Goal: Task Accomplishment & Management: Manage account settings

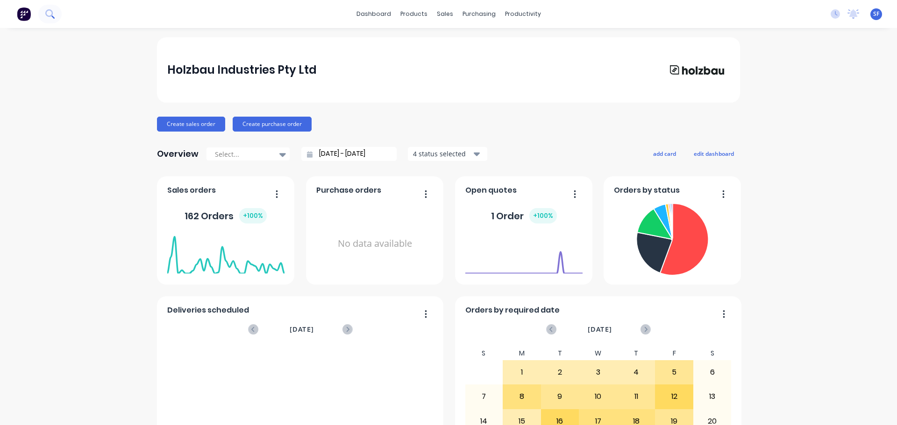
click at [44, 14] on button at bounding box center [49, 14] width 23 height 19
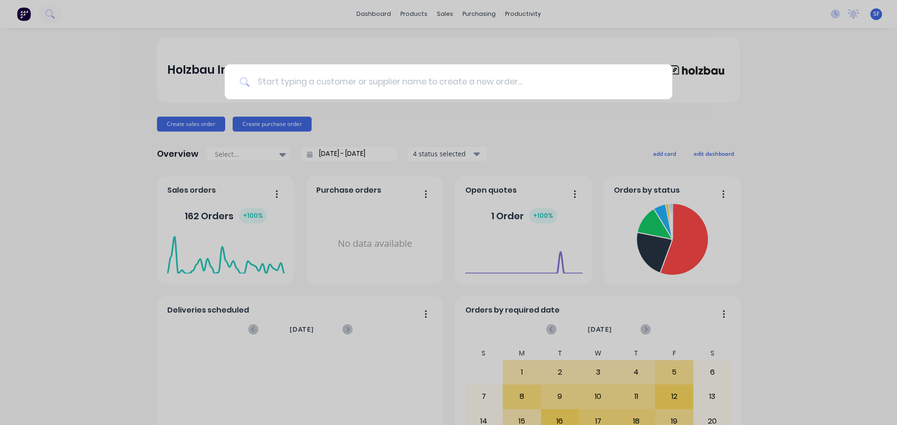
click at [302, 79] on input at bounding box center [453, 81] width 407 height 35
type input "80431"
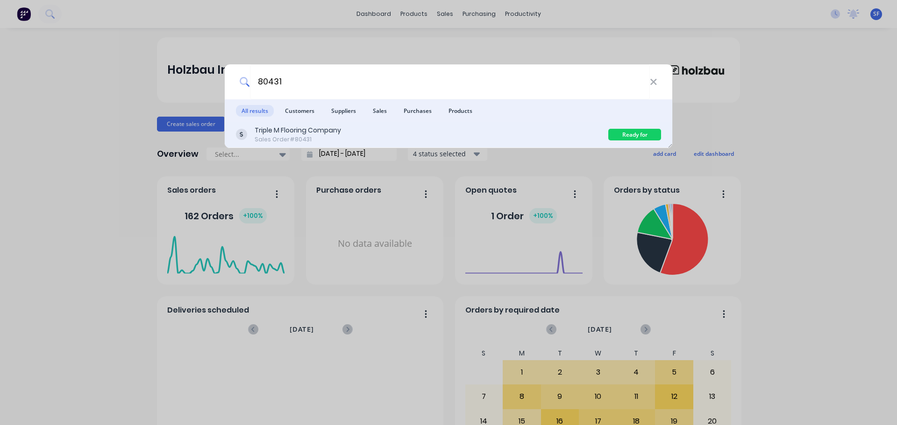
click at [313, 128] on div "Triple M Flooring Company" at bounding box center [298, 131] width 86 height 10
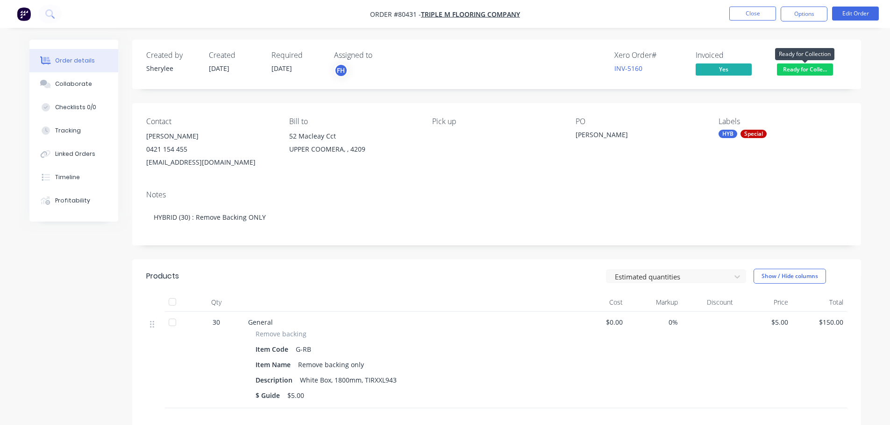
click at [717, 66] on span "Ready for Colle..." at bounding box center [805, 70] width 56 height 12
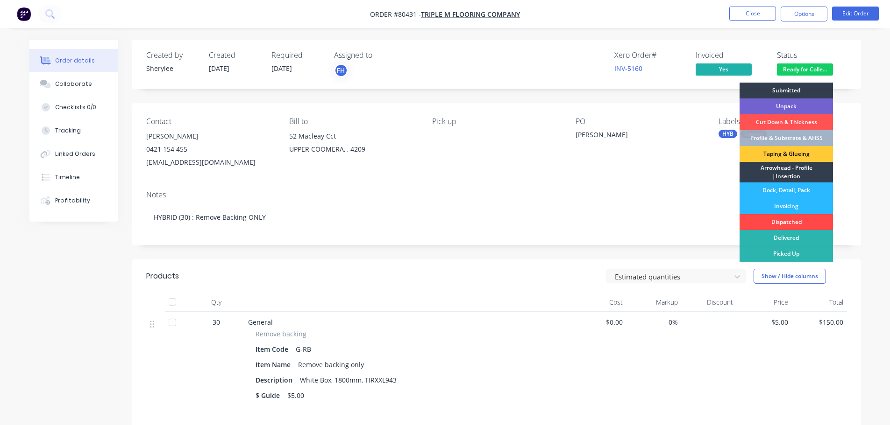
click at [717, 218] on div "Dispatched" at bounding box center [785, 222] width 93 height 16
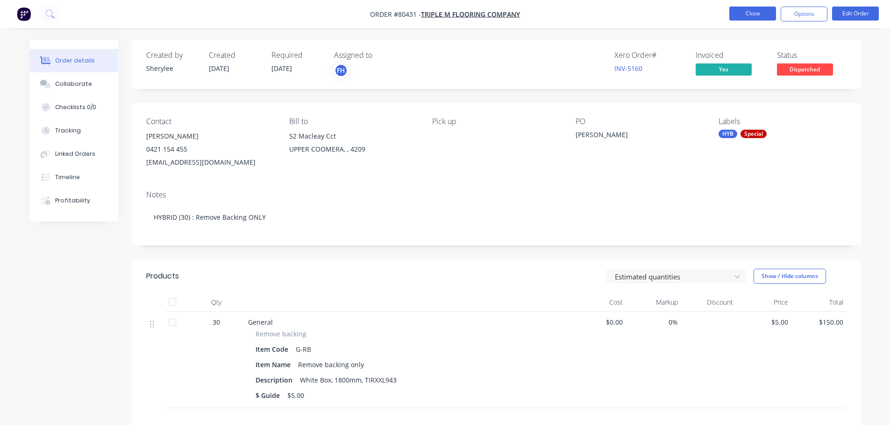
click at [717, 15] on button "Close" at bounding box center [752, 14] width 47 height 14
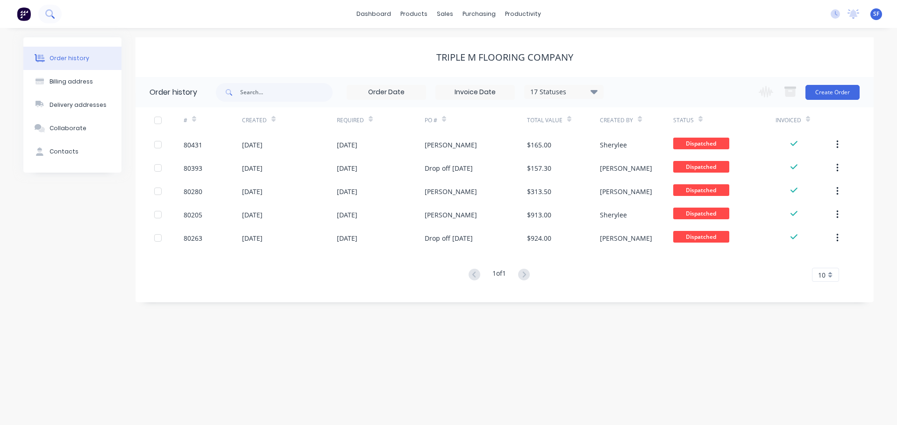
click at [50, 16] on icon at bounding box center [48, 12] width 7 height 7
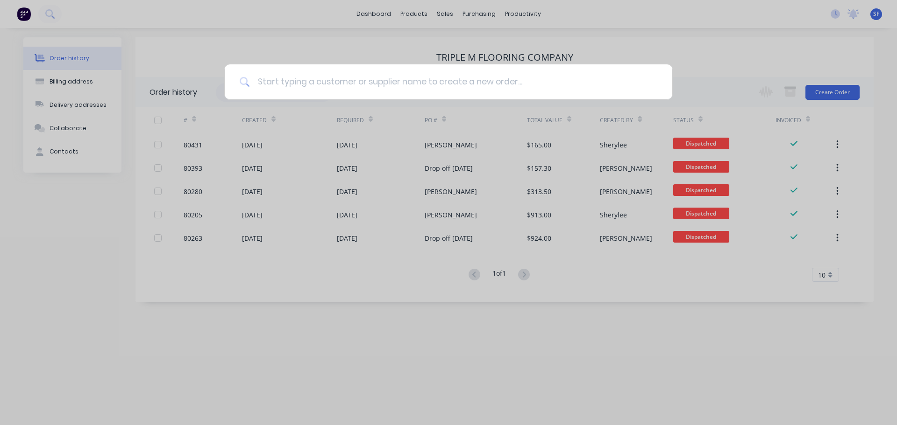
click at [283, 81] on input at bounding box center [453, 81] width 407 height 35
type input "80455"
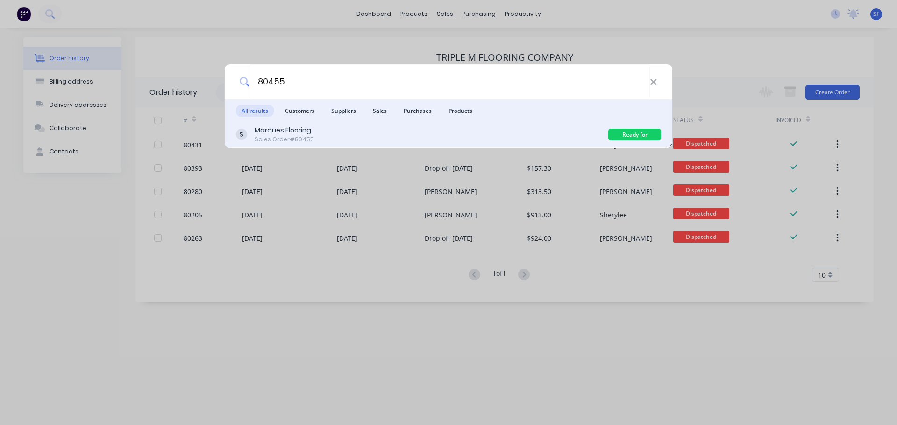
click at [298, 134] on div "Marques Flooring" at bounding box center [284, 131] width 59 height 10
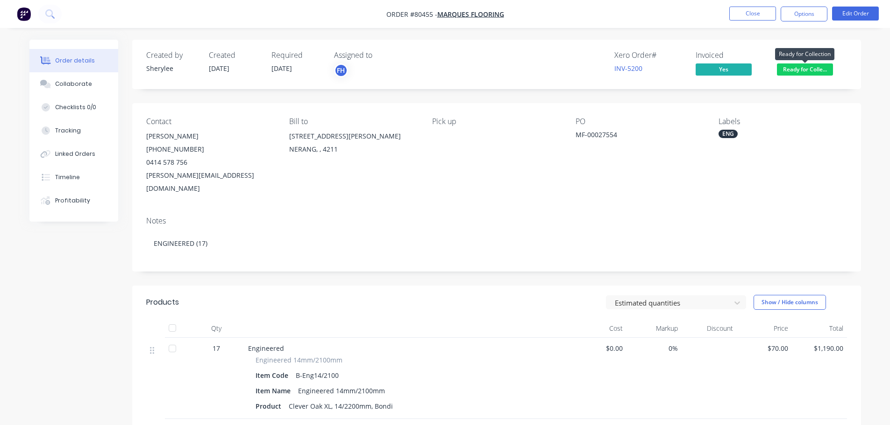
click at [717, 71] on span "Ready for Colle..." at bounding box center [805, 70] width 56 height 12
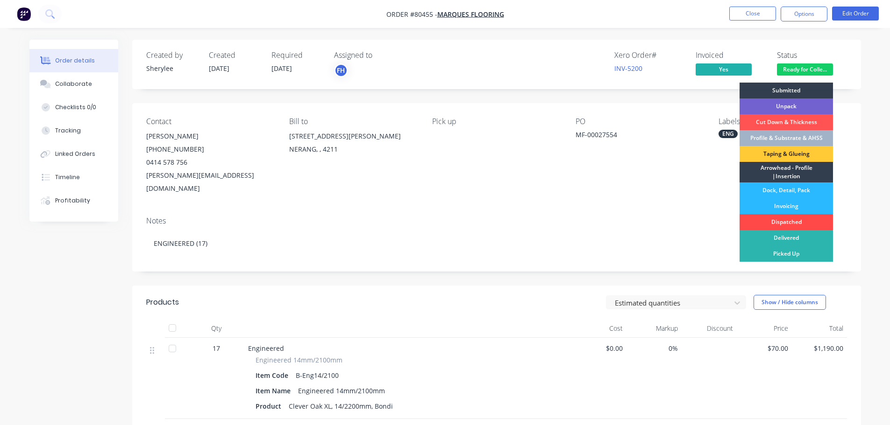
click at [717, 222] on div "Dispatched" at bounding box center [785, 222] width 93 height 16
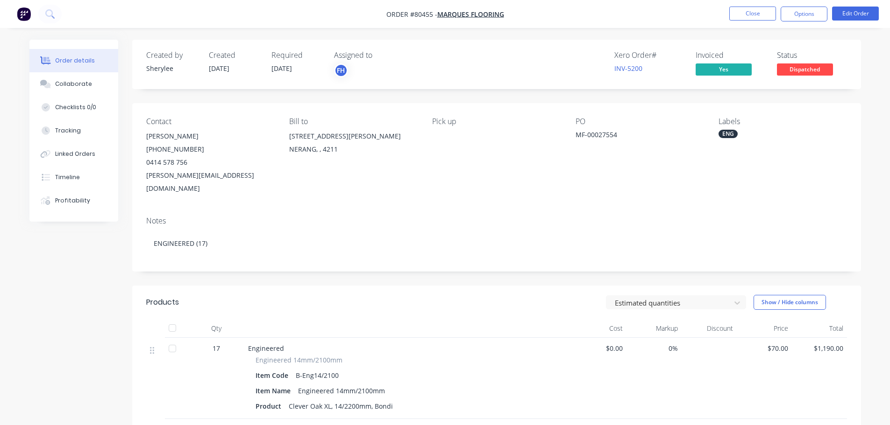
click at [717, 21] on li "Close" at bounding box center [752, 14] width 47 height 15
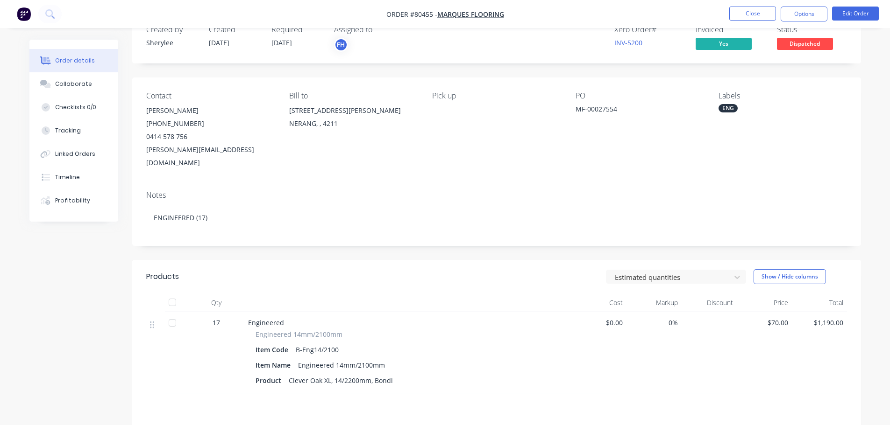
scroll to position [47, 0]
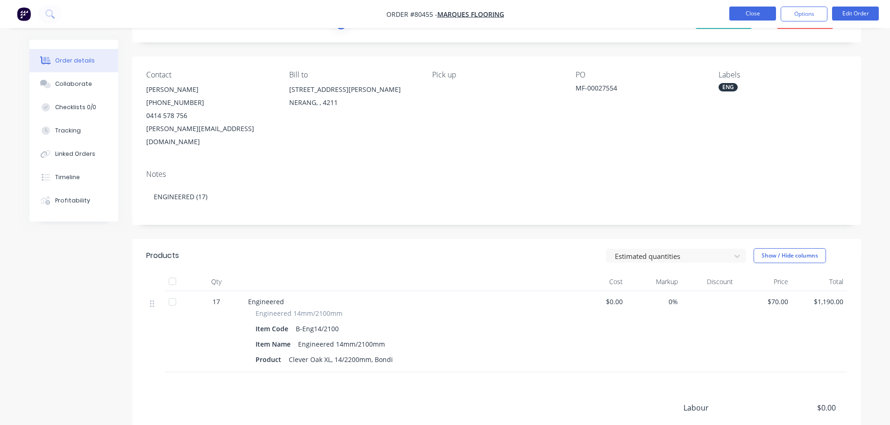
click at [717, 9] on button "Close" at bounding box center [752, 14] width 47 height 14
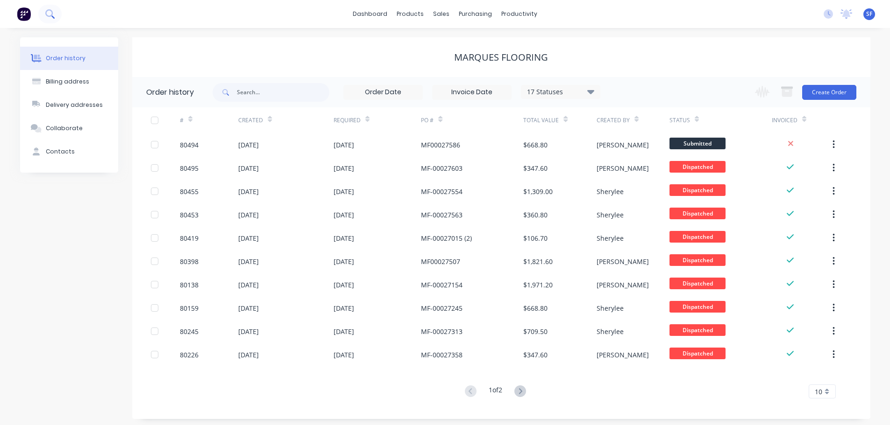
click at [48, 19] on button at bounding box center [49, 14] width 23 height 19
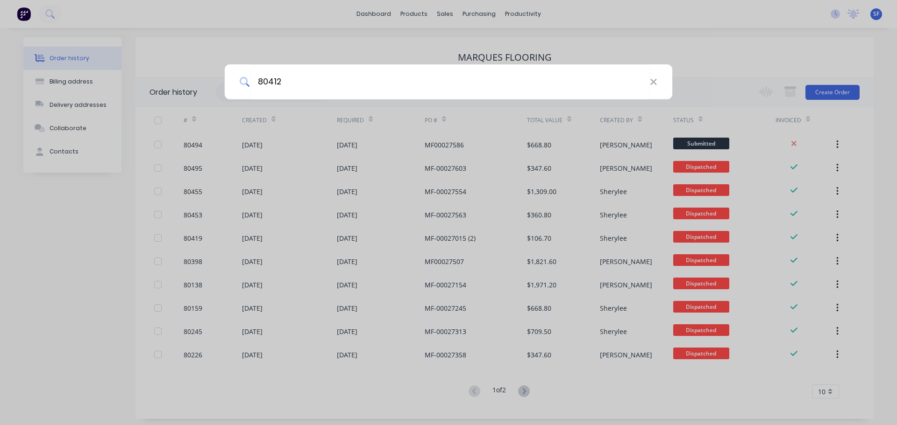
type input "80412"
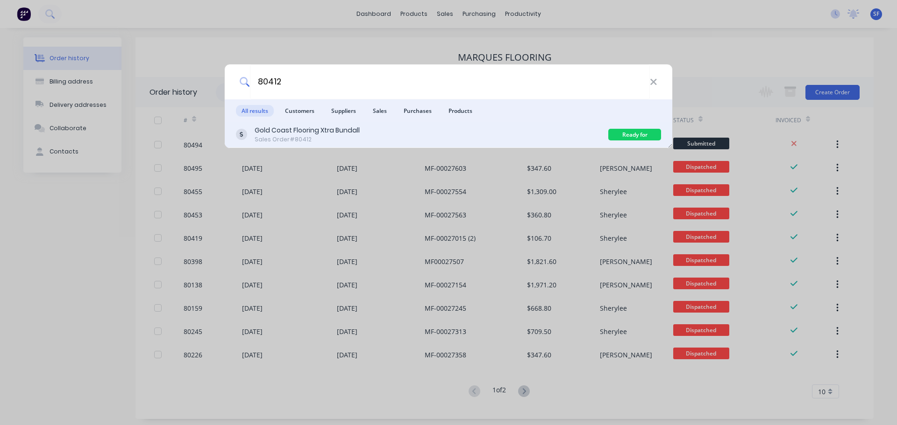
click at [336, 133] on div "Gold Coast Flooring Xtra Bundall" at bounding box center [307, 131] width 105 height 10
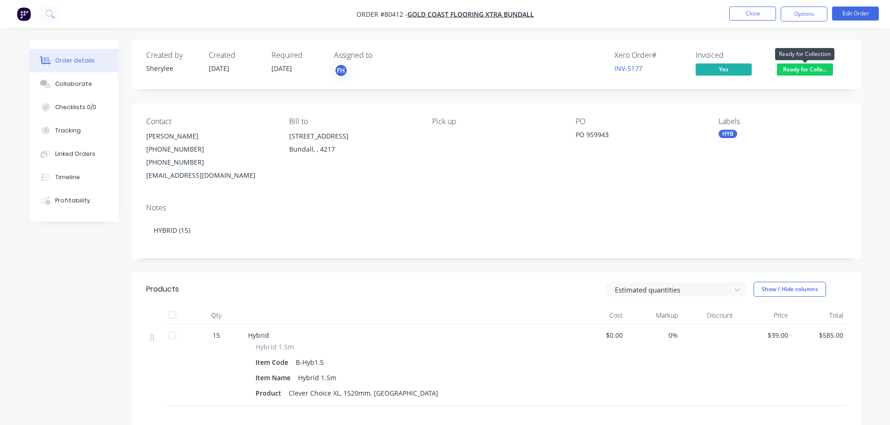
click at [717, 71] on span "Ready for Colle..." at bounding box center [805, 70] width 56 height 12
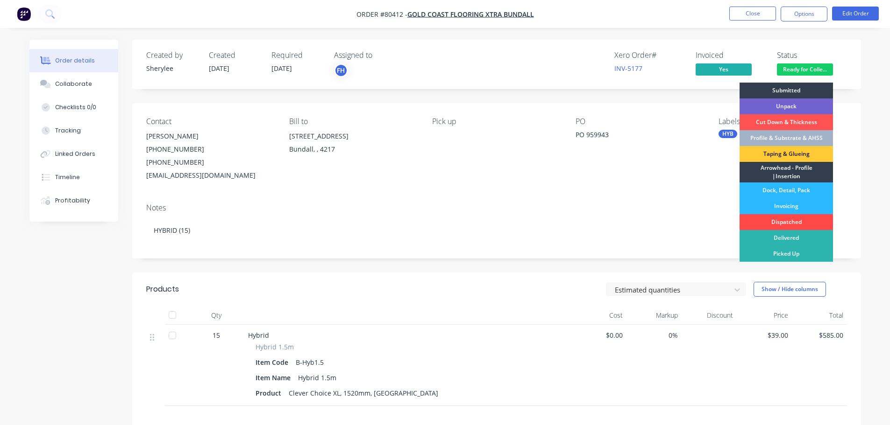
click at [717, 221] on div "Dispatched" at bounding box center [785, 222] width 93 height 16
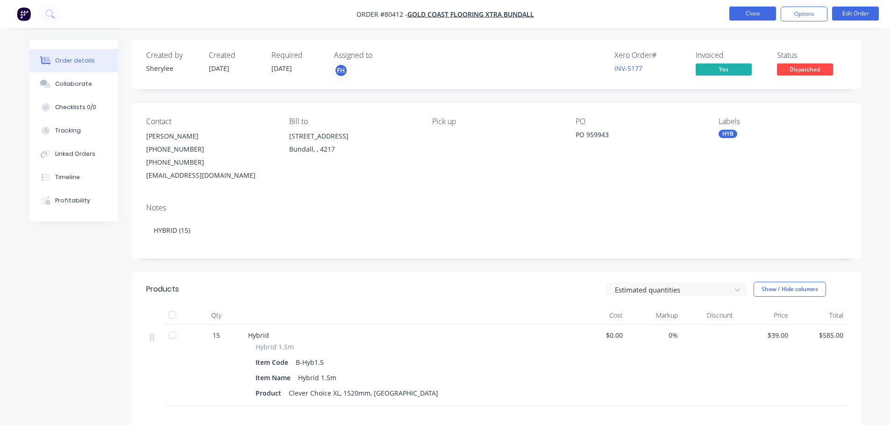
click at [717, 15] on button "Close" at bounding box center [752, 14] width 47 height 14
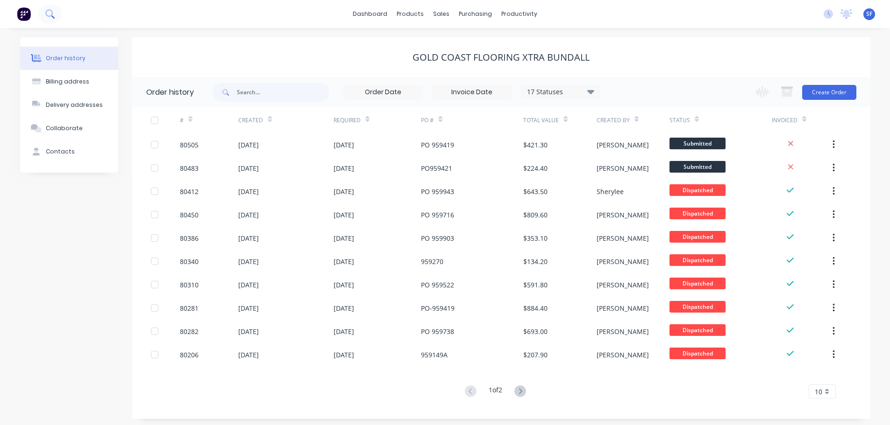
click at [46, 14] on icon at bounding box center [48, 12] width 7 height 7
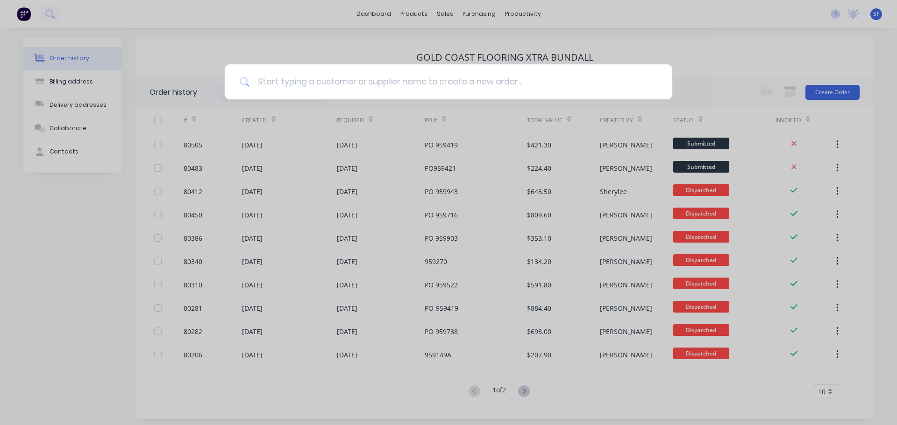
click at [343, 81] on input at bounding box center [453, 81] width 407 height 35
type input "80426"
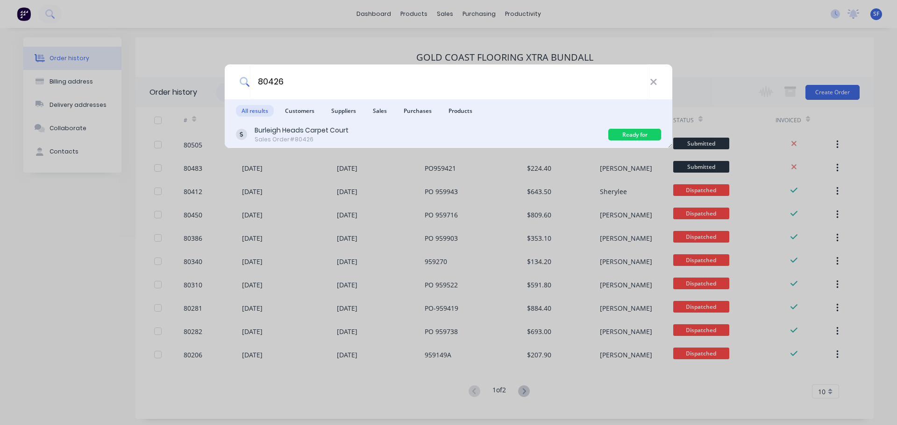
click at [348, 133] on div "Burleigh Heads Carpet Court Sales Order #80426" at bounding box center [422, 135] width 372 height 18
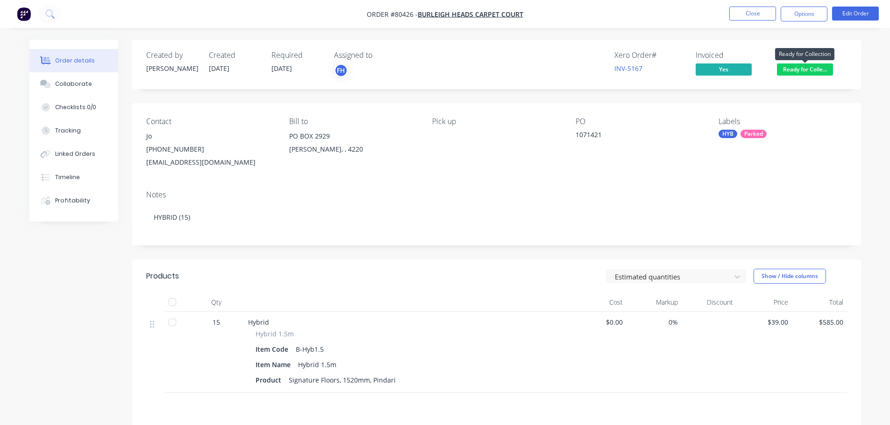
click at [717, 68] on span "Ready for Colle..." at bounding box center [805, 70] width 56 height 12
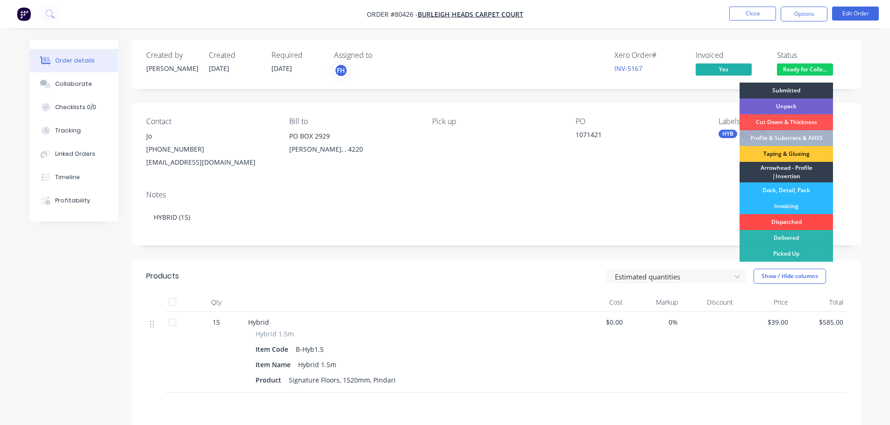
click at [717, 223] on div "Dispatched" at bounding box center [785, 222] width 93 height 16
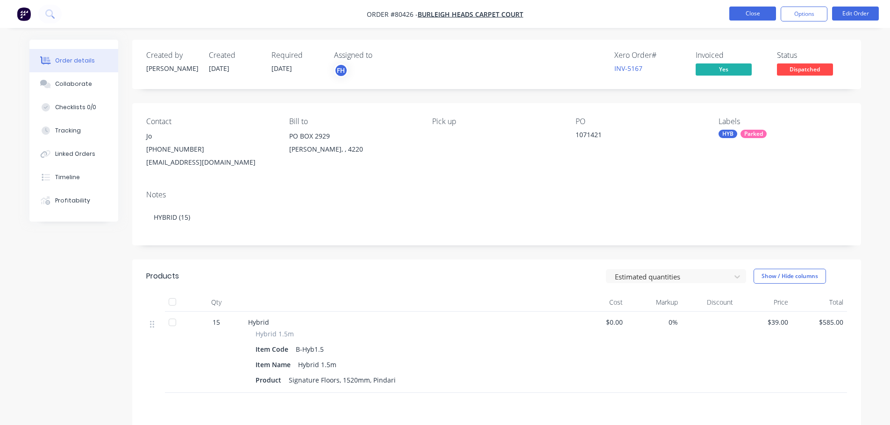
click at [717, 10] on button "Close" at bounding box center [752, 14] width 47 height 14
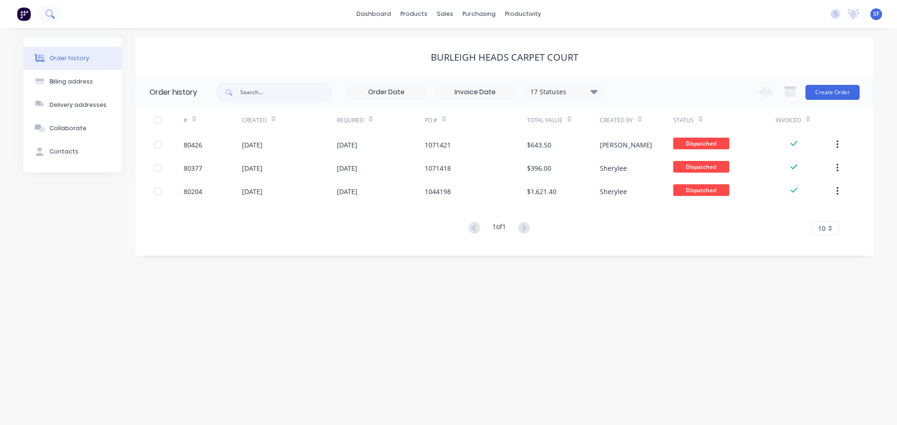
click at [41, 12] on button at bounding box center [49, 14] width 23 height 19
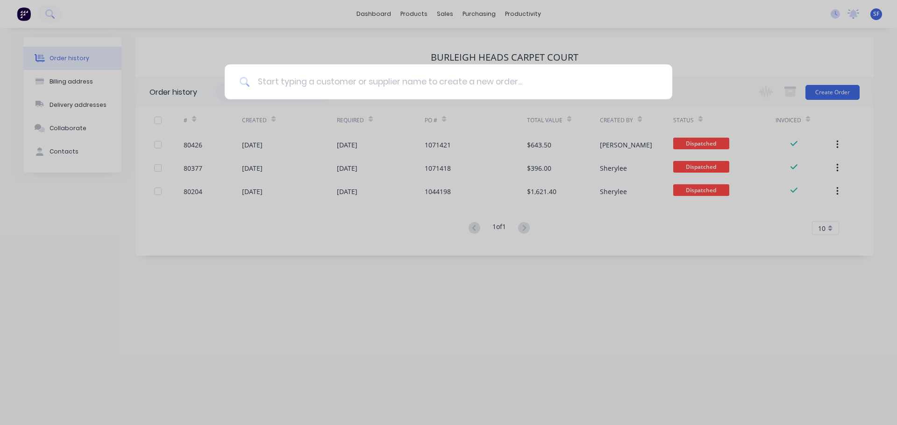
click at [295, 85] on input at bounding box center [453, 81] width 407 height 35
type input "kawan"
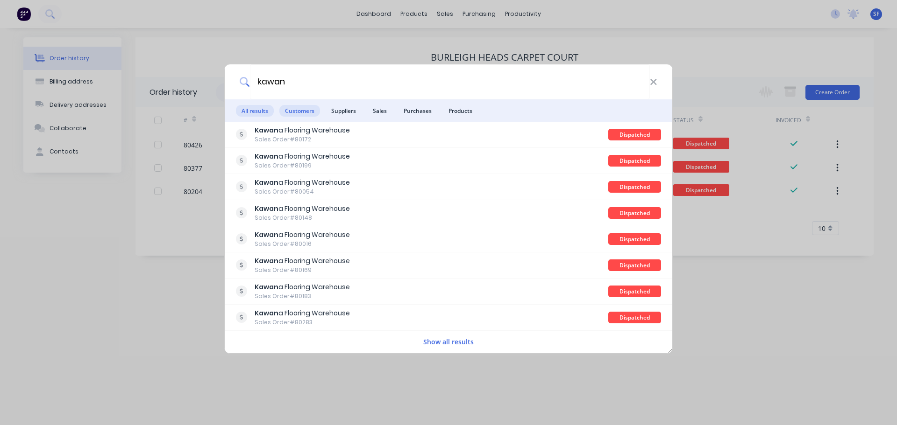
click at [299, 108] on span "Customers" at bounding box center [299, 111] width 41 height 12
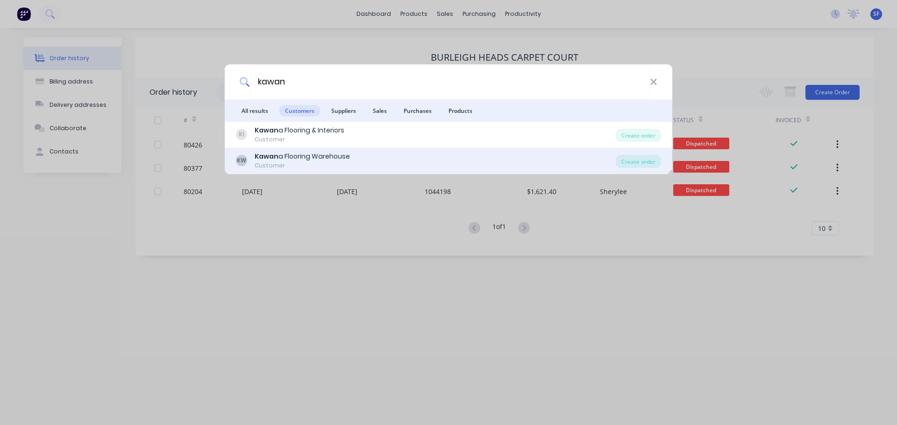
click at [305, 161] on div "Kawan a Flooring Warehouse" at bounding box center [302, 157] width 95 height 10
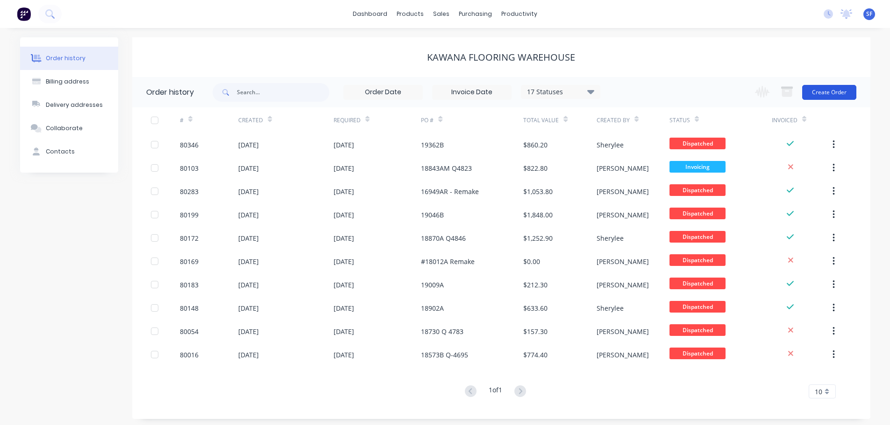
click at [717, 89] on button "Create Order" at bounding box center [829, 92] width 54 height 15
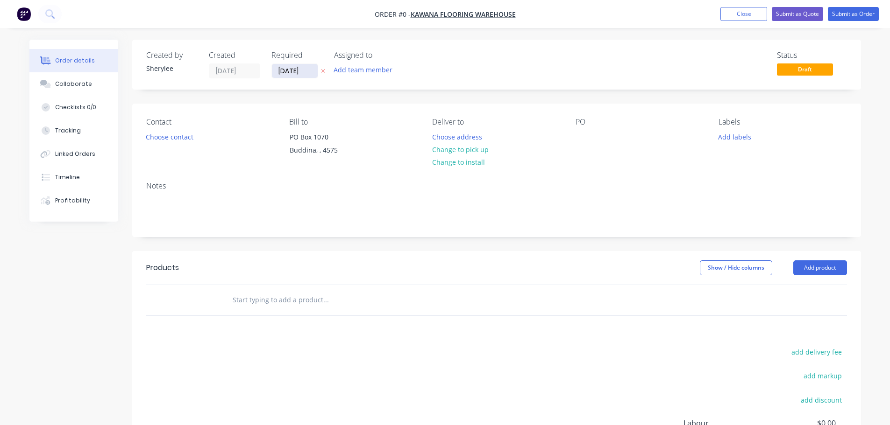
click at [307, 68] on input "[DATE]" at bounding box center [295, 71] width 46 height 14
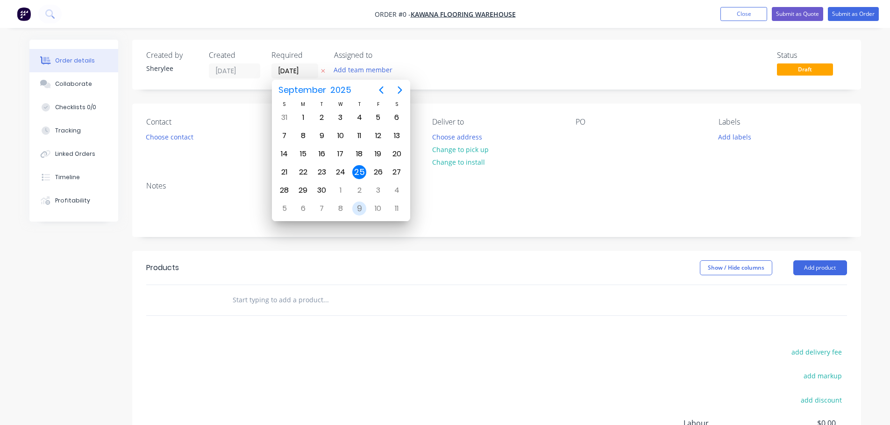
click at [360, 207] on div "9" at bounding box center [359, 209] width 14 height 14
type input "[DATE]"
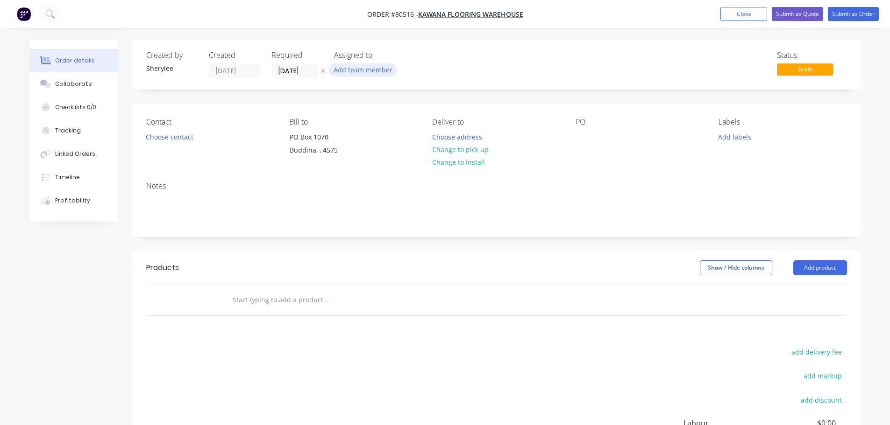
click at [355, 71] on button "Add team member" at bounding box center [362, 70] width 69 height 13
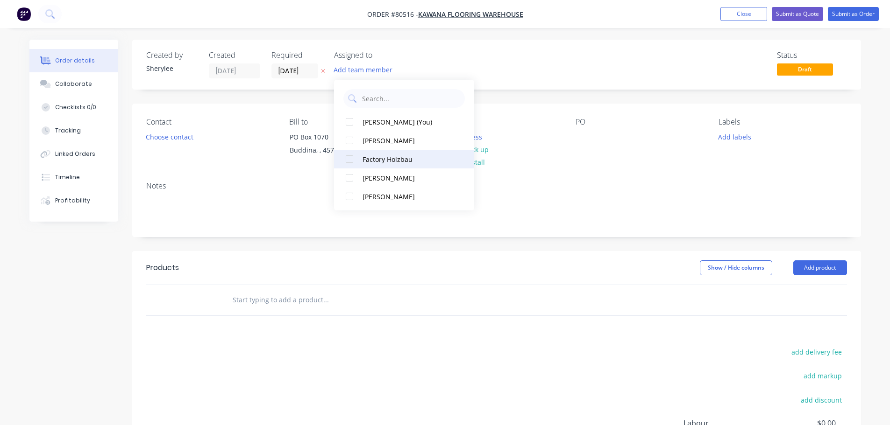
click at [351, 159] on div at bounding box center [349, 159] width 19 height 19
click at [169, 135] on button "Choose contact" at bounding box center [169, 136] width 57 height 13
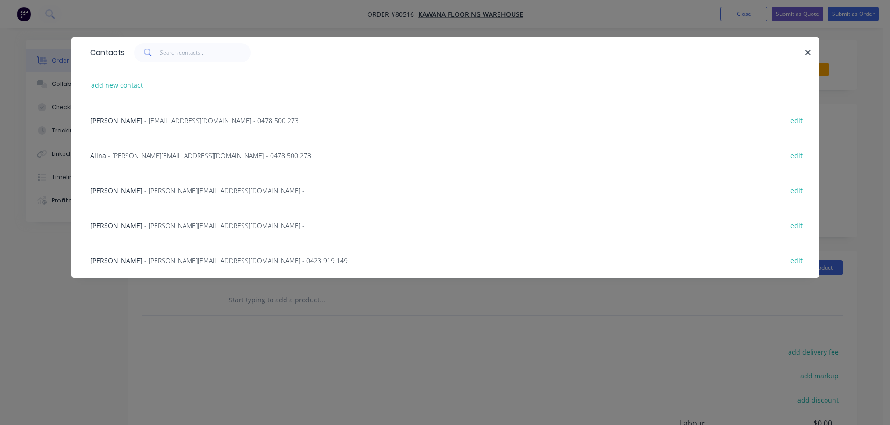
click at [144, 227] on span "- [PERSON_NAME][EMAIL_ADDRESS][DOMAIN_NAME] -" at bounding box center [224, 225] width 160 height 9
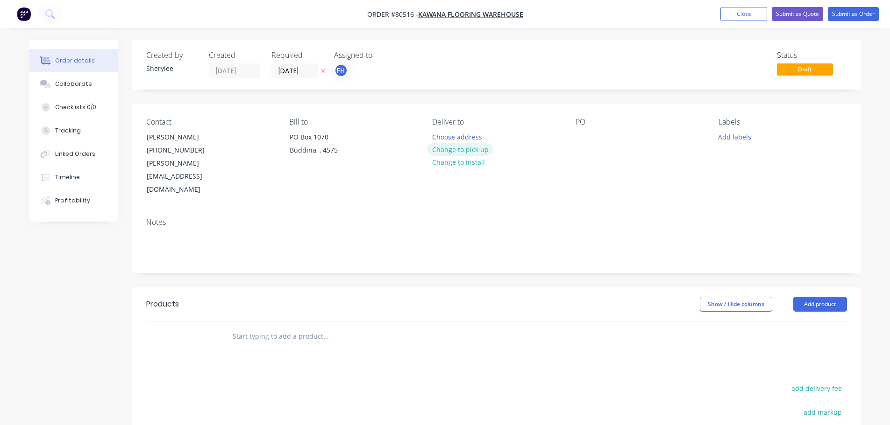
click at [473, 149] on button "Change to pick up" at bounding box center [460, 149] width 66 height 13
click at [589, 134] on div at bounding box center [582, 137] width 15 height 14
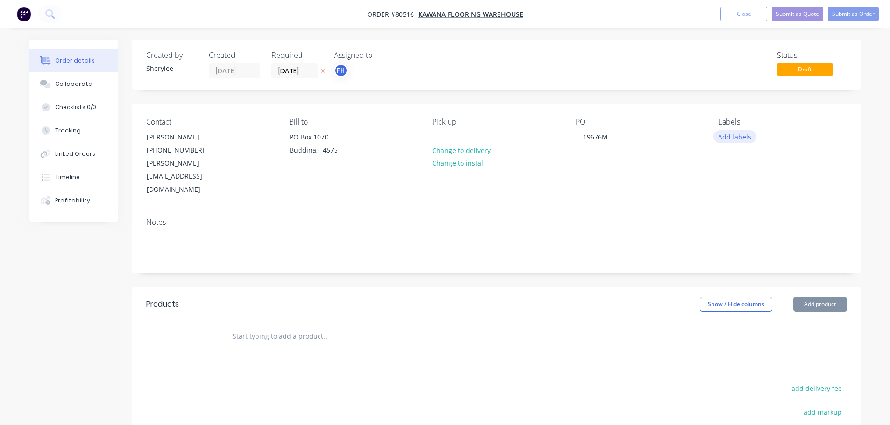
click at [717, 137] on button "Add labels" at bounding box center [734, 136] width 43 height 13
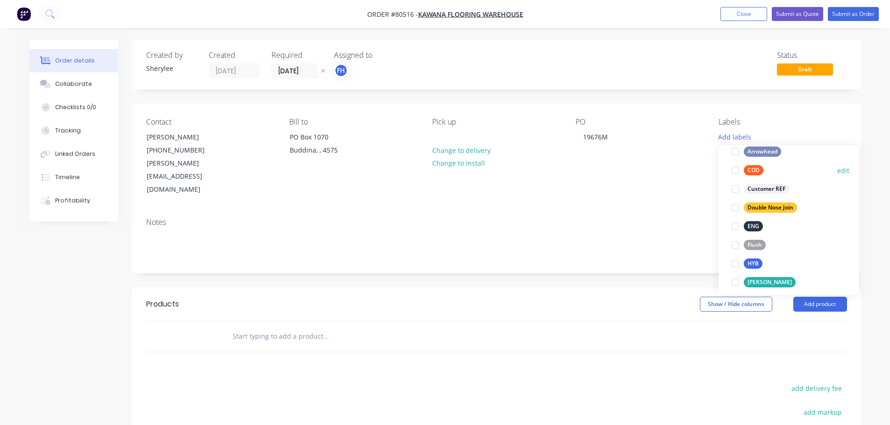
scroll to position [140, 0]
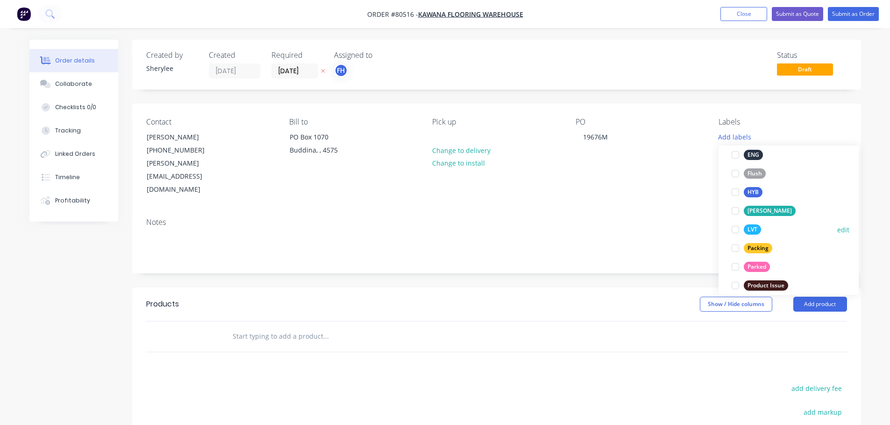
click at [717, 230] on div at bounding box center [735, 229] width 19 height 19
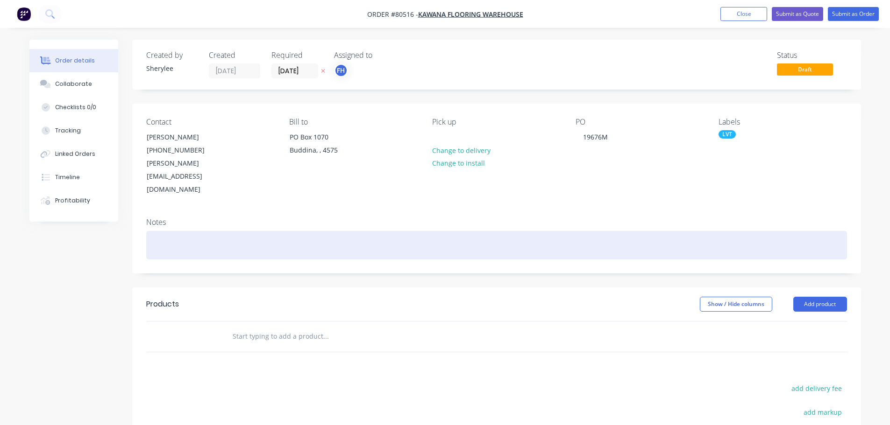
click at [240, 231] on div at bounding box center [496, 245] width 700 height 28
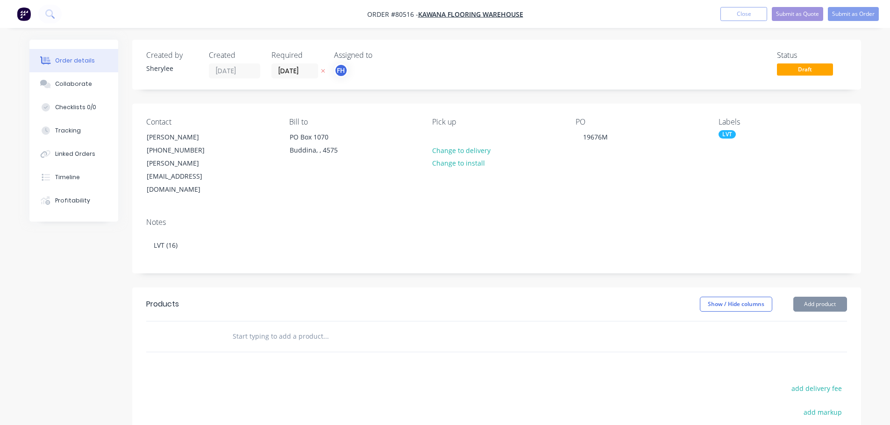
click at [255, 324] on input "text" at bounding box center [325, 336] width 187 height 19
type input "b-lvt"
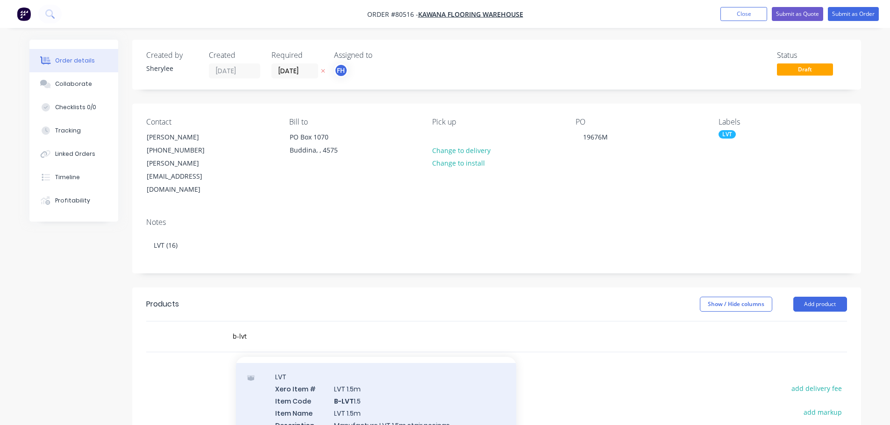
scroll to position [140, 0]
click at [315, 324] on div "LVT Xero Item # LVT 1.5m Item Code B-LVT 1.5 Item Name LVT 1.5m Description Man…" at bounding box center [376, 395] width 280 height 99
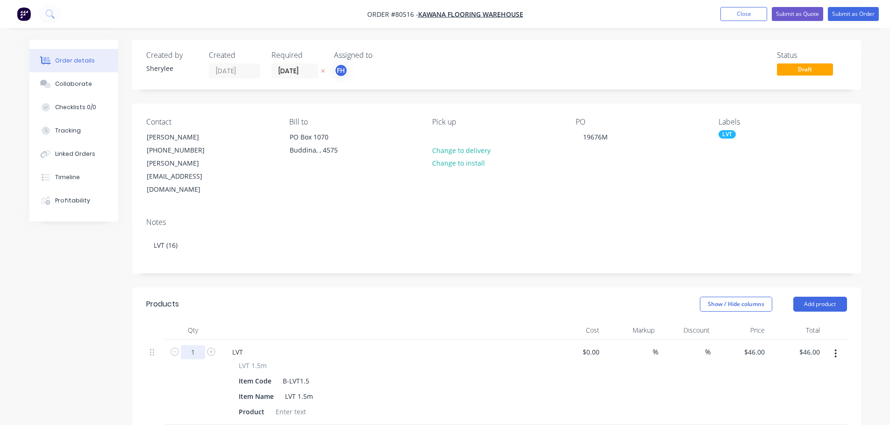
click at [196, 324] on input "1" at bounding box center [193, 353] width 24 height 14
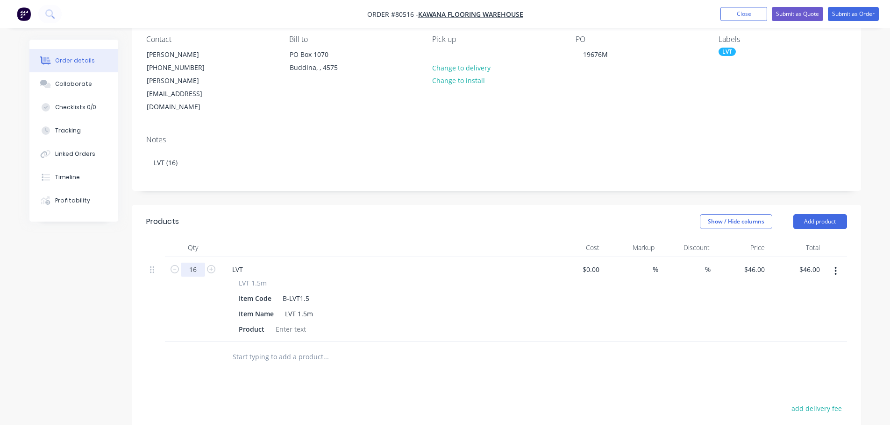
scroll to position [93, 0]
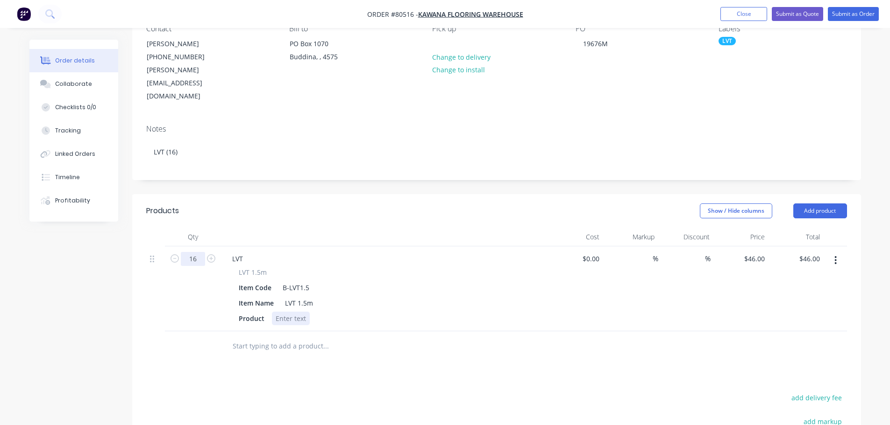
type input "16"
type input "$736.00"
click at [286, 312] on div at bounding box center [291, 319] width 38 height 14
click at [285, 312] on div at bounding box center [291, 319] width 38 height 14
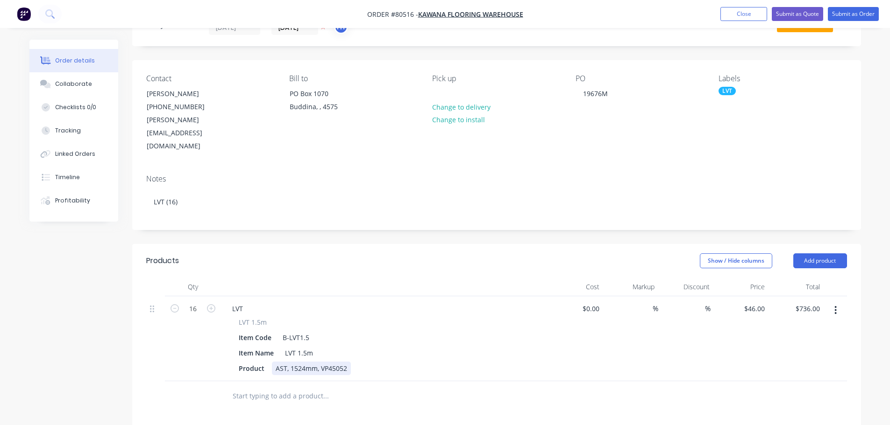
scroll to position [0, 0]
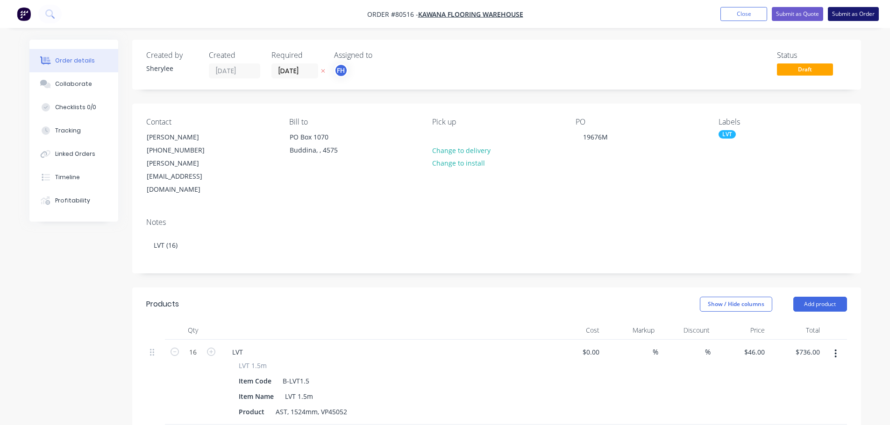
click at [717, 13] on button "Submit as Order" at bounding box center [852, 14] width 51 height 14
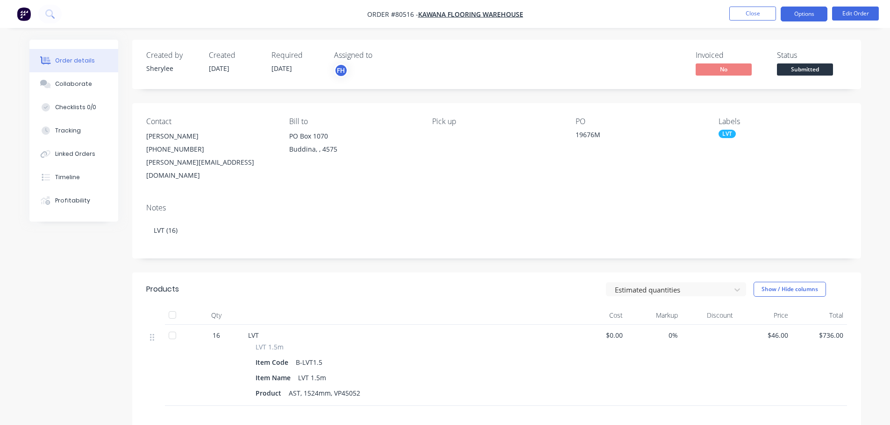
click at [717, 8] on button "Options" at bounding box center [803, 14] width 47 height 15
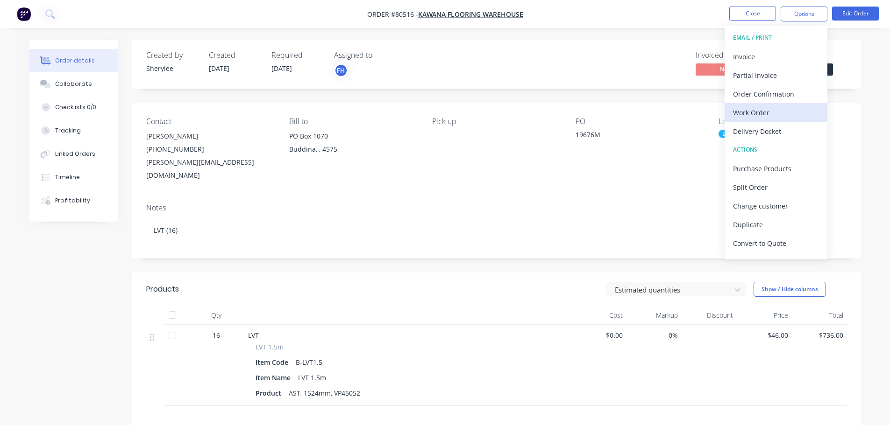
click at [717, 111] on div "Work Order" at bounding box center [776, 113] width 86 height 14
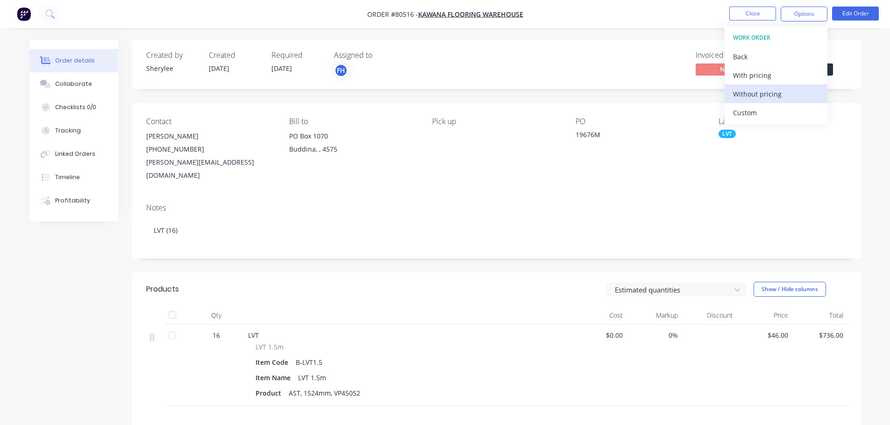
click at [717, 93] on div "Without pricing" at bounding box center [776, 94] width 86 height 14
click at [45, 14] on icon at bounding box center [49, 13] width 9 height 9
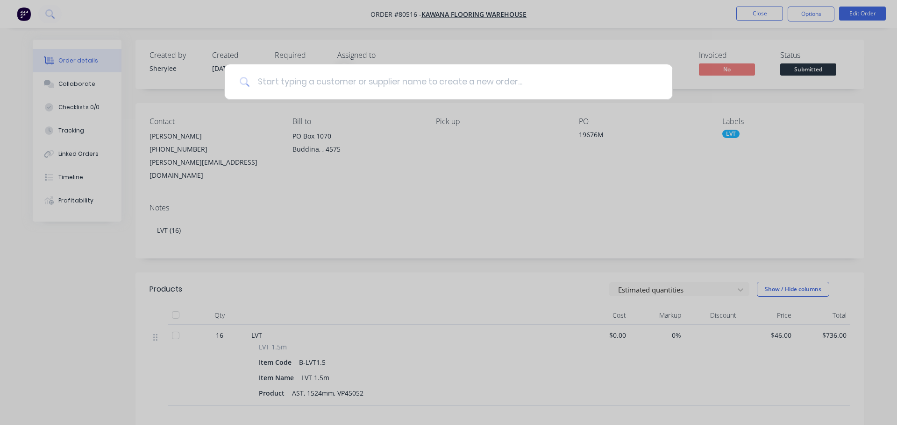
click at [278, 84] on input at bounding box center [453, 81] width 407 height 35
type input "solo"
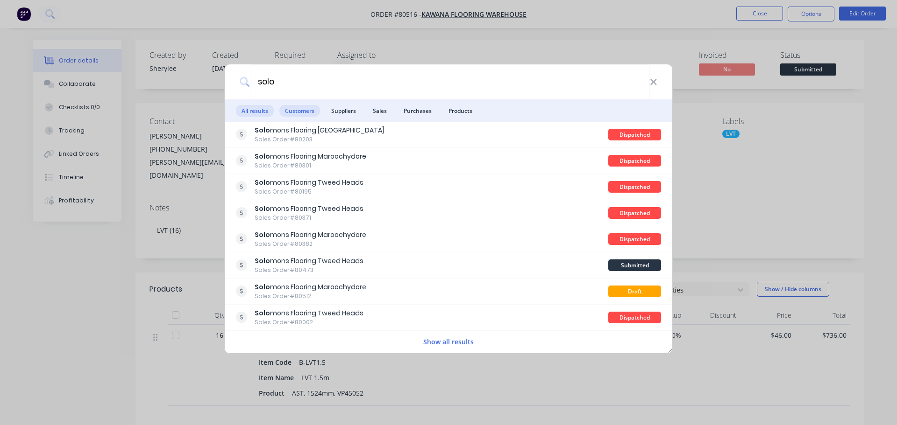
click at [308, 111] on span "Customers" at bounding box center [299, 111] width 41 height 12
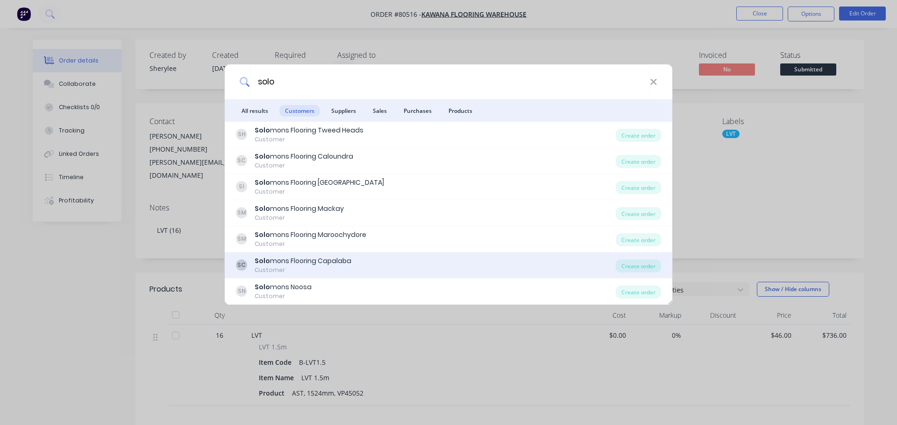
click at [321, 261] on div "Solo mons Flooring Capalaba" at bounding box center [303, 261] width 97 height 10
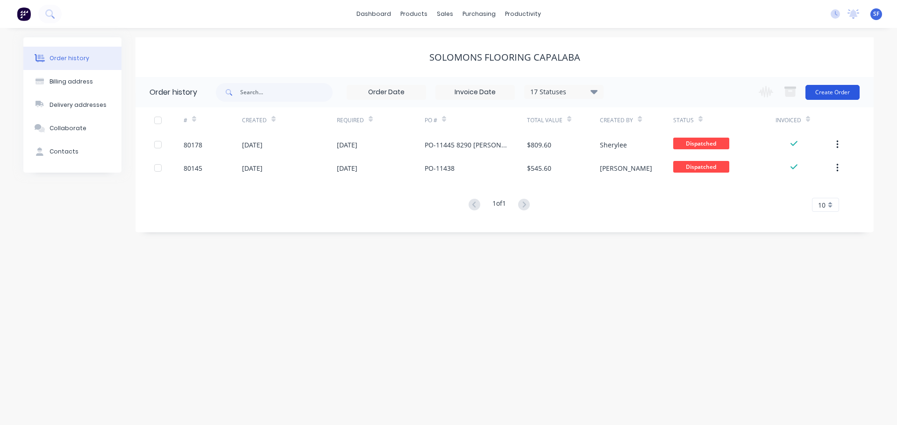
click at [717, 96] on button "Create Order" at bounding box center [832, 92] width 54 height 15
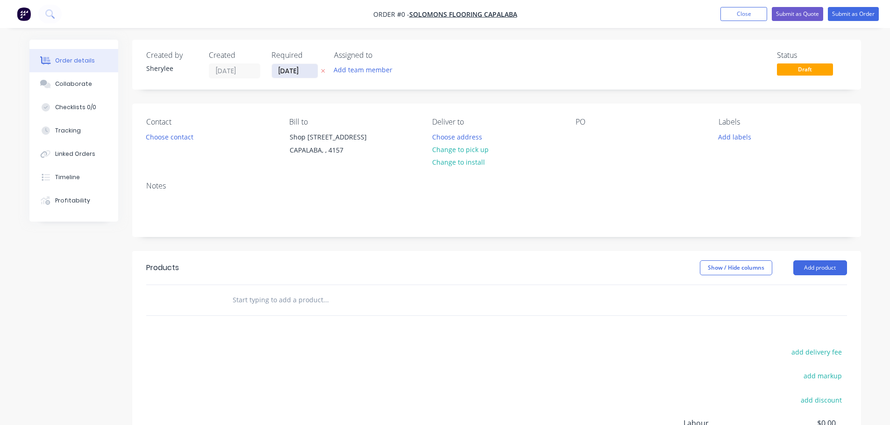
click at [291, 68] on input "[DATE]" at bounding box center [295, 71] width 46 height 14
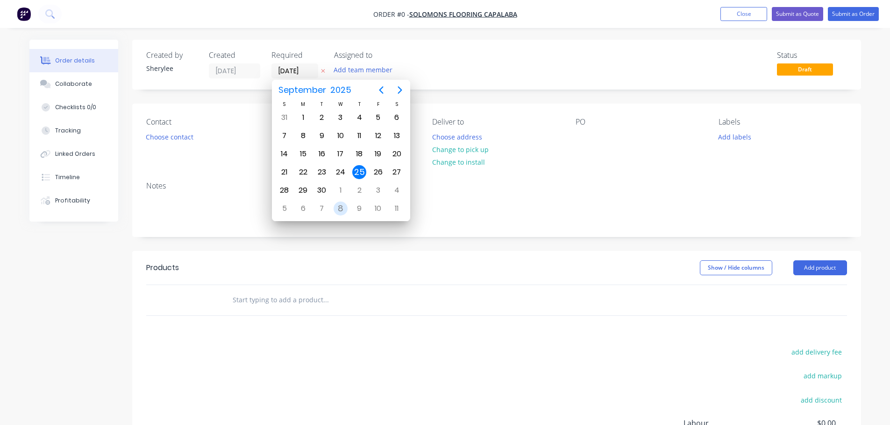
click at [335, 208] on div "8" at bounding box center [340, 209] width 14 height 14
type input "[DATE]"
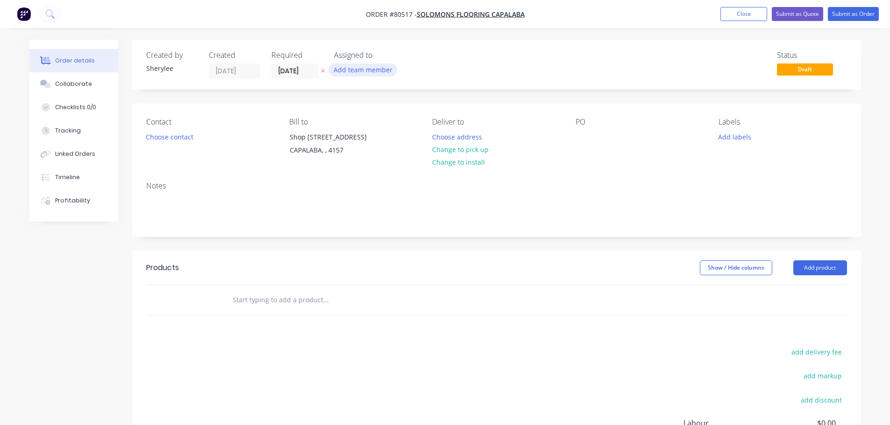
click at [344, 68] on button "Add team member" at bounding box center [362, 70] width 69 height 13
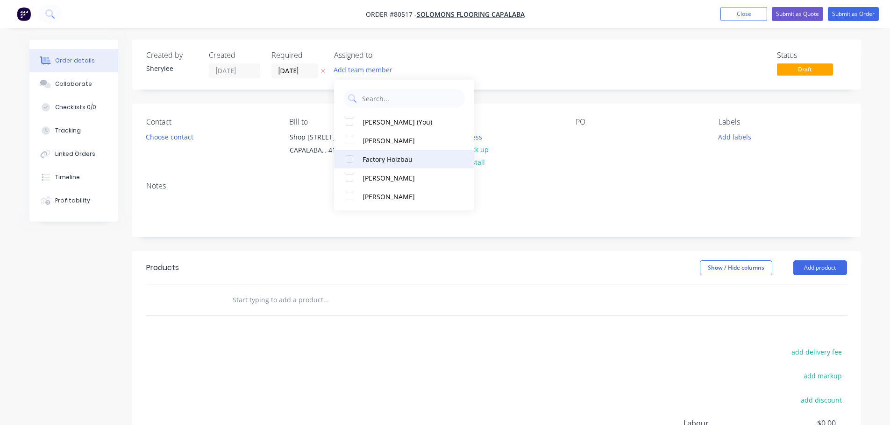
click at [347, 163] on div at bounding box center [349, 159] width 19 height 19
click at [168, 136] on button "Choose contact" at bounding box center [169, 136] width 57 height 13
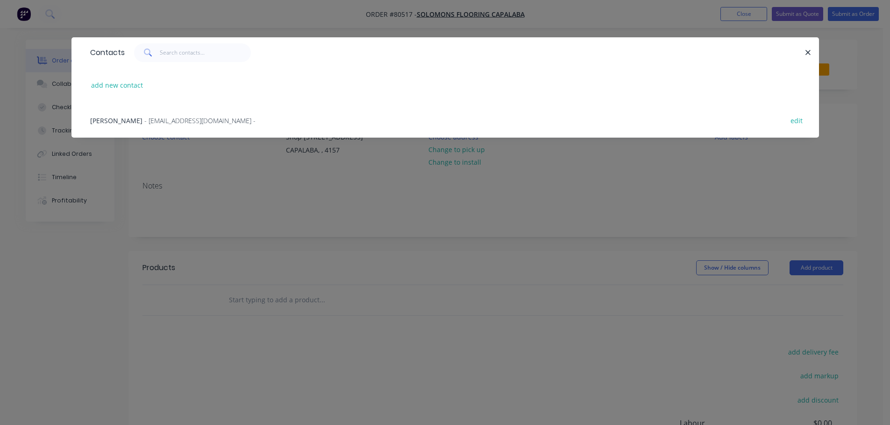
click at [167, 120] on span "- [EMAIL_ADDRESS][DOMAIN_NAME] -" at bounding box center [199, 120] width 111 height 9
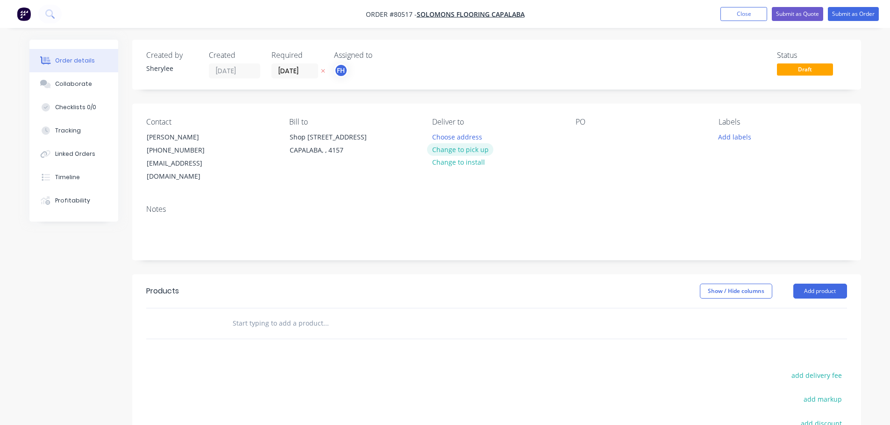
click at [461, 148] on button "Change to pick up" at bounding box center [460, 149] width 66 height 13
click at [584, 139] on div at bounding box center [582, 137] width 15 height 14
click at [717, 139] on button "Add labels" at bounding box center [734, 136] width 43 height 13
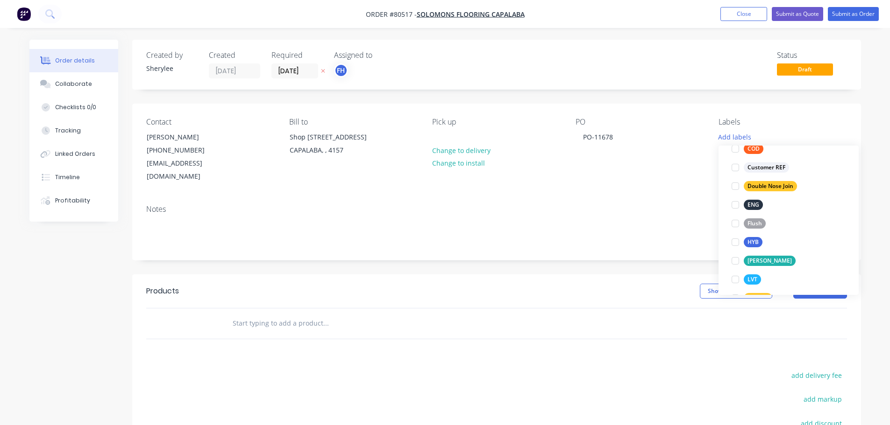
scroll to position [93, 0]
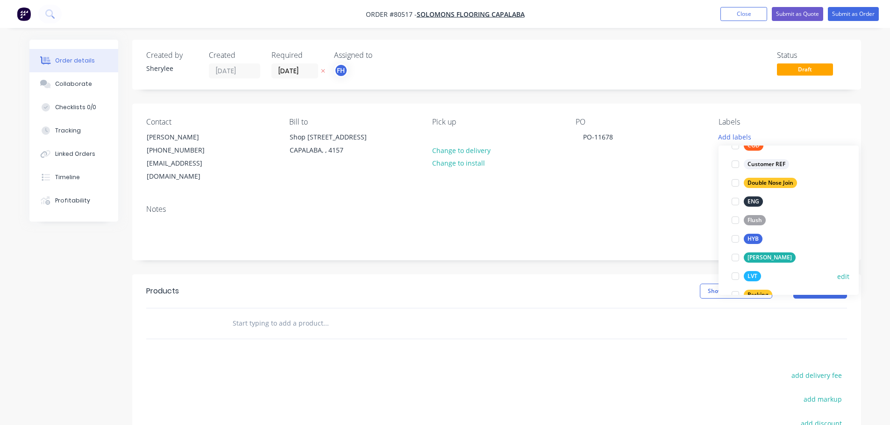
click at [717, 274] on div at bounding box center [735, 276] width 19 height 19
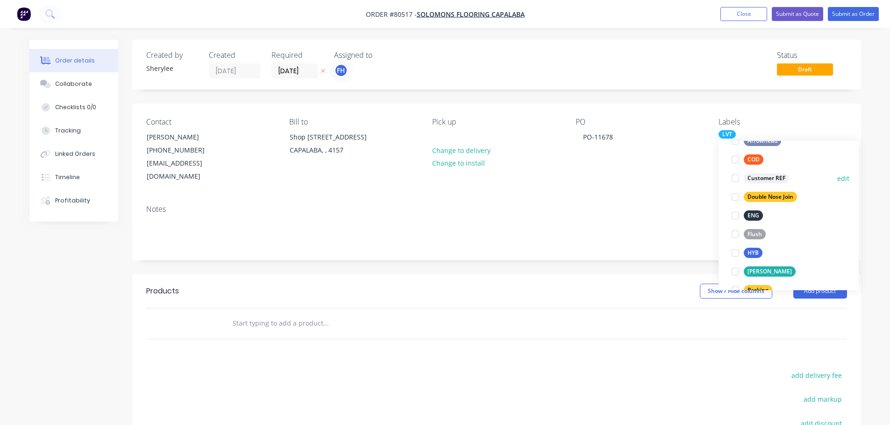
scroll to position [0, 0]
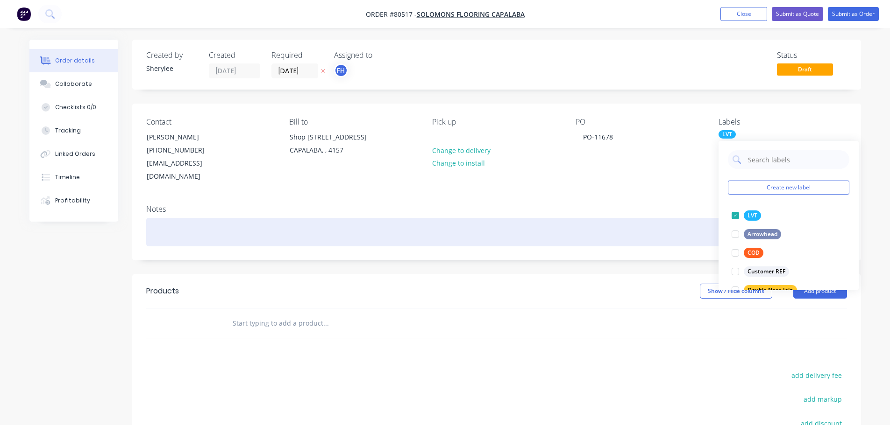
click at [303, 227] on div at bounding box center [496, 232] width 700 height 28
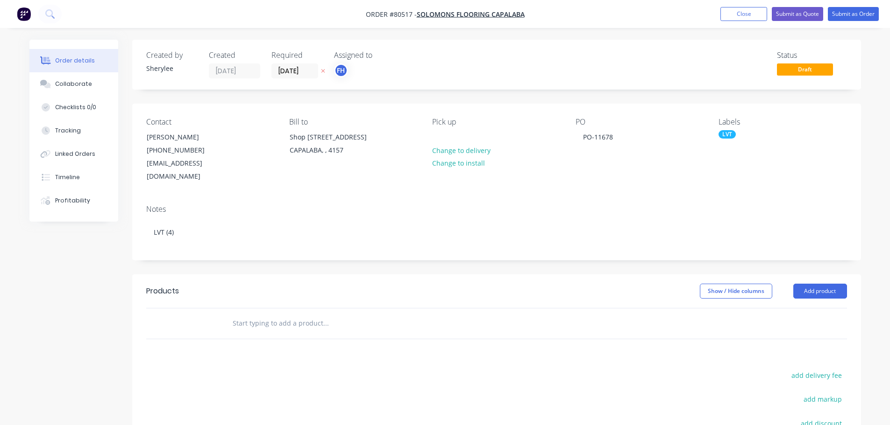
click at [277, 314] on input "text" at bounding box center [325, 323] width 187 height 19
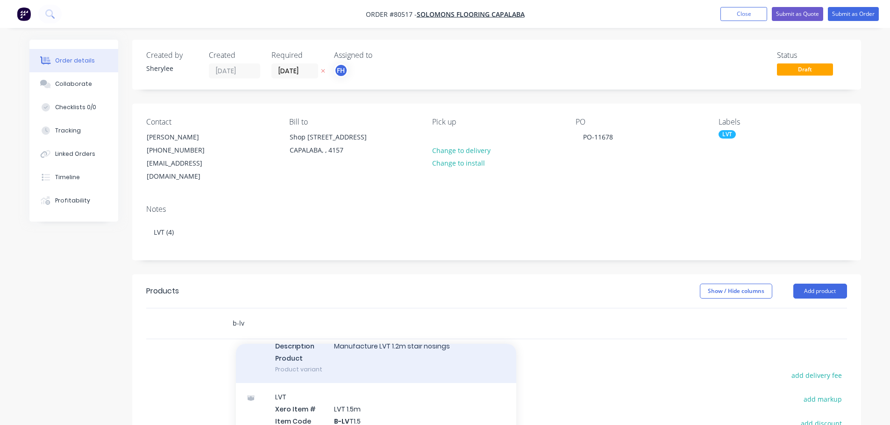
scroll to position [140, 0]
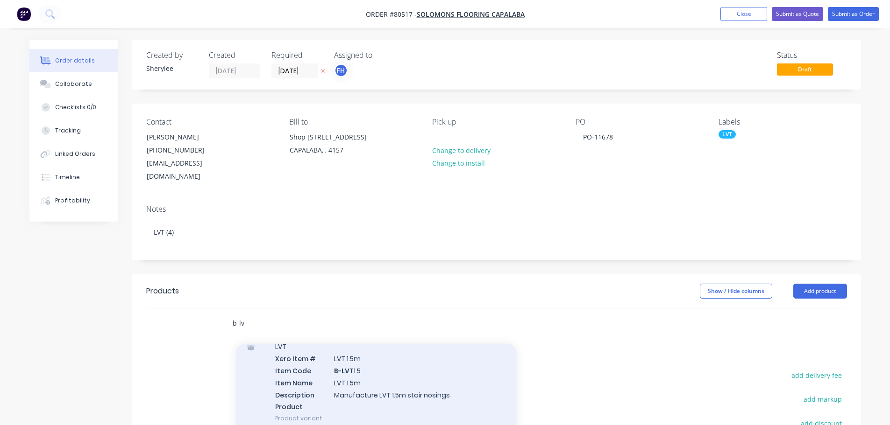
type input "b-lv"
click at [353, 324] on div "LVT Xero Item # LVT 1.5m Item Code B-LV T1.5 Item Name LVT 1.5m Description Man…" at bounding box center [376, 382] width 280 height 99
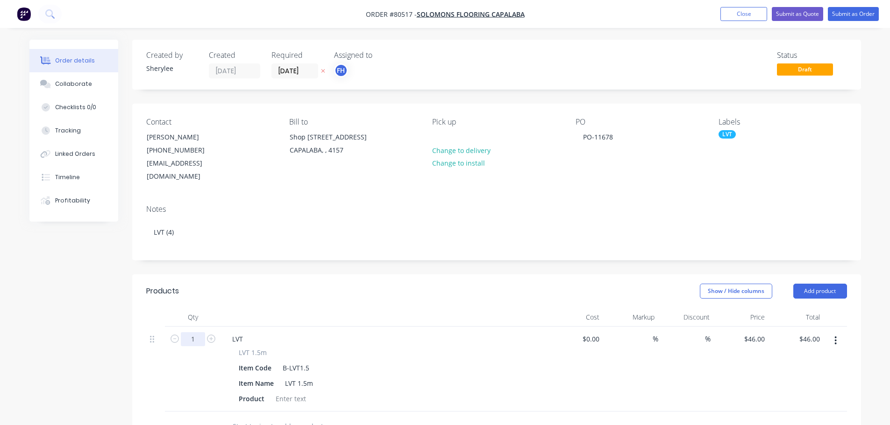
click at [198, 324] on input "1" at bounding box center [193, 339] width 24 height 14
type input "4"
type input "$184.00"
click at [296, 324] on div at bounding box center [291, 399] width 38 height 14
click at [295, 324] on div at bounding box center [291, 399] width 38 height 14
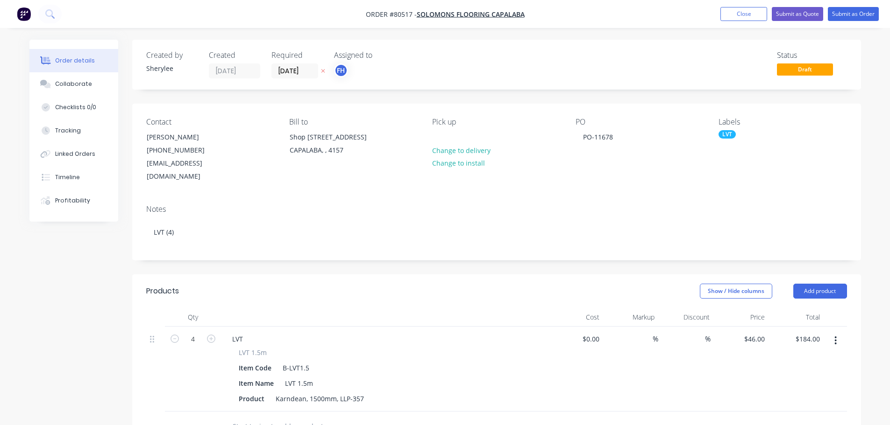
click at [293, 324] on input "text" at bounding box center [325, 426] width 187 height 19
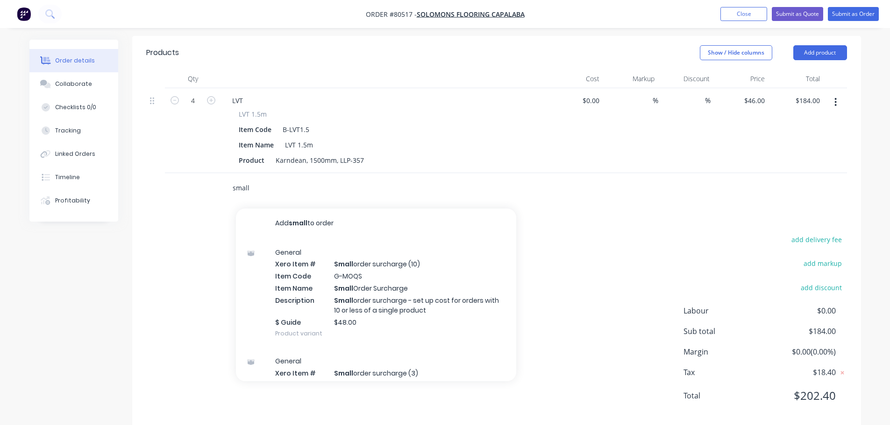
scroll to position [242, 0]
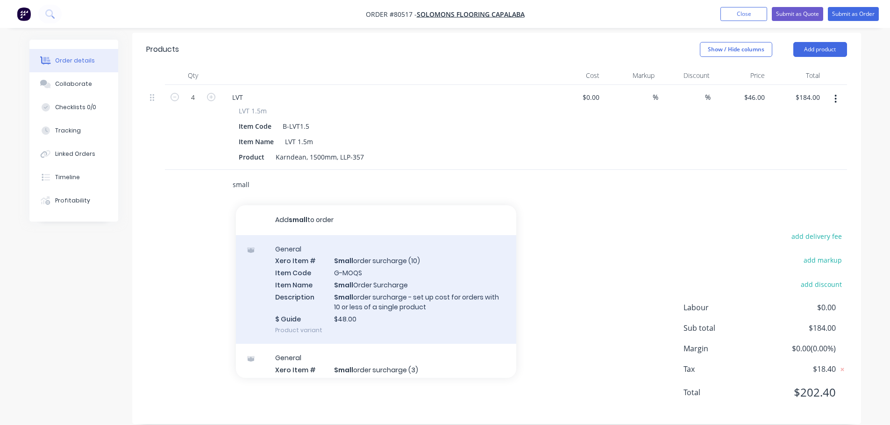
type input "small"
click at [368, 264] on div "General Xero Item # Small order surcharge (10) Item Code G-MOQS Item Name Small…" at bounding box center [376, 289] width 280 height 109
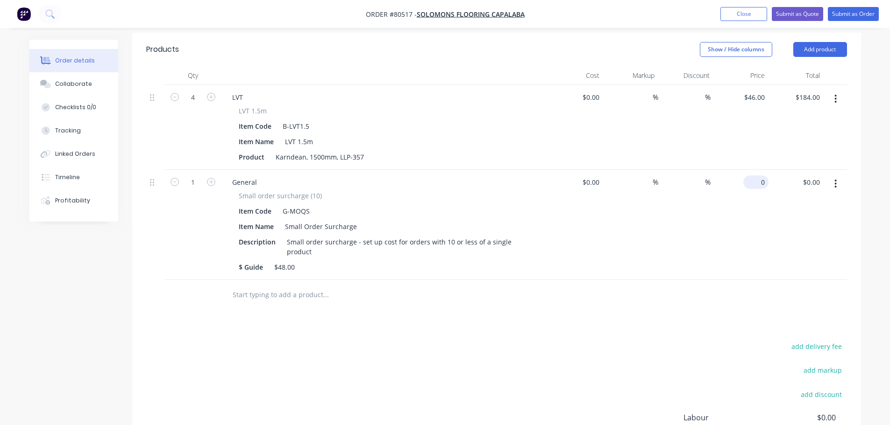
click at [717, 172] on div "0 $0.00" at bounding box center [740, 225] width 55 height 110
type input "$48.00"
click at [333, 295] on div at bounding box center [389, 295] width 336 height 30
click at [717, 14] on button "Submit as Order" at bounding box center [852, 14] width 51 height 14
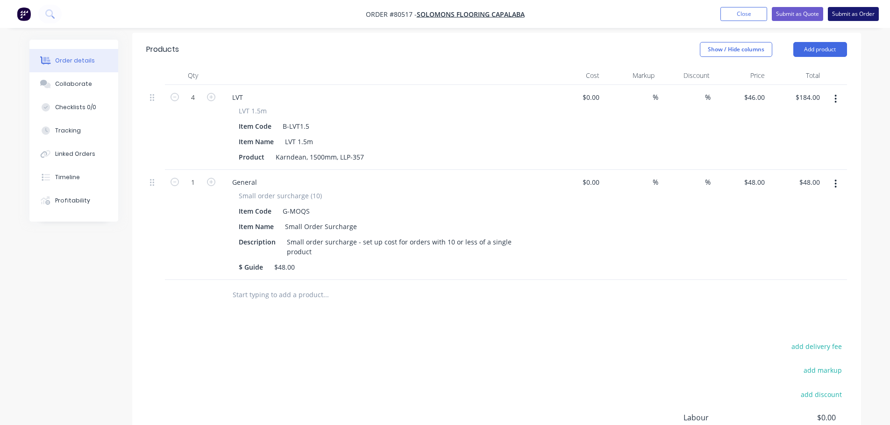
scroll to position [0, 0]
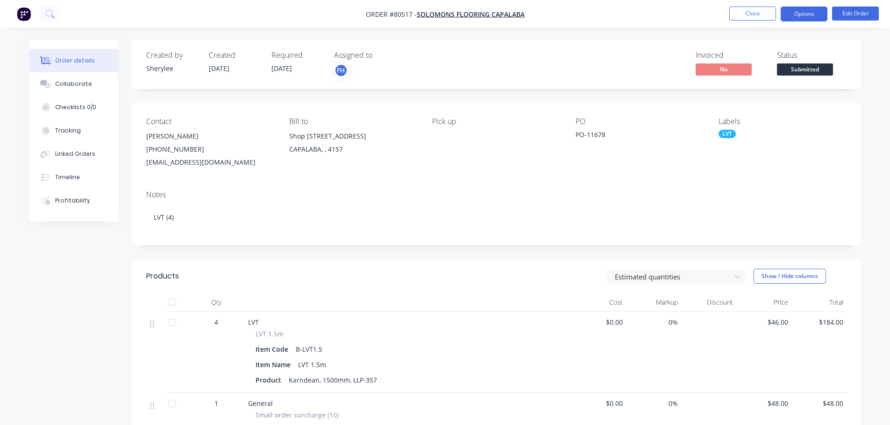
click at [717, 16] on button "Options" at bounding box center [803, 14] width 47 height 15
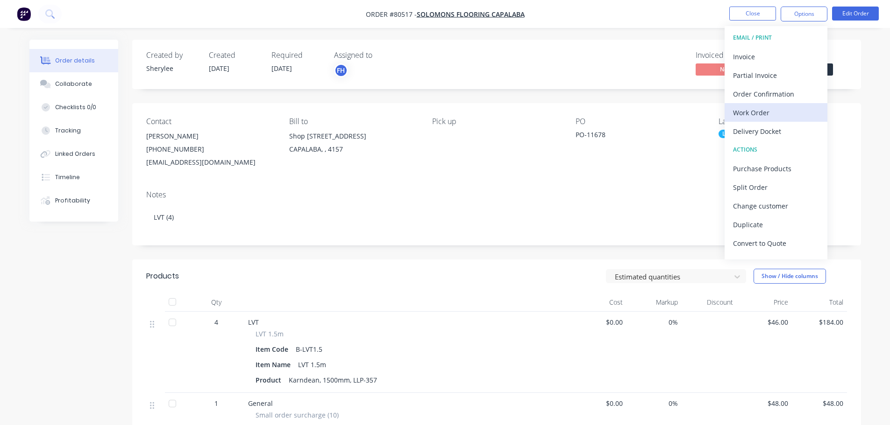
click at [717, 109] on div "Work Order" at bounding box center [776, 113] width 86 height 14
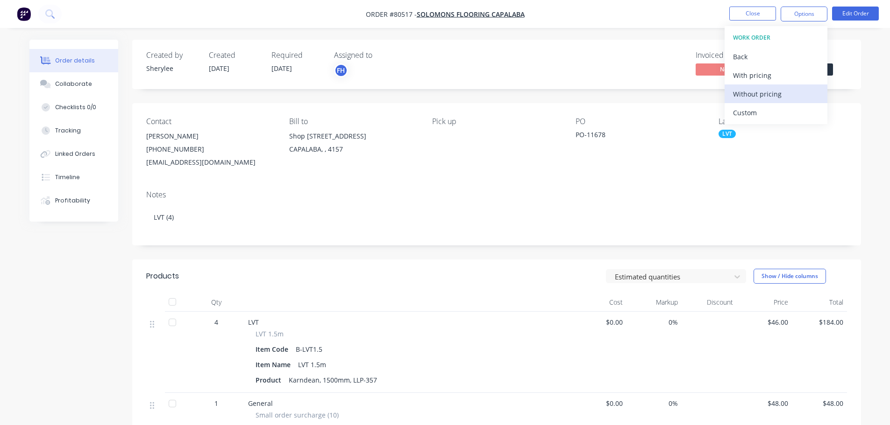
click at [717, 91] on div "Without pricing" at bounding box center [776, 94] width 86 height 14
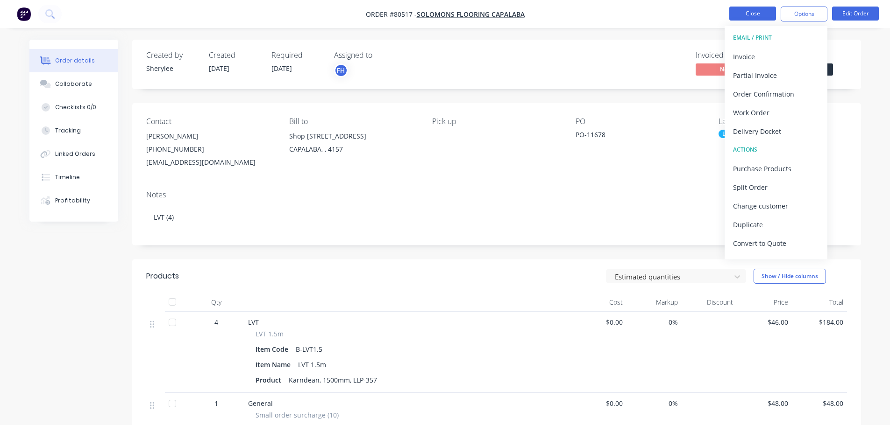
click at [717, 13] on button "Close" at bounding box center [752, 14] width 47 height 14
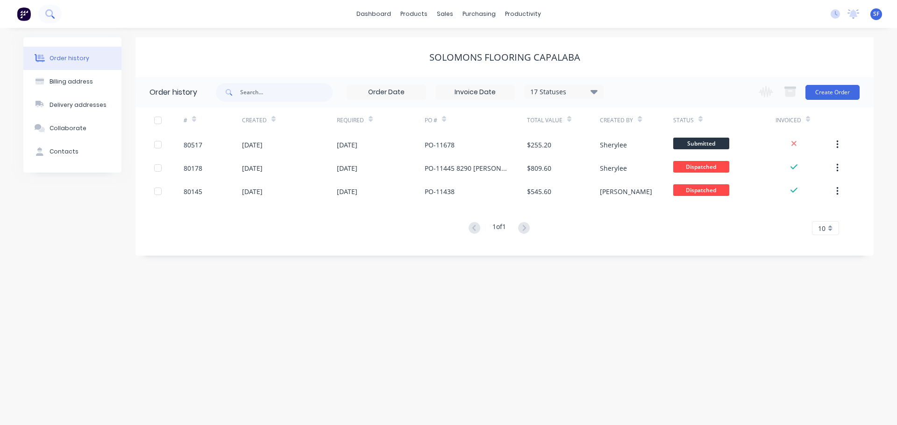
click at [47, 14] on icon at bounding box center [49, 13] width 9 height 9
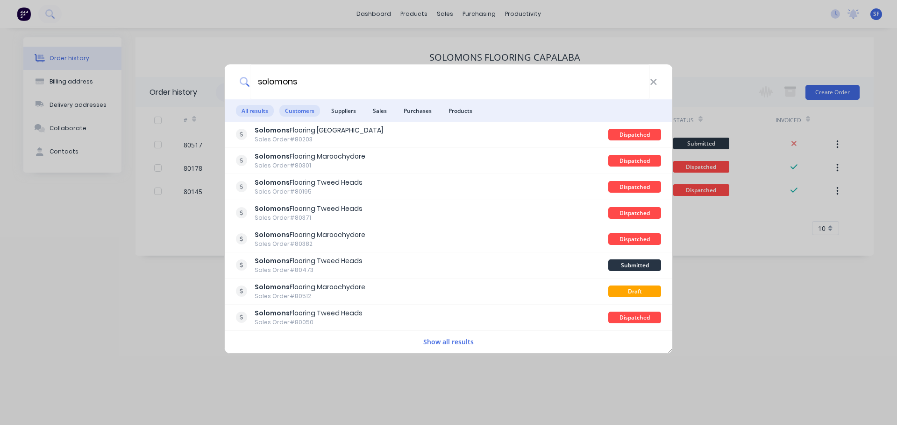
type input "solomons"
click at [311, 109] on span "Customers" at bounding box center [299, 111] width 41 height 12
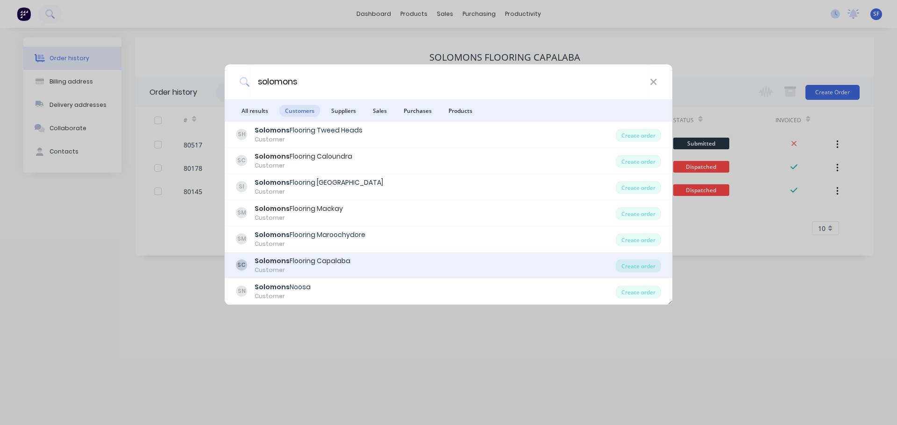
click at [325, 258] on div "Solomons Flooring Capalaba" at bounding box center [303, 261] width 96 height 10
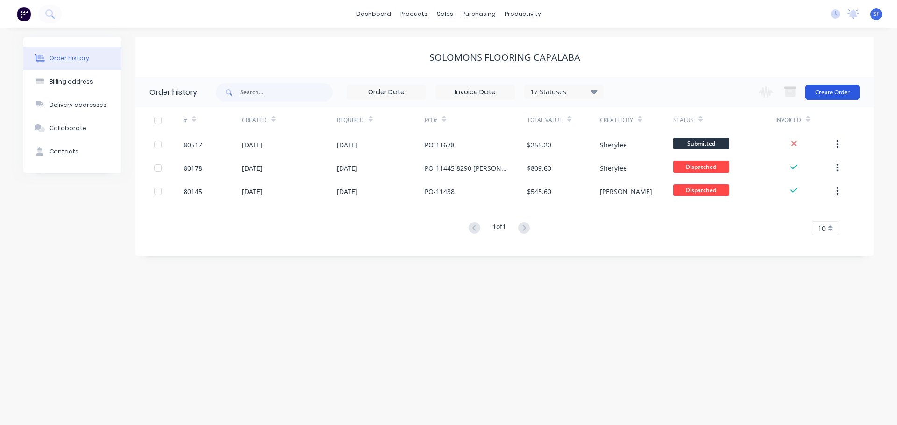
click at [717, 93] on button "Create Order" at bounding box center [832, 92] width 54 height 15
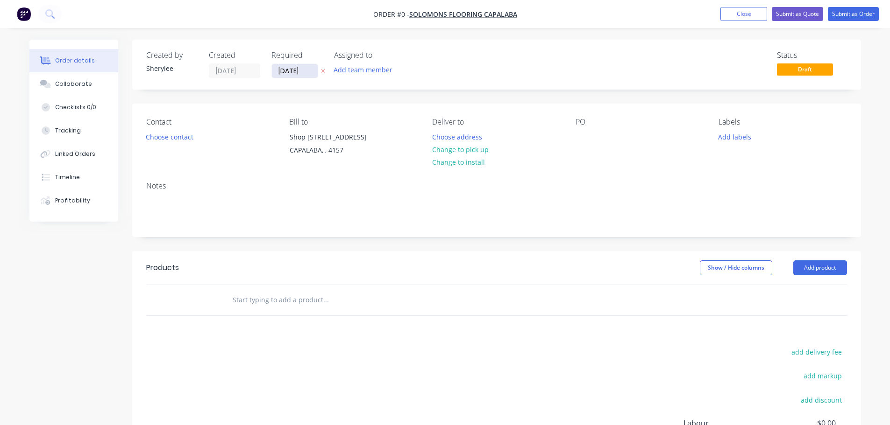
click at [300, 73] on input "[DATE]" at bounding box center [295, 71] width 46 height 14
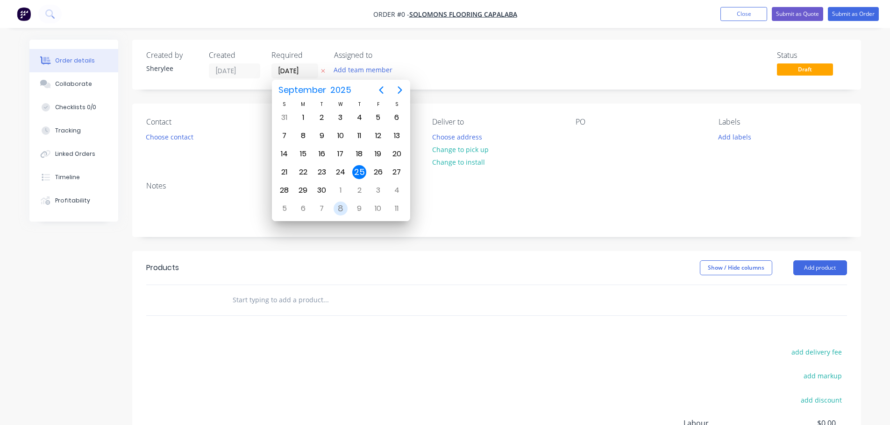
click at [340, 206] on div "8" at bounding box center [340, 209] width 14 height 14
type input "[DATE]"
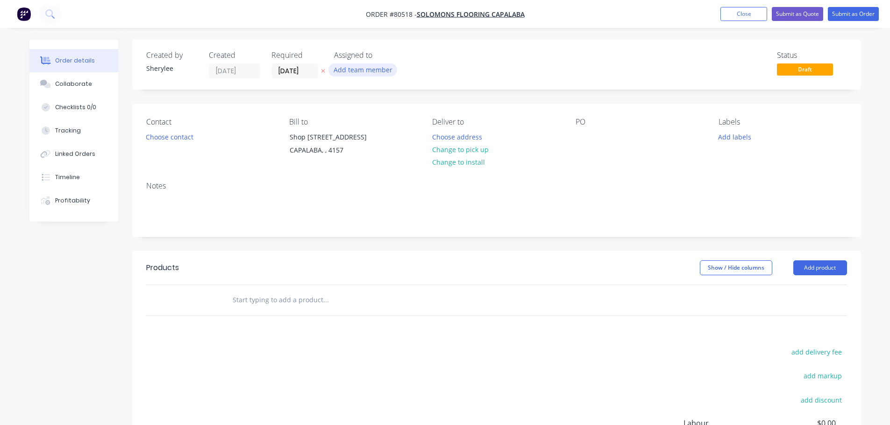
click at [362, 72] on button "Add team member" at bounding box center [362, 70] width 69 height 13
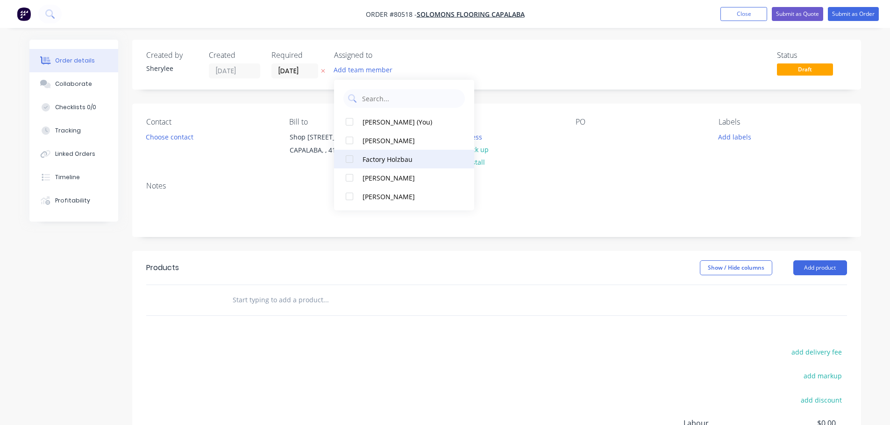
click at [350, 158] on div at bounding box center [349, 159] width 19 height 19
click at [163, 134] on button "Choose contact" at bounding box center [169, 136] width 57 height 13
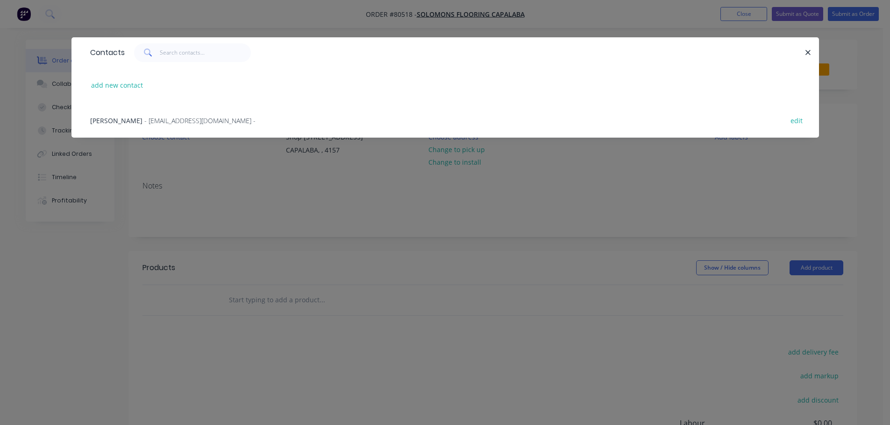
click at [171, 121] on span "- [EMAIL_ADDRESS][DOMAIN_NAME] -" at bounding box center [199, 120] width 111 height 9
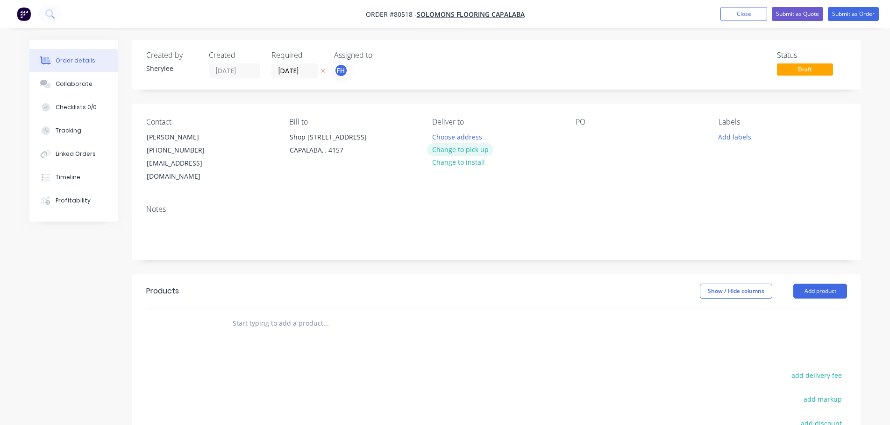
click at [470, 150] on button "Change to pick up" at bounding box center [460, 149] width 66 height 13
click at [580, 138] on div at bounding box center [582, 137] width 15 height 14
click at [717, 137] on button "Add labels" at bounding box center [734, 136] width 43 height 13
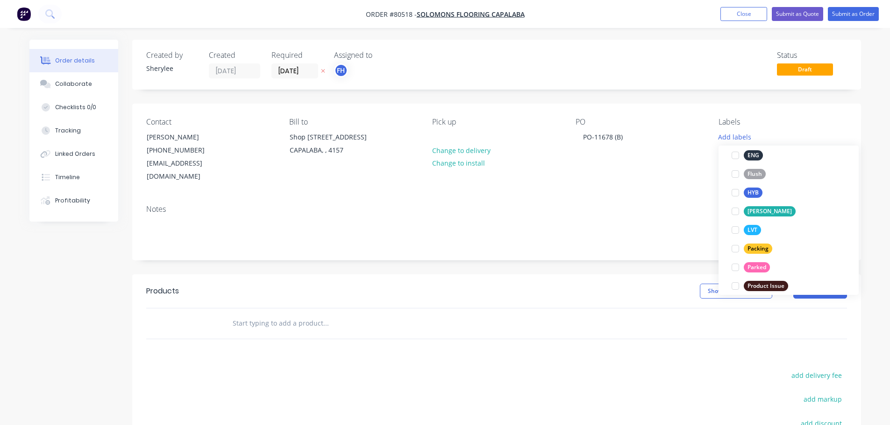
scroll to position [140, 0]
click at [717, 192] on div at bounding box center [735, 192] width 19 height 19
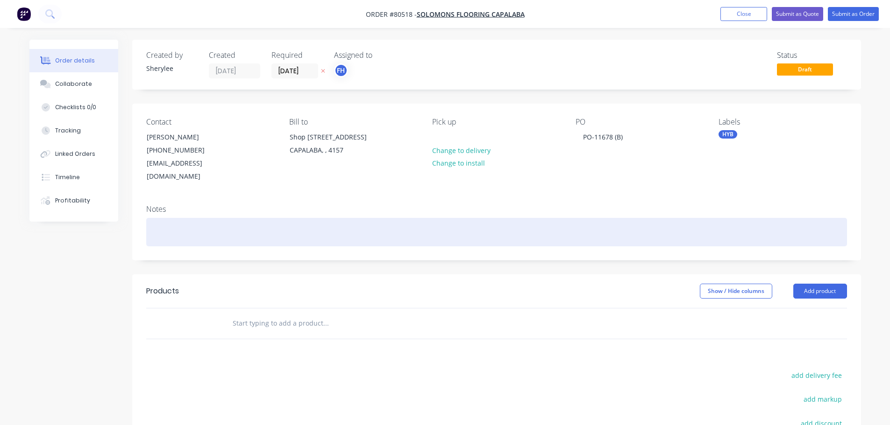
click at [212, 221] on div at bounding box center [496, 232] width 700 height 28
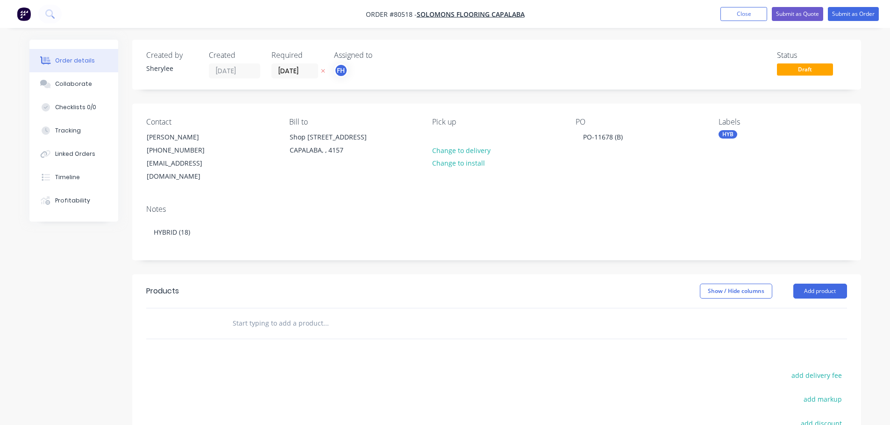
click at [313, 314] on input "text" at bounding box center [325, 323] width 187 height 19
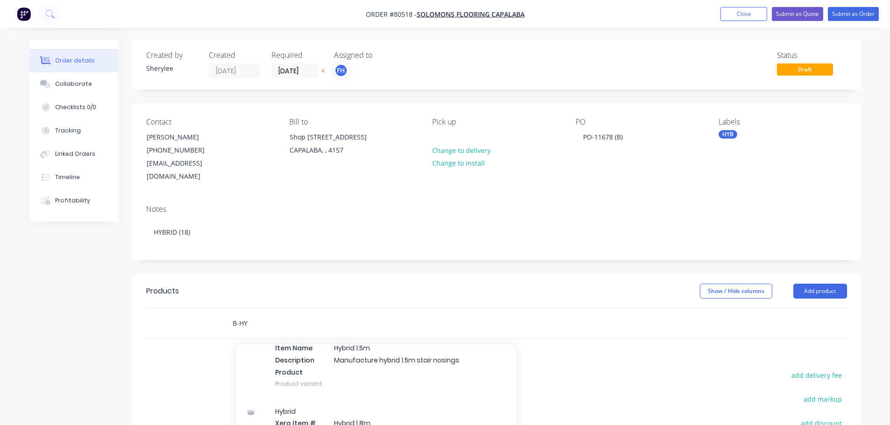
scroll to position [420, 0]
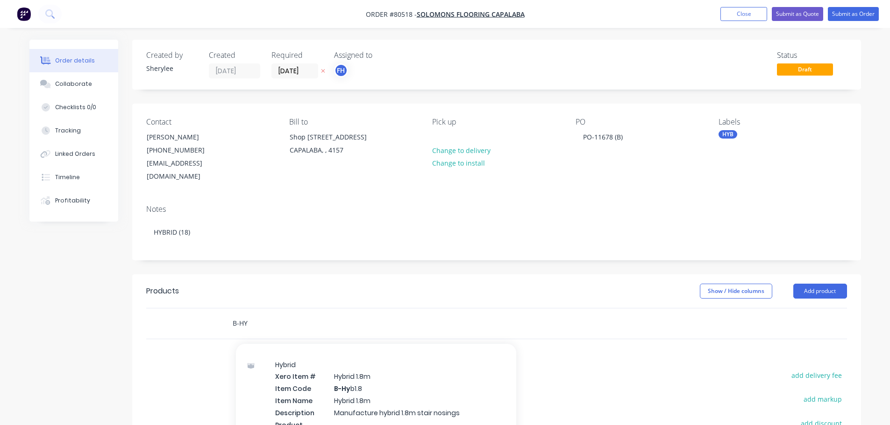
type input "B-HY"
click at [365, 324] on div "Hybrid Xero Item # Hybrid 1.8m Item Code B-Hy b1.8 Item Name Hybrid 1.8m Descri…" at bounding box center [376, 400] width 280 height 99
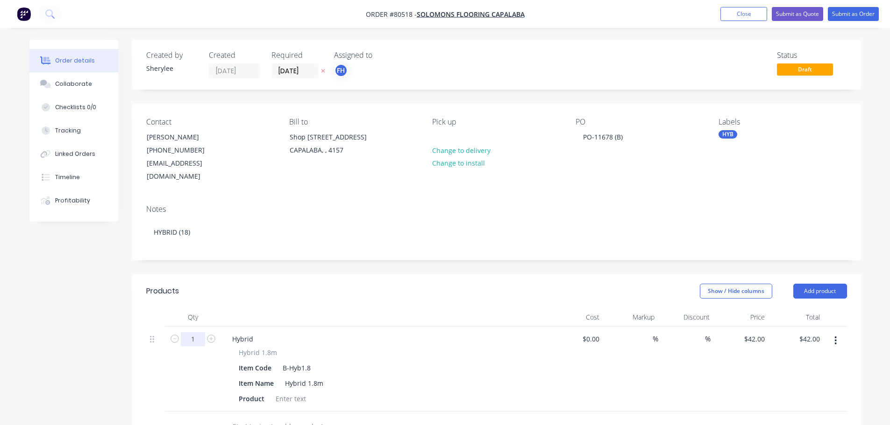
click at [196, 324] on input "1" at bounding box center [193, 339] width 24 height 14
type input "18"
type input "$756.00"
click at [281, 324] on div at bounding box center [291, 399] width 38 height 14
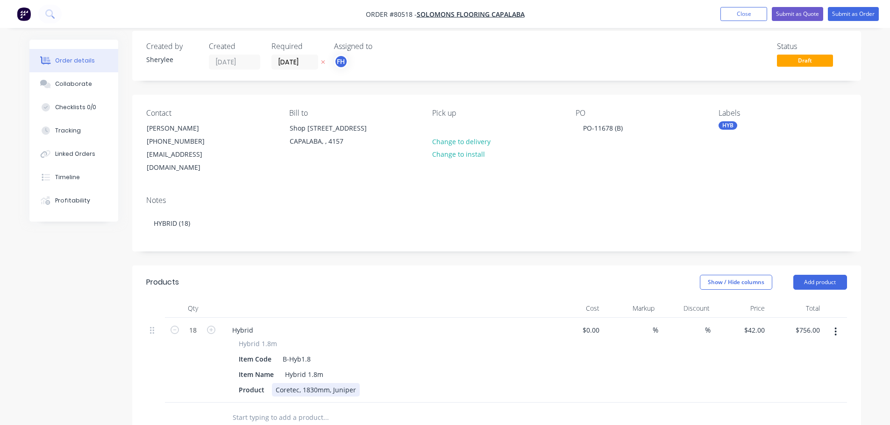
scroll to position [0, 0]
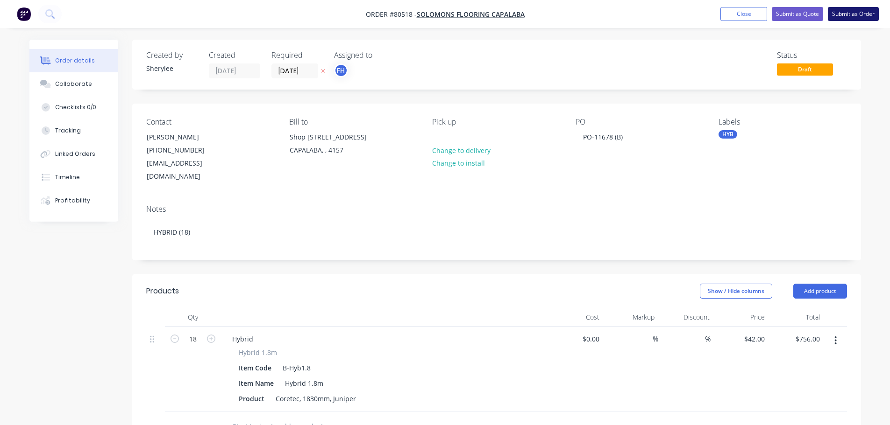
click at [717, 13] on button "Submit as Order" at bounding box center [852, 14] width 51 height 14
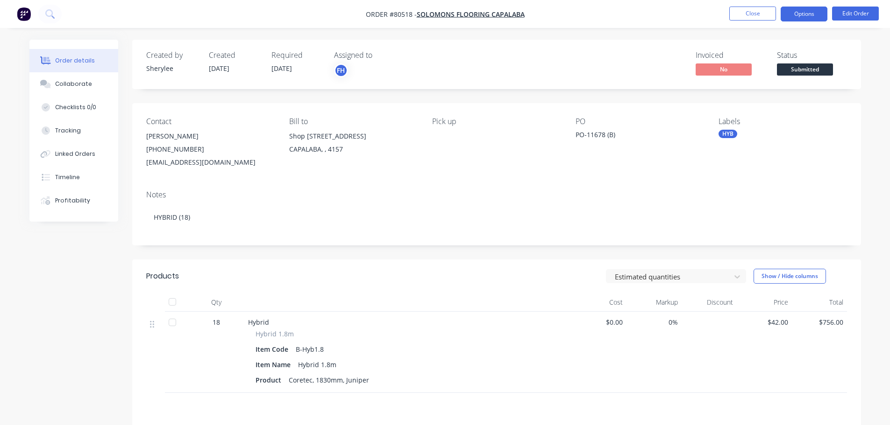
click at [717, 15] on button "Options" at bounding box center [803, 14] width 47 height 15
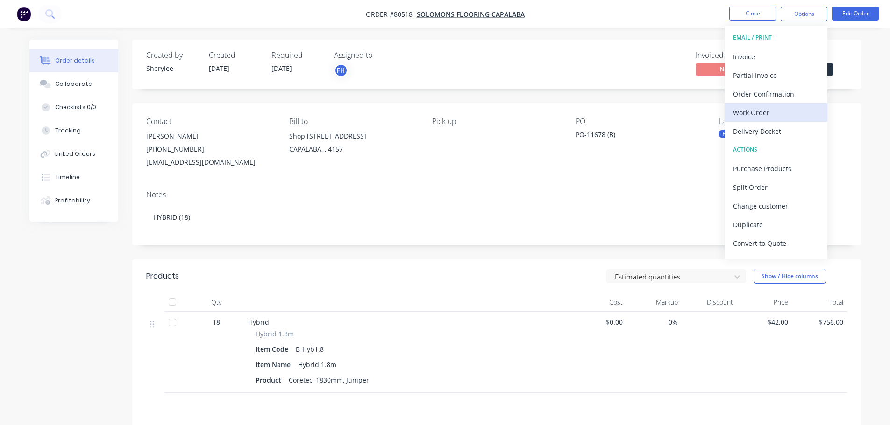
click at [717, 108] on div "Work Order" at bounding box center [776, 113] width 86 height 14
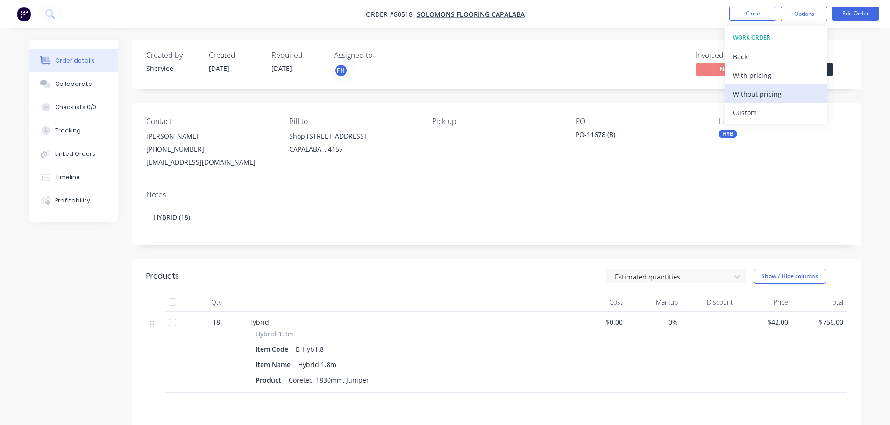
click at [717, 92] on div "Without pricing" at bounding box center [776, 94] width 86 height 14
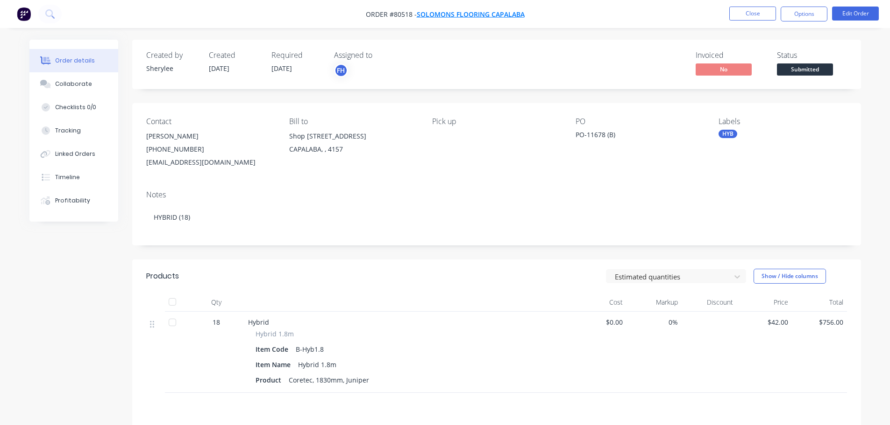
click at [448, 11] on span "Solomons Flooring Capalaba" at bounding box center [471, 14] width 108 height 9
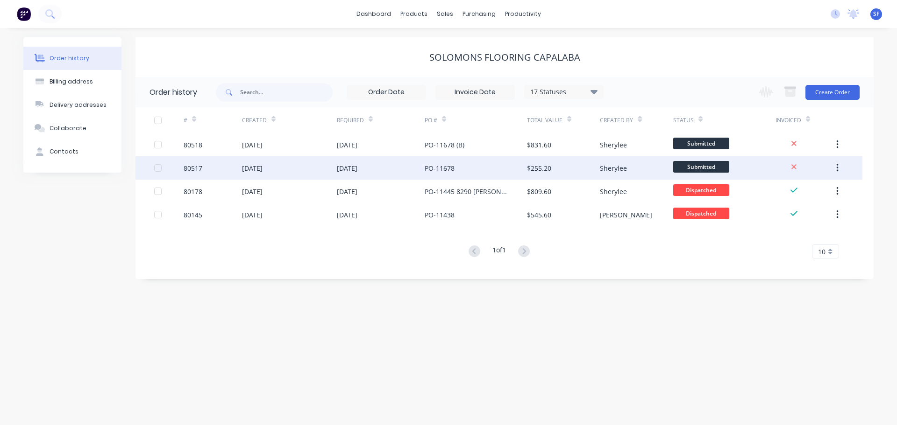
click at [397, 173] on div "[DATE]" at bounding box center [381, 167] width 88 height 23
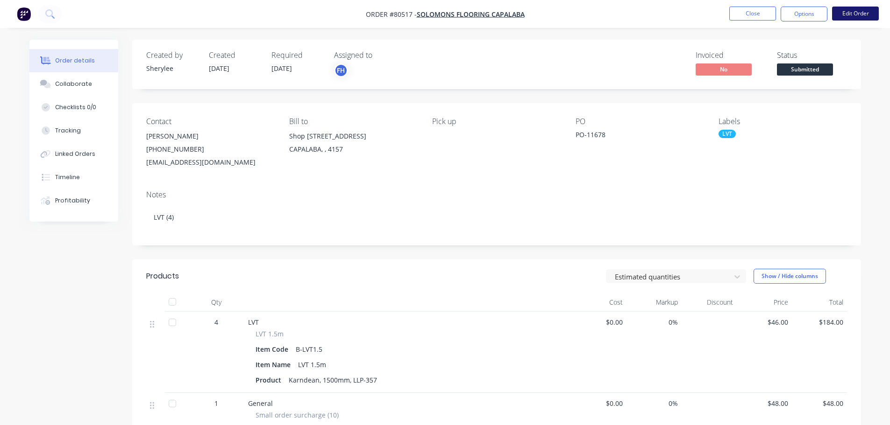
click at [717, 14] on button "Edit Order" at bounding box center [855, 14] width 47 height 14
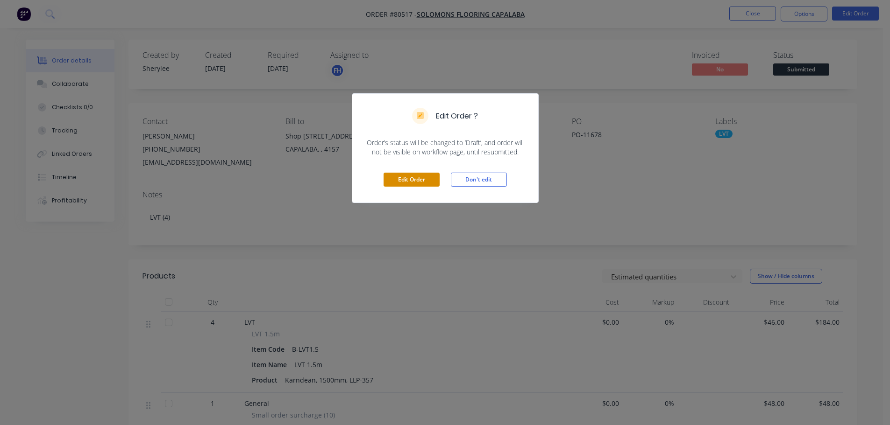
click at [422, 181] on button "Edit Order" at bounding box center [411, 180] width 56 height 14
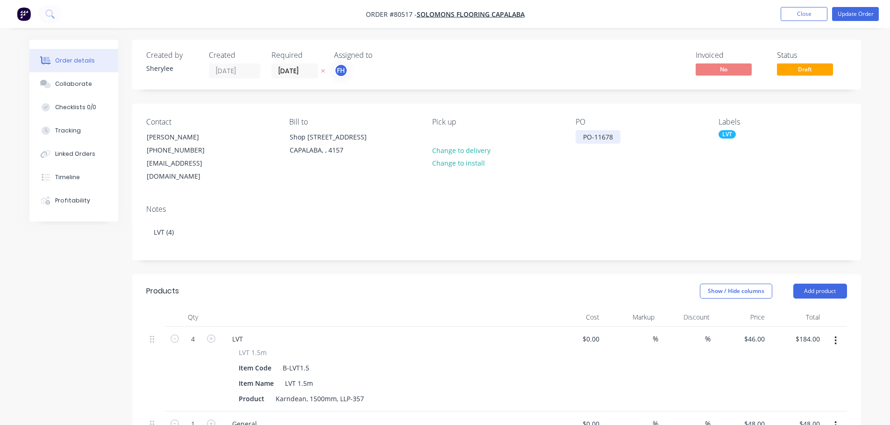
click at [619, 141] on div "PO-11678" at bounding box center [597, 137] width 45 height 14
click at [717, 16] on button "Update Order" at bounding box center [855, 14] width 47 height 14
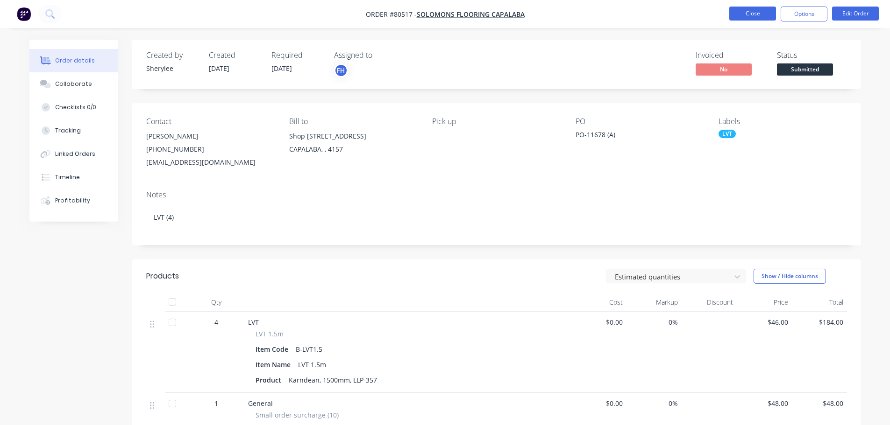
click at [717, 15] on button "Close" at bounding box center [752, 14] width 47 height 14
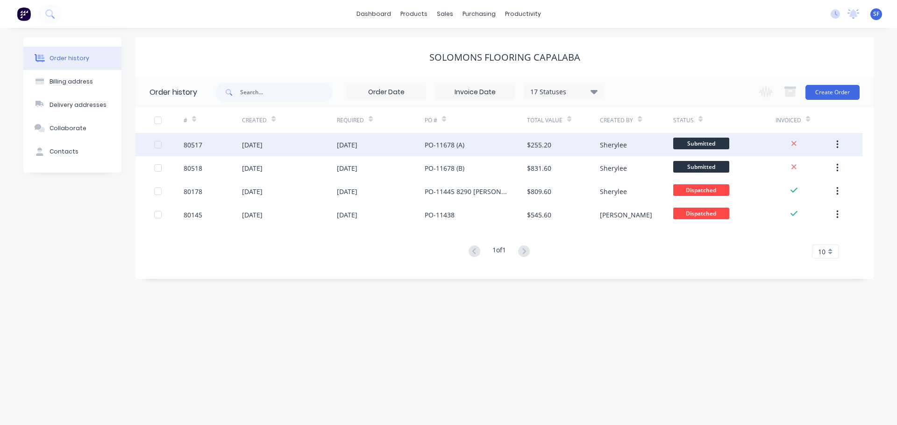
click at [483, 145] on div "PO-11678 (A)" at bounding box center [475, 144] width 102 height 23
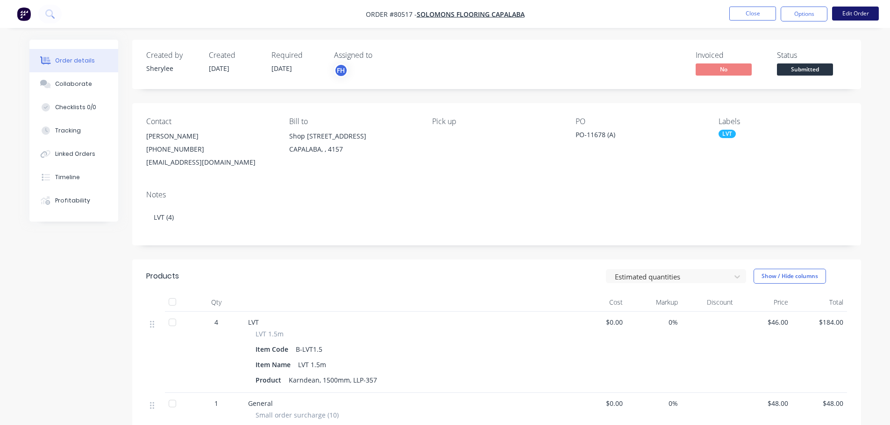
click at [717, 18] on button "Edit Order" at bounding box center [855, 14] width 47 height 14
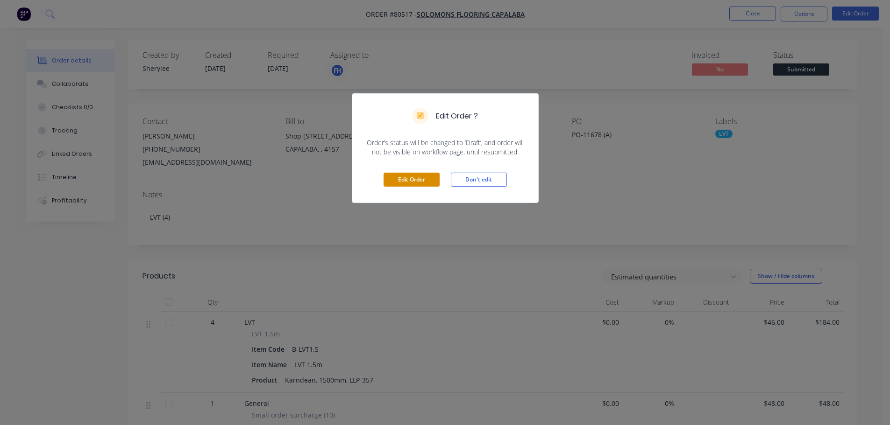
click at [417, 185] on button "Edit Order" at bounding box center [411, 180] width 56 height 14
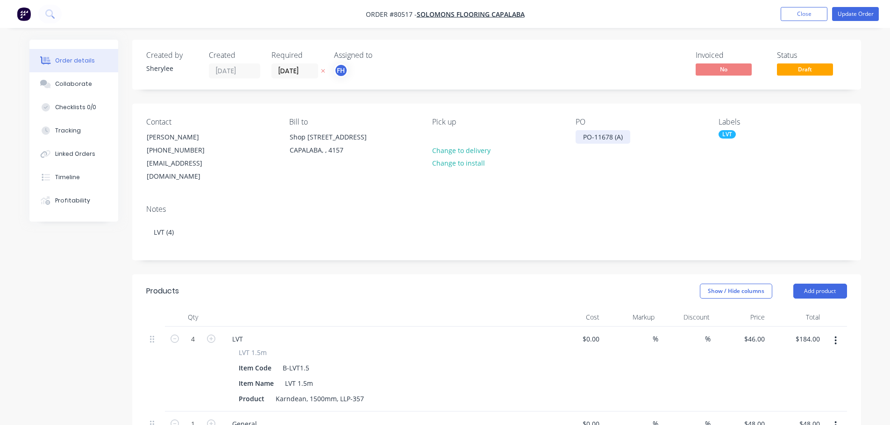
click at [625, 141] on div "PO-11678 (A)" at bounding box center [602, 137] width 55 height 14
click at [717, 11] on button "Update Order" at bounding box center [855, 14] width 47 height 14
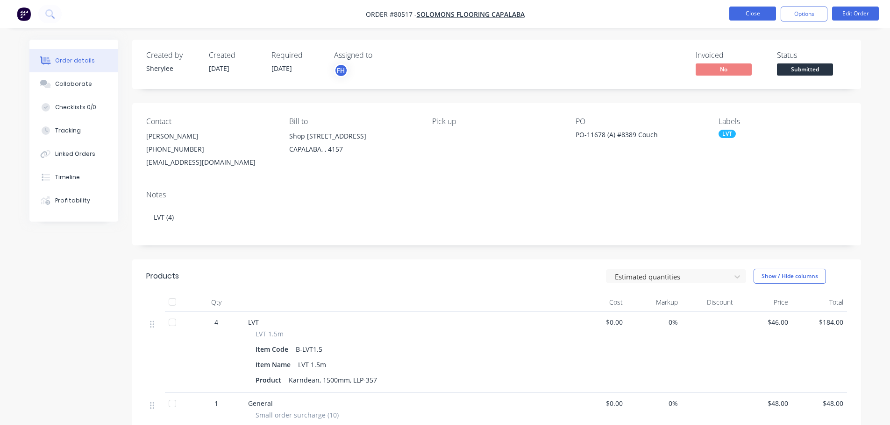
click at [717, 14] on button "Close" at bounding box center [752, 14] width 47 height 14
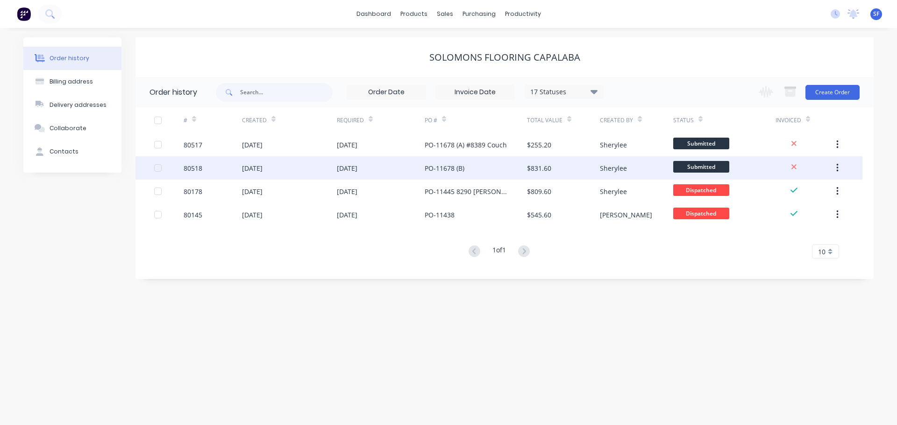
click at [478, 163] on div "PO-11678 (B)" at bounding box center [475, 167] width 102 height 23
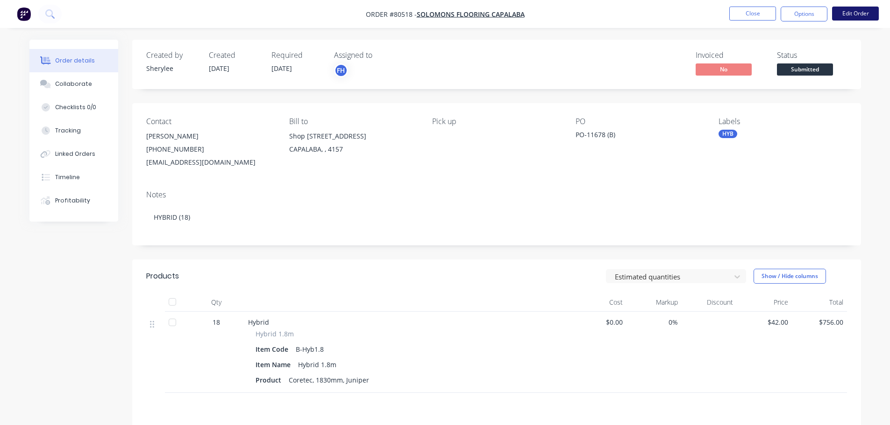
click at [717, 15] on button "Edit Order" at bounding box center [855, 14] width 47 height 14
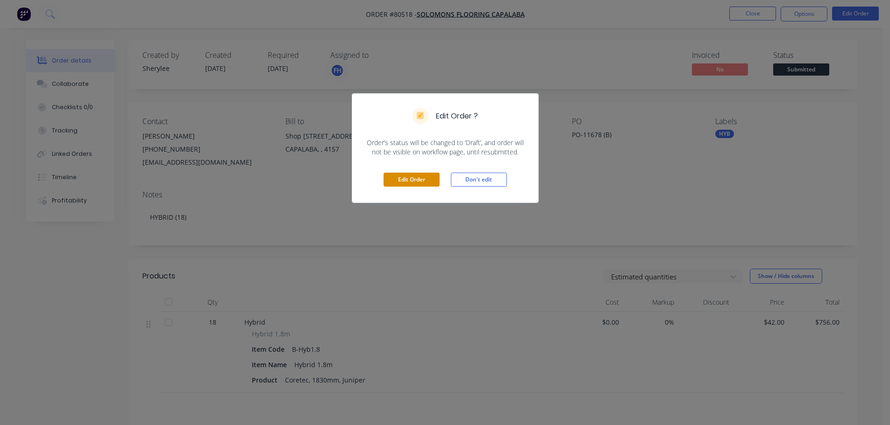
click at [427, 183] on button "Edit Order" at bounding box center [411, 180] width 56 height 14
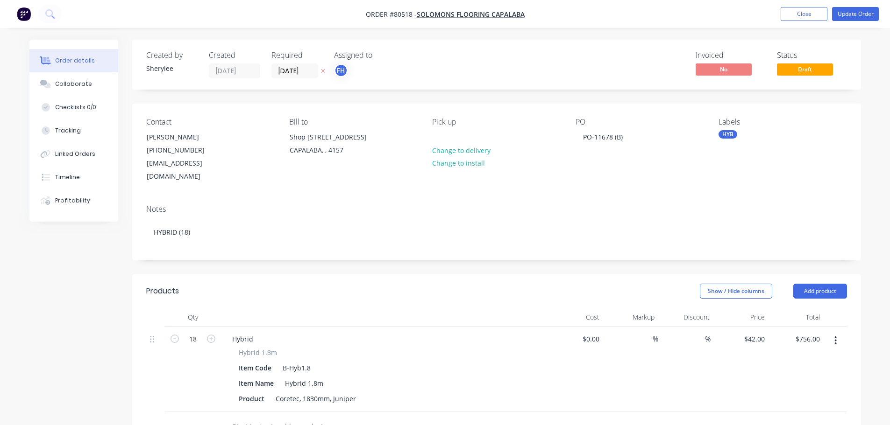
click at [639, 139] on div "PO PO-11678 (B)" at bounding box center [639, 151] width 128 height 66
click at [627, 137] on div "PO-11678 (B)" at bounding box center [602, 137] width 55 height 14
click at [717, 16] on button "Update Order" at bounding box center [855, 14] width 47 height 14
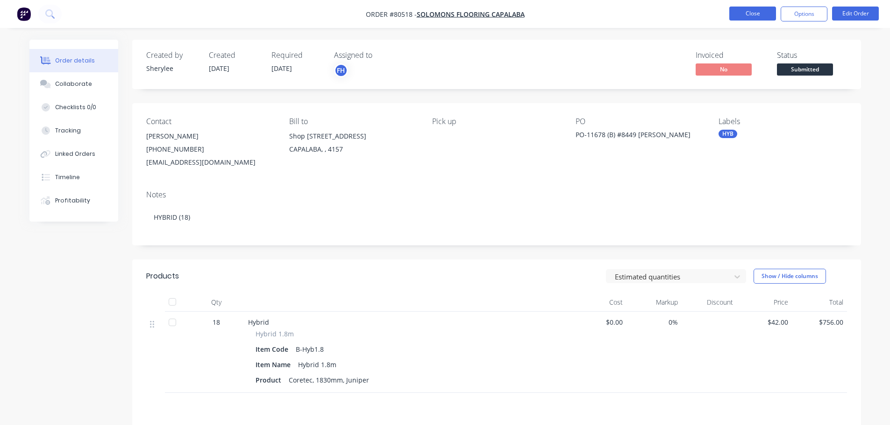
click at [717, 16] on button "Close" at bounding box center [752, 14] width 47 height 14
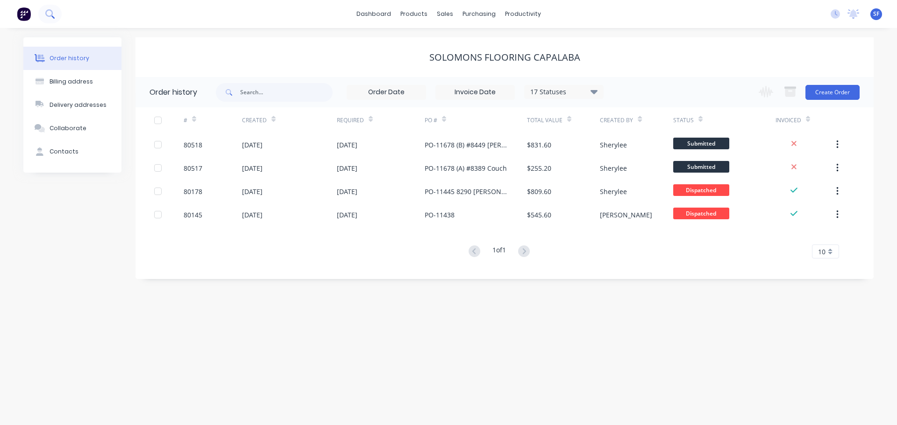
click at [46, 8] on button at bounding box center [49, 14] width 23 height 19
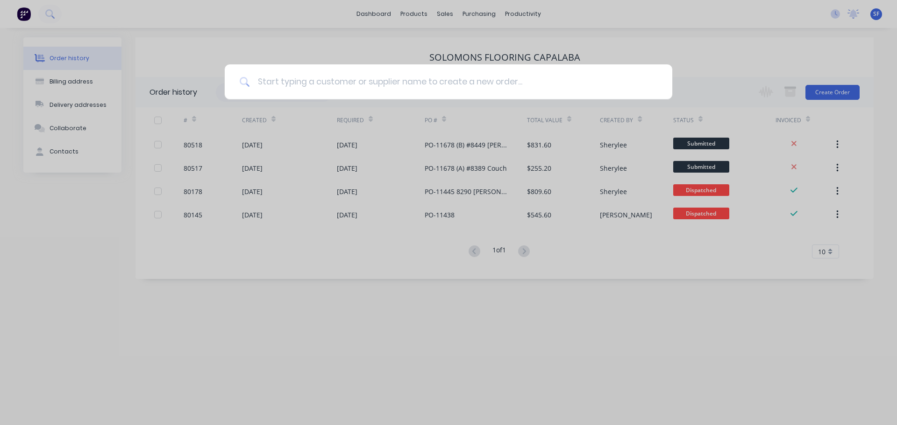
click at [368, 84] on input at bounding box center [453, 81] width 407 height 35
type input "kawan"
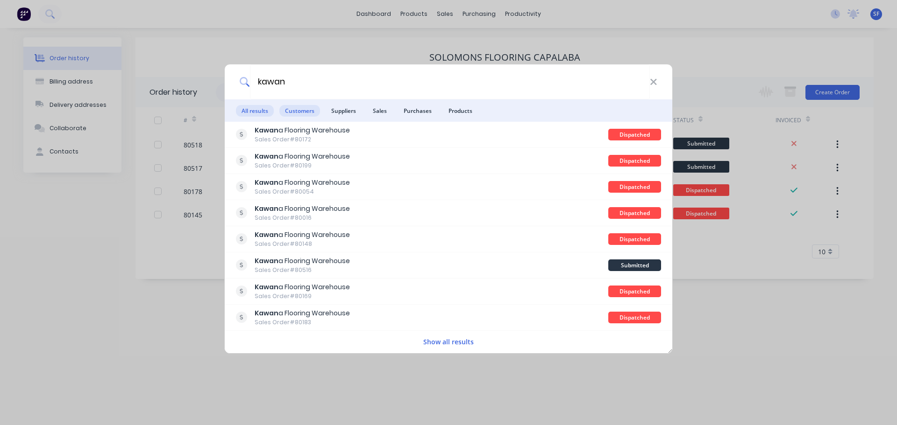
click at [301, 113] on span "Customers" at bounding box center [299, 111] width 41 height 12
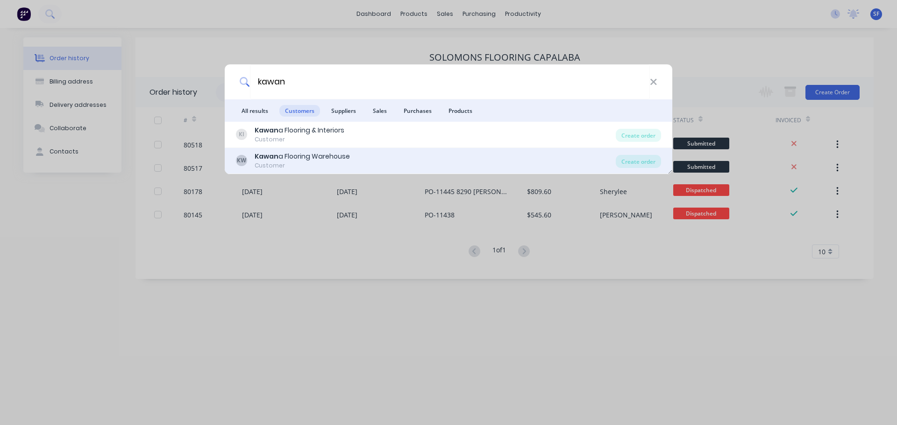
click at [313, 156] on div "Kawan a Flooring Warehouse" at bounding box center [302, 157] width 95 height 10
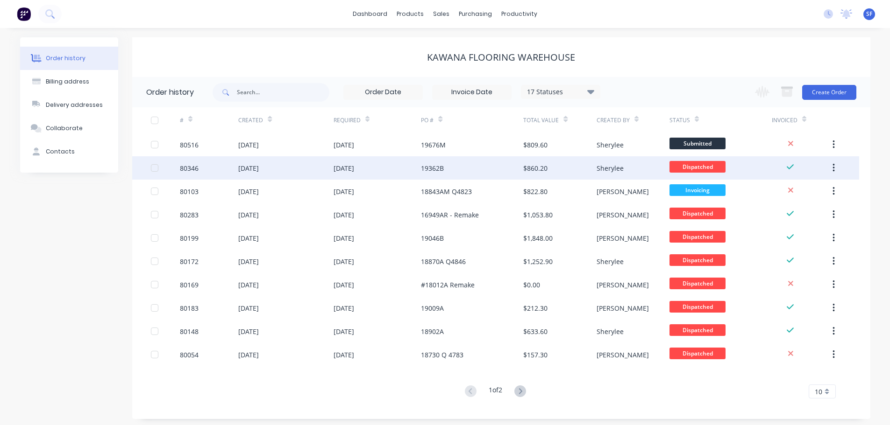
click at [314, 165] on div "[DATE]" at bounding box center [285, 167] width 95 height 23
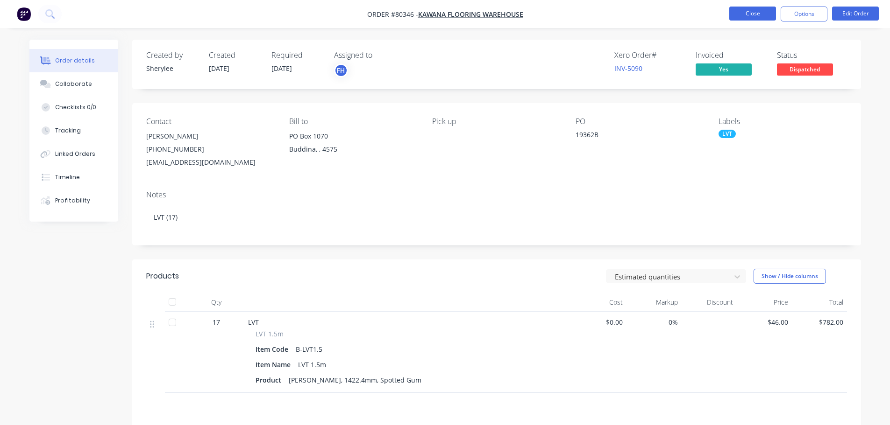
click at [717, 11] on button "Close" at bounding box center [752, 14] width 47 height 14
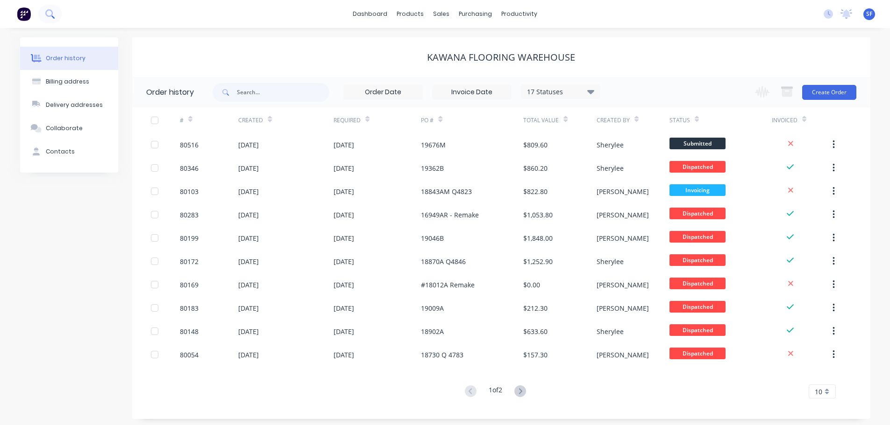
click at [49, 12] on icon at bounding box center [49, 13] width 9 height 9
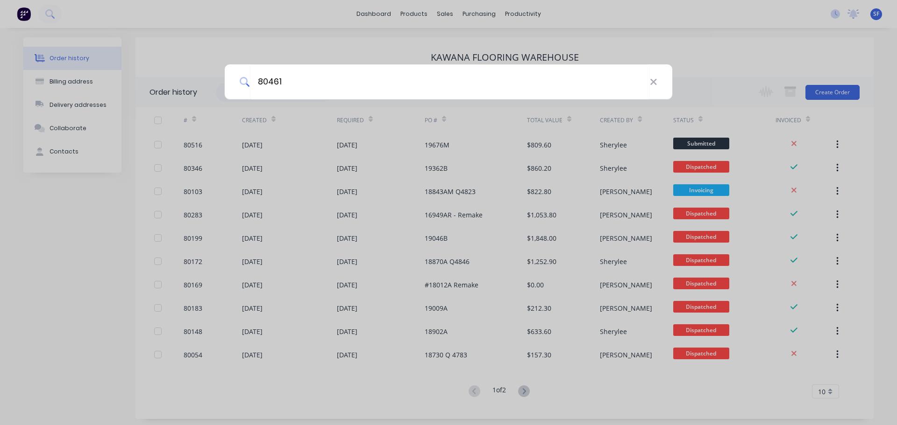
type input "80461"
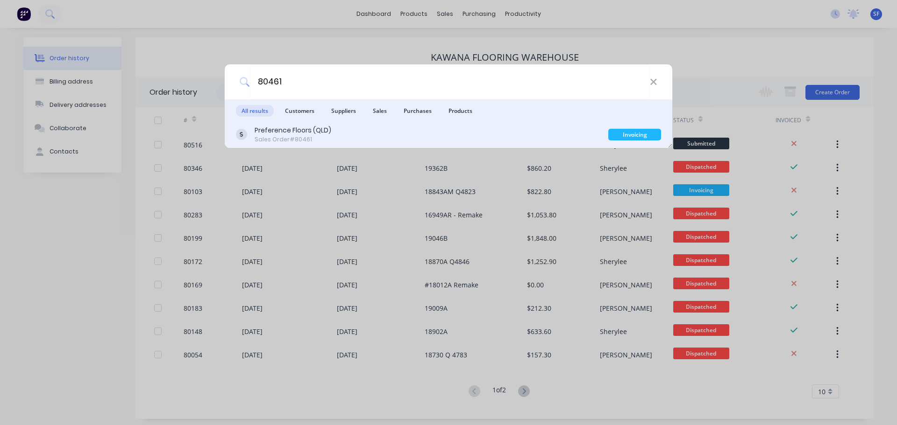
click at [352, 136] on div "Preference Floors (QLD) Sales Order #80461" at bounding box center [422, 135] width 372 height 18
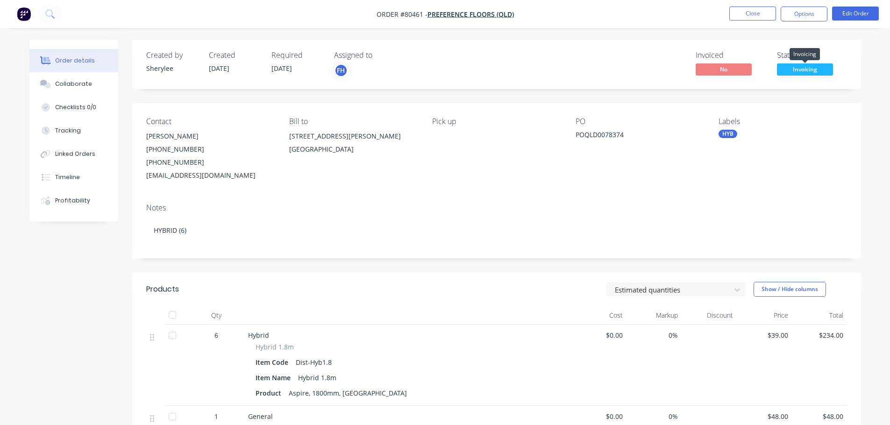
click at [717, 67] on span "Invoicing" at bounding box center [805, 70] width 56 height 12
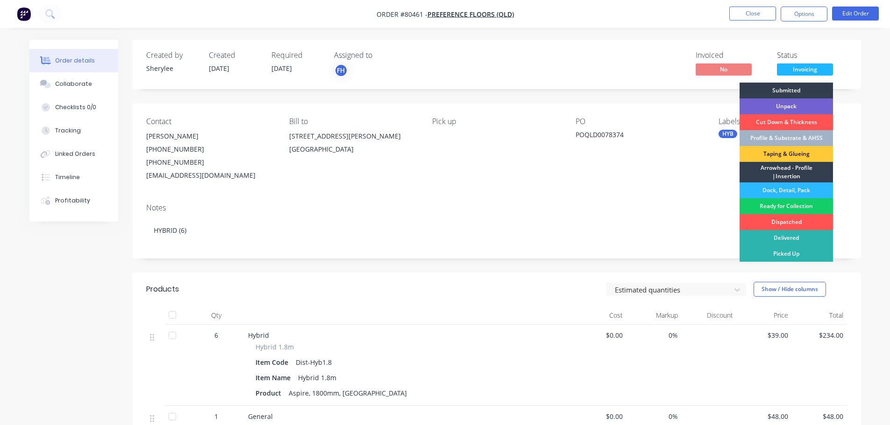
click at [717, 205] on div "Ready for Collection" at bounding box center [785, 206] width 93 height 16
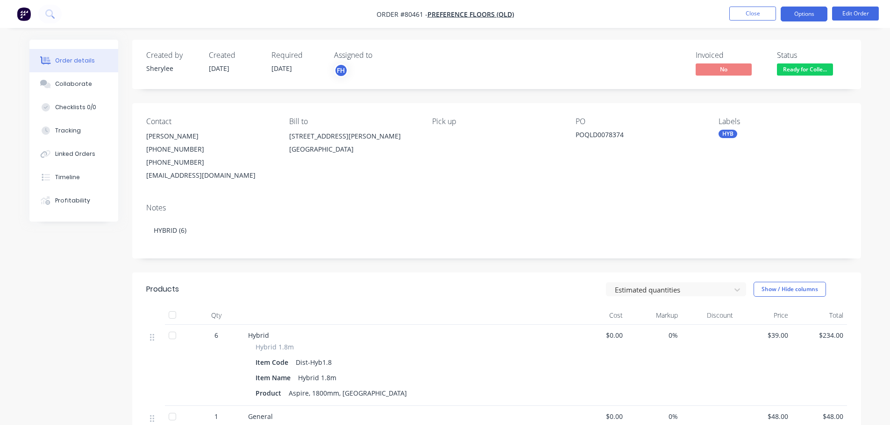
click at [717, 14] on button "Options" at bounding box center [803, 14] width 47 height 15
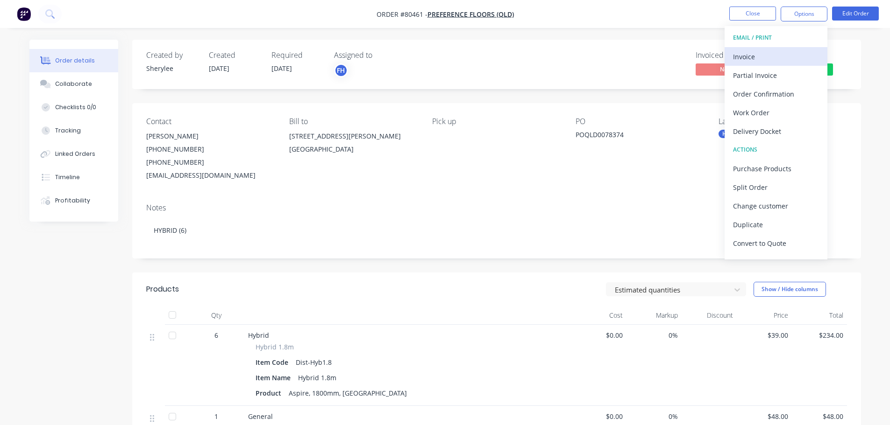
click at [717, 51] on div "Invoice" at bounding box center [776, 57] width 86 height 14
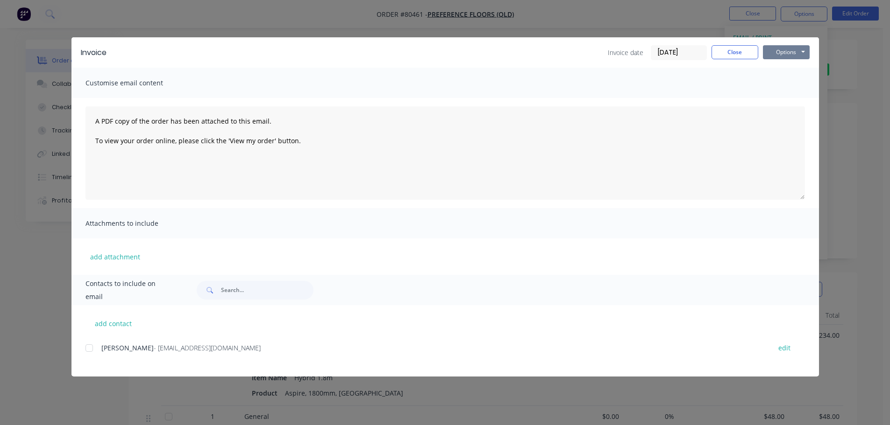
click at [717, 54] on button "Options" at bounding box center [786, 52] width 47 height 14
click at [717, 80] on button "Print" at bounding box center [793, 84] width 60 height 15
click at [717, 56] on button "Close" at bounding box center [734, 52] width 47 height 14
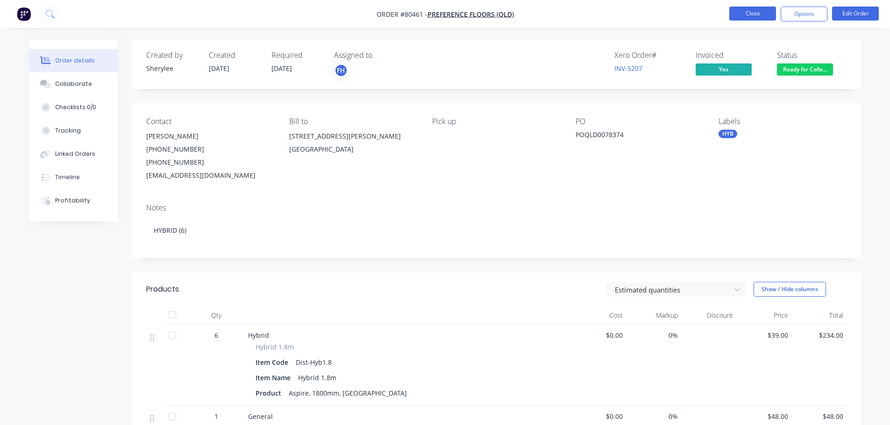
click at [717, 13] on button "Close" at bounding box center [752, 14] width 47 height 14
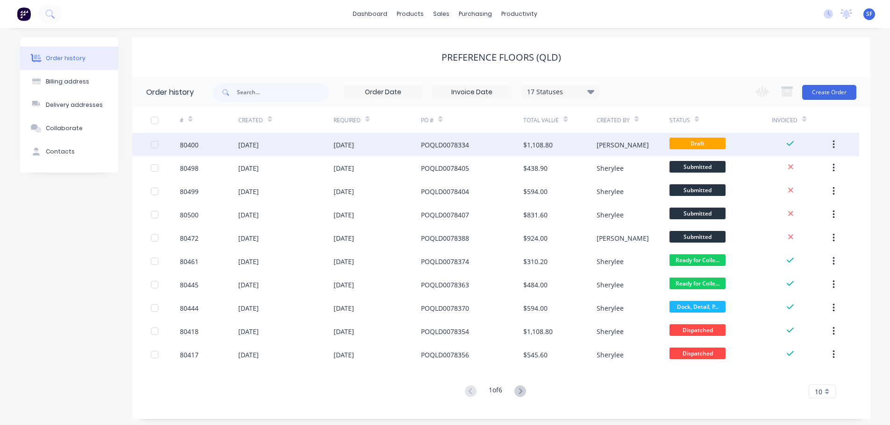
click at [495, 144] on div "POQLD0078334" at bounding box center [472, 144] width 102 height 23
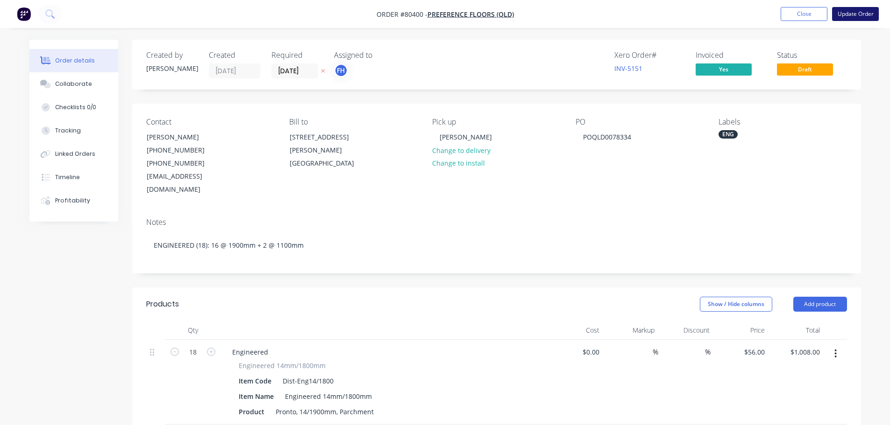
click at [717, 20] on button "Update Order" at bounding box center [855, 14] width 47 height 14
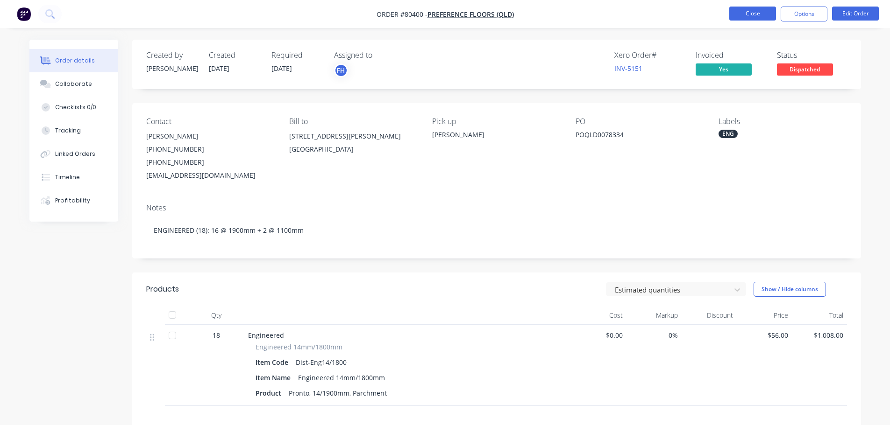
click at [717, 13] on button "Close" at bounding box center [752, 14] width 47 height 14
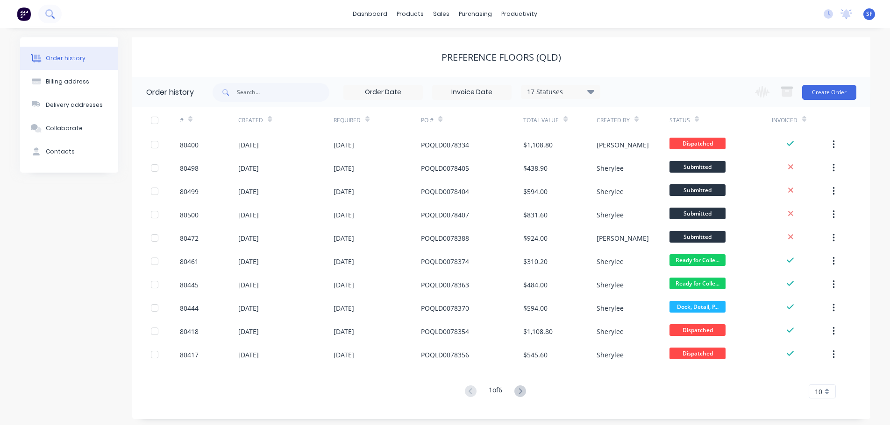
click at [55, 14] on button at bounding box center [49, 14] width 23 height 19
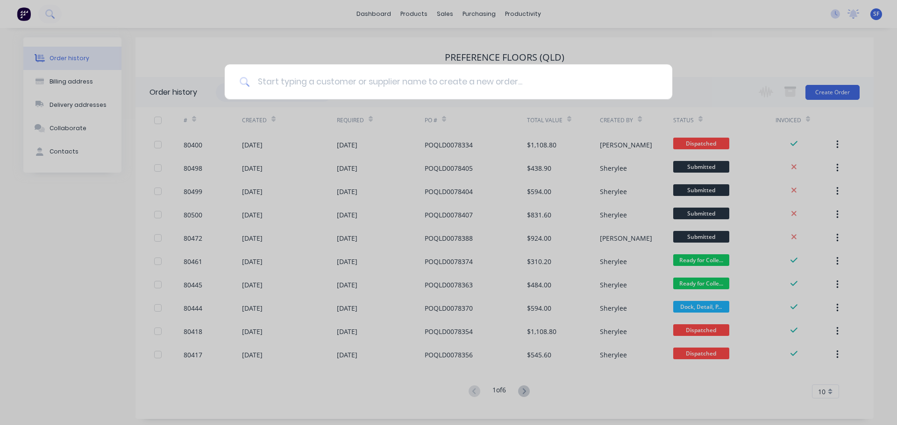
click at [281, 81] on input at bounding box center [453, 81] width 407 height 35
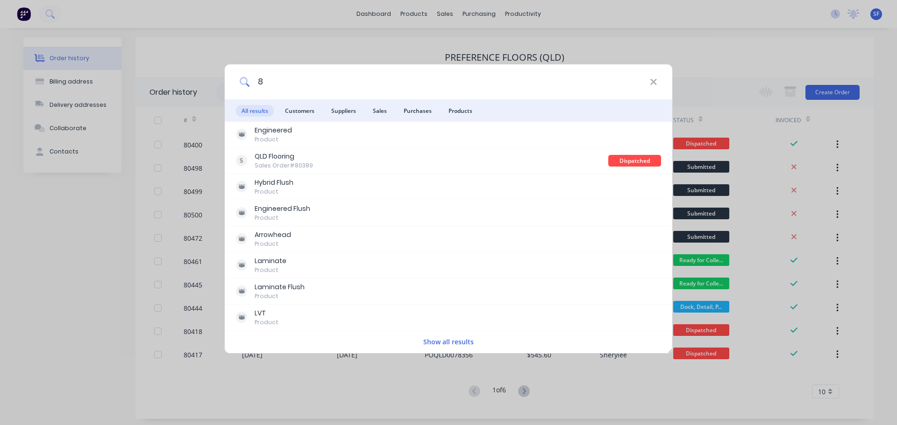
click at [280, 82] on input "8" at bounding box center [450, 81] width 400 height 35
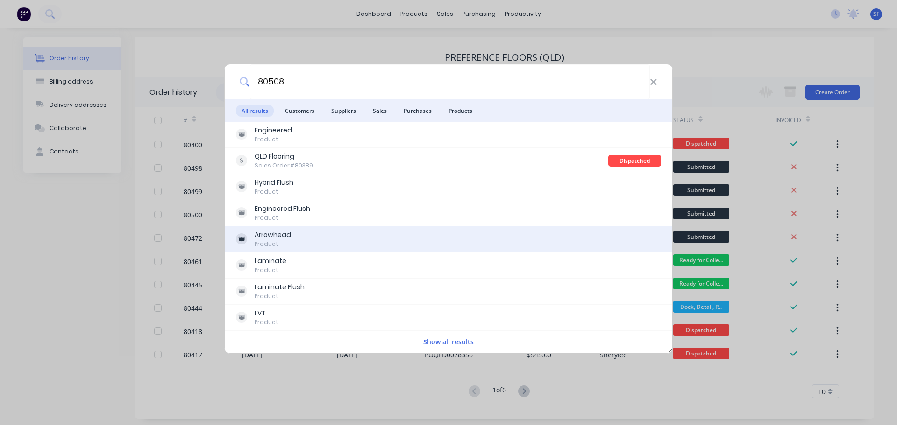
type input "80508"
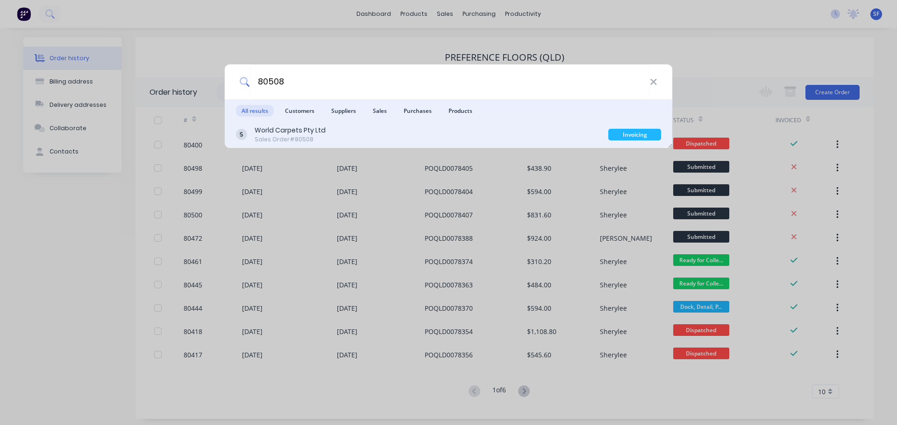
click at [332, 138] on div "World Carpets Pty Ltd Sales Order #80508" at bounding box center [422, 135] width 372 height 18
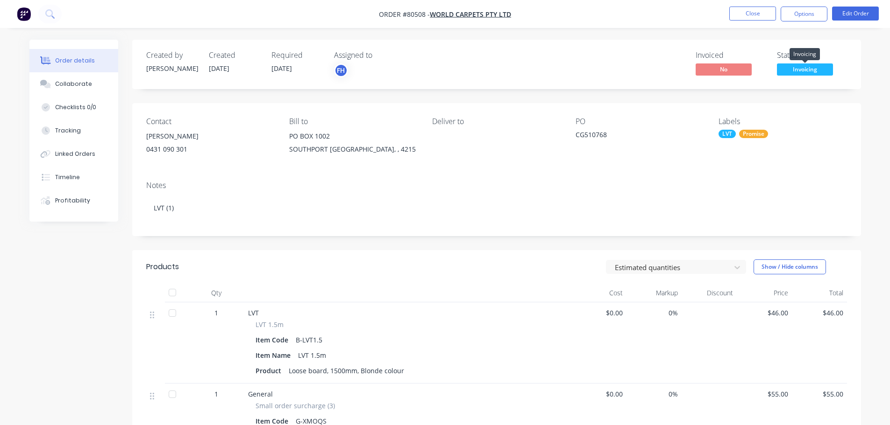
click at [717, 70] on span "Invoicing" at bounding box center [805, 70] width 56 height 12
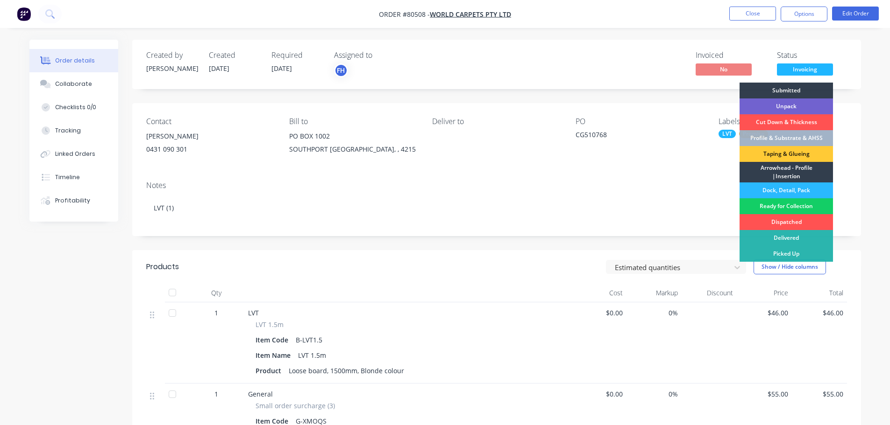
click at [717, 203] on div "Ready for Collection" at bounding box center [785, 206] width 93 height 16
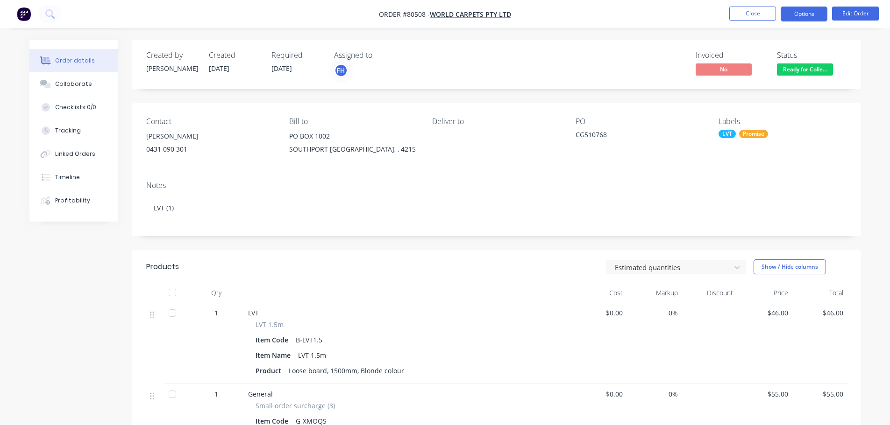
click at [717, 19] on button "Options" at bounding box center [803, 14] width 47 height 15
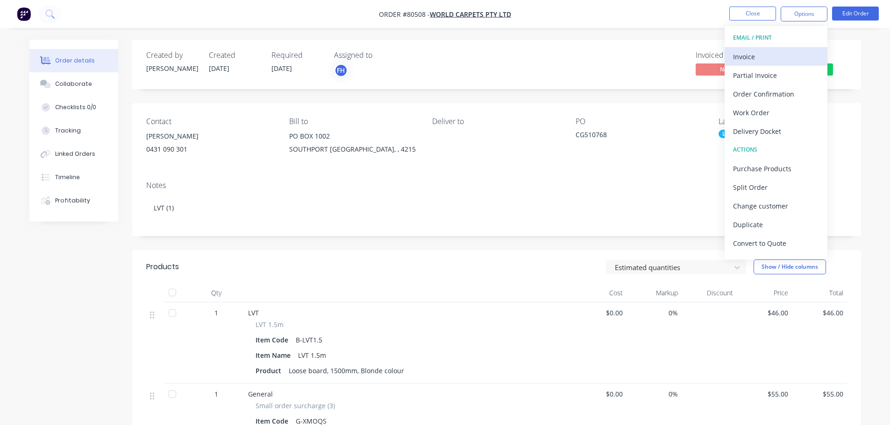
click at [717, 53] on div "Invoice" at bounding box center [776, 57] width 86 height 14
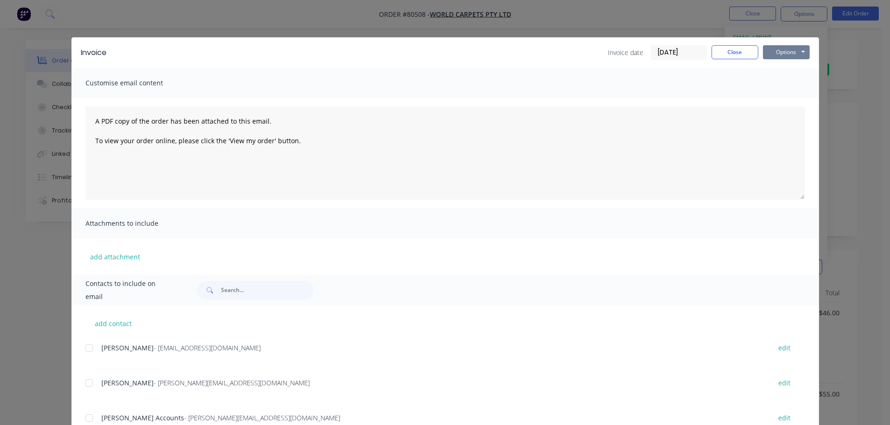
click at [717, 49] on button "Options" at bounding box center [786, 52] width 47 height 14
click at [717, 84] on button "Print" at bounding box center [793, 84] width 60 height 15
click at [717, 55] on button "Close" at bounding box center [734, 52] width 47 height 14
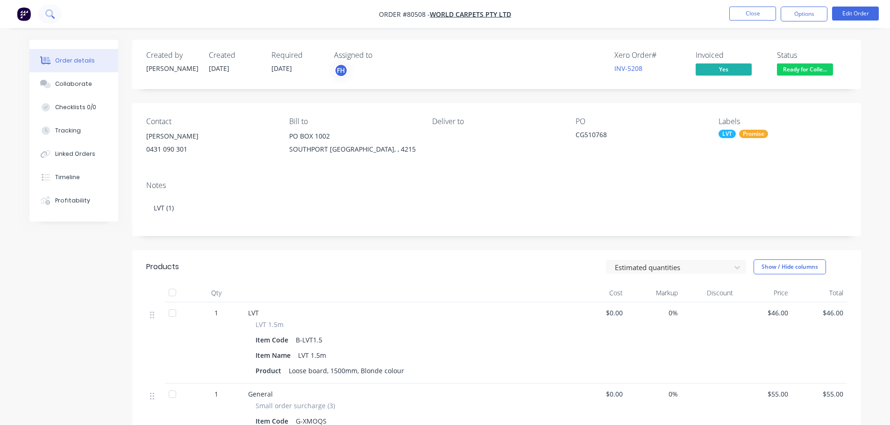
click at [50, 12] on icon at bounding box center [49, 13] width 9 height 9
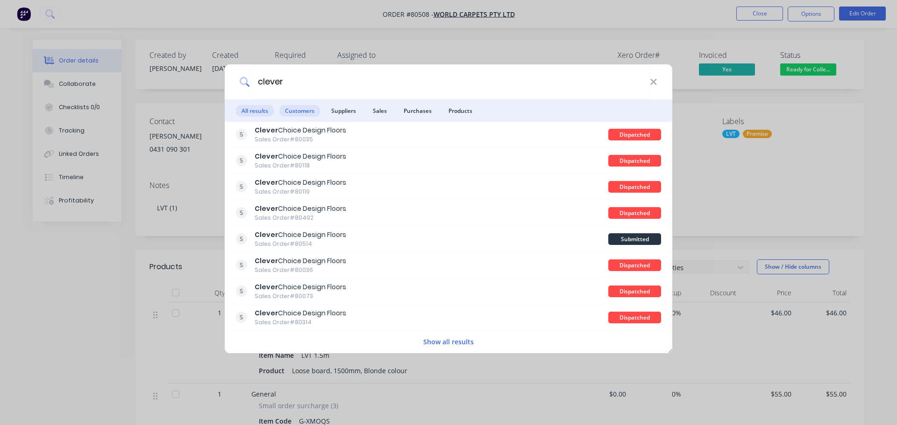
type input "clever"
click at [295, 112] on span "Customers" at bounding box center [299, 111] width 41 height 12
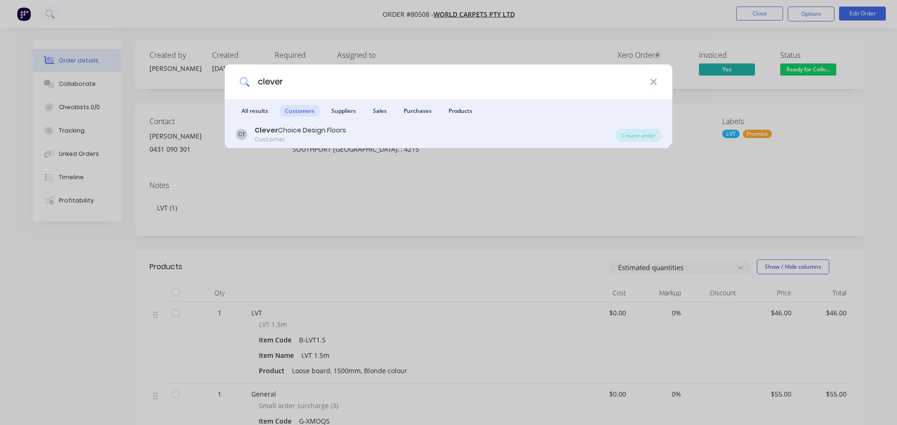
click at [300, 134] on div "Clever Choice Design Floors" at bounding box center [301, 131] width 92 height 10
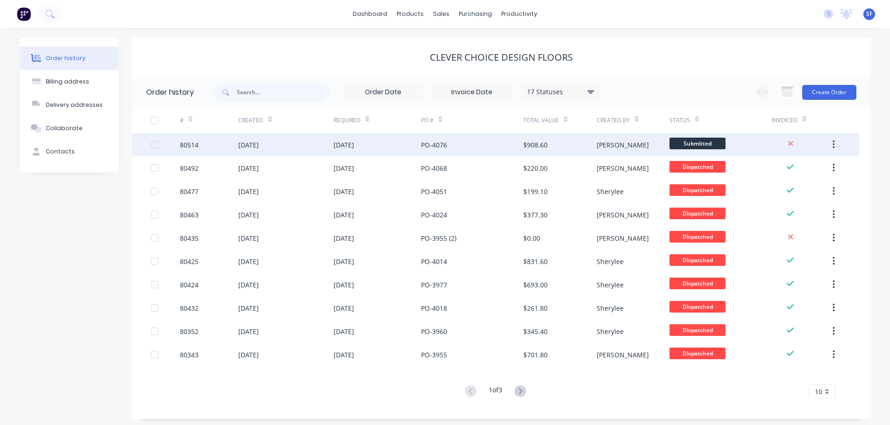
click at [392, 144] on div "[DATE]" at bounding box center [377, 144] width 88 height 23
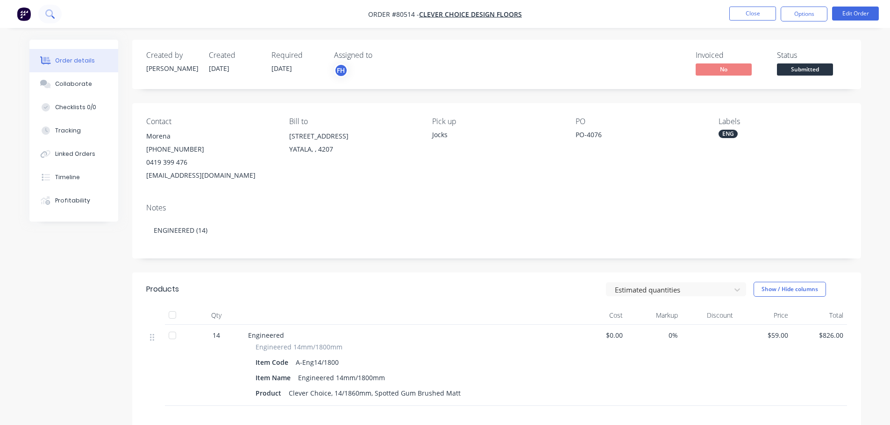
click at [47, 12] on icon at bounding box center [49, 13] width 9 height 9
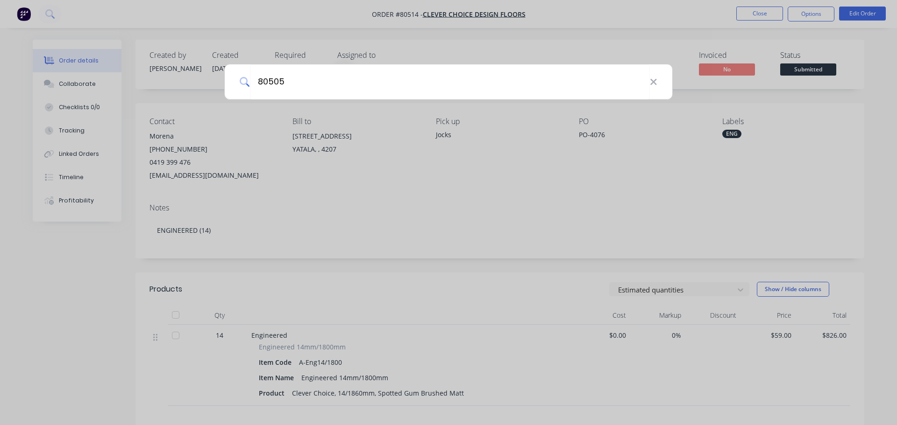
type input "80505"
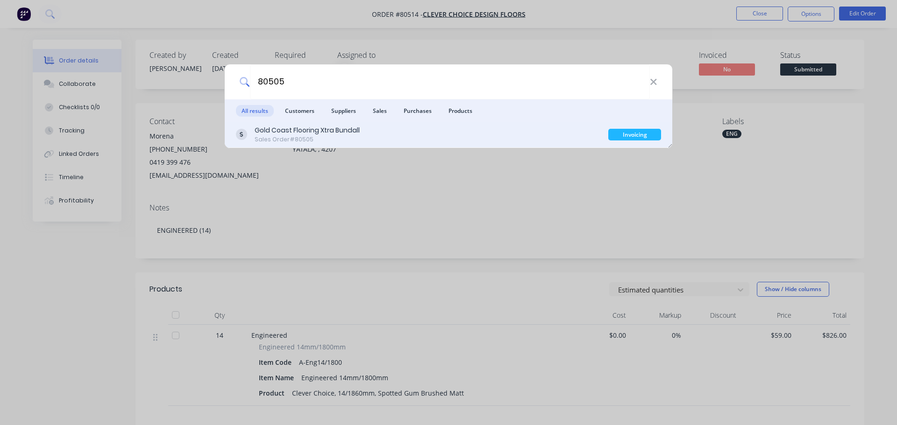
click at [367, 132] on div "Gold Coast Flooring Xtra Bundall Sales Order #80505" at bounding box center [422, 135] width 372 height 18
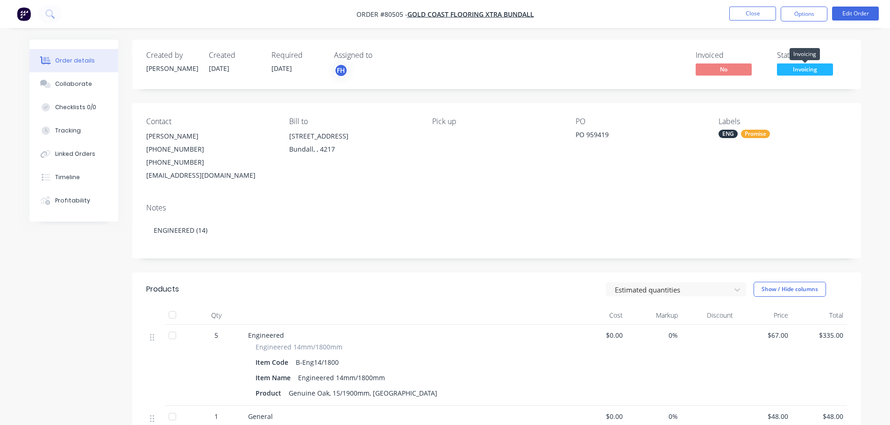
click at [717, 67] on span "Invoicing" at bounding box center [805, 70] width 56 height 12
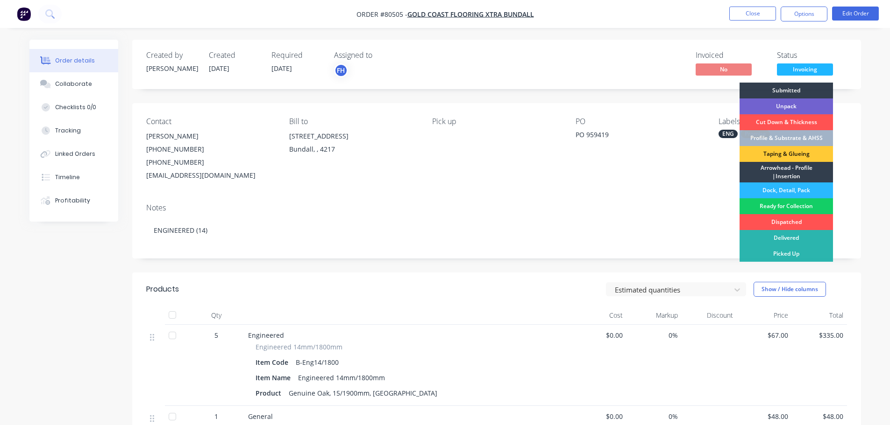
click at [717, 204] on div "Ready for Collection" at bounding box center [785, 206] width 93 height 16
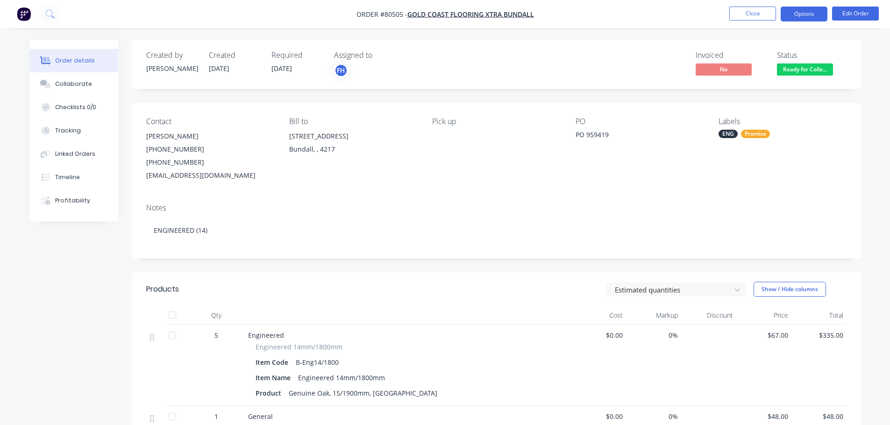
click at [717, 12] on button "Options" at bounding box center [803, 14] width 47 height 15
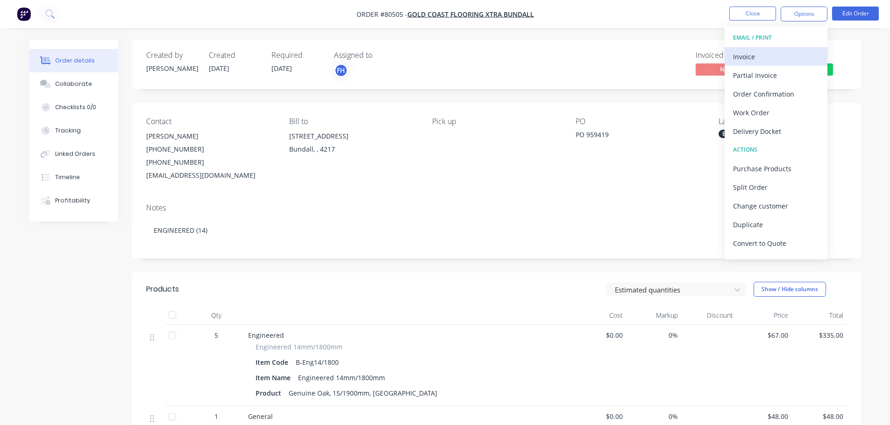
click at [717, 54] on div "Invoice" at bounding box center [776, 57] width 86 height 14
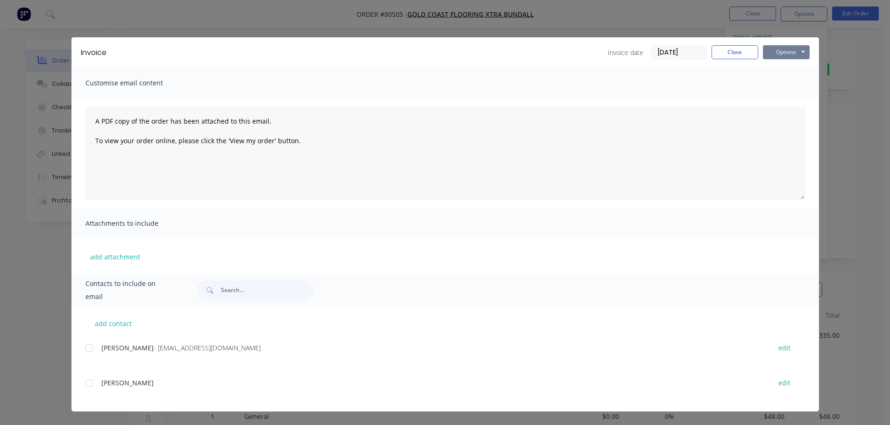
click at [717, 54] on button "Options" at bounding box center [786, 52] width 47 height 14
click at [717, 79] on button "Print" at bounding box center [793, 84] width 60 height 15
click at [717, 51] on button "Close" at bounding box center [734, 52] width 47 height 14
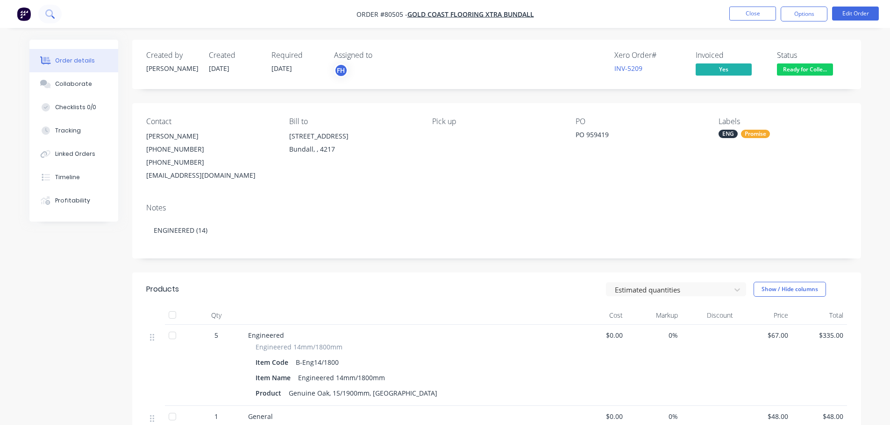
click at [51, 13] on icon at bounding box center [49, 13] width 9 height 9
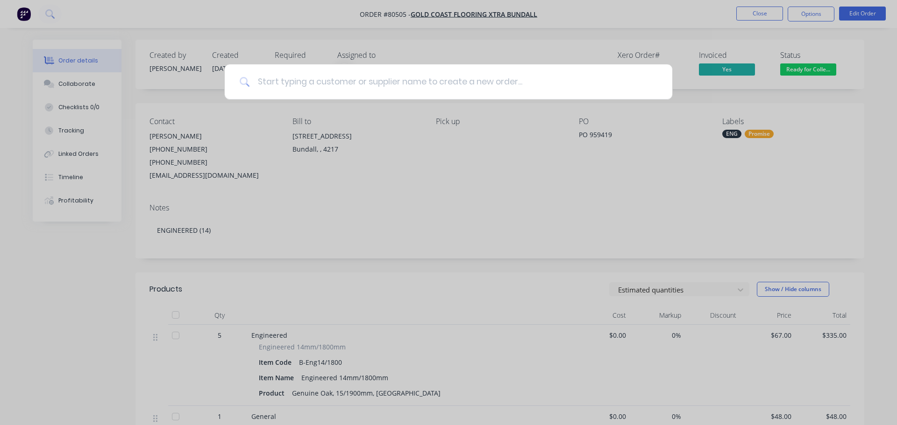
click at [310, 80] on input at bounding box center [453, 81] width 407 height 35
type input "80494"
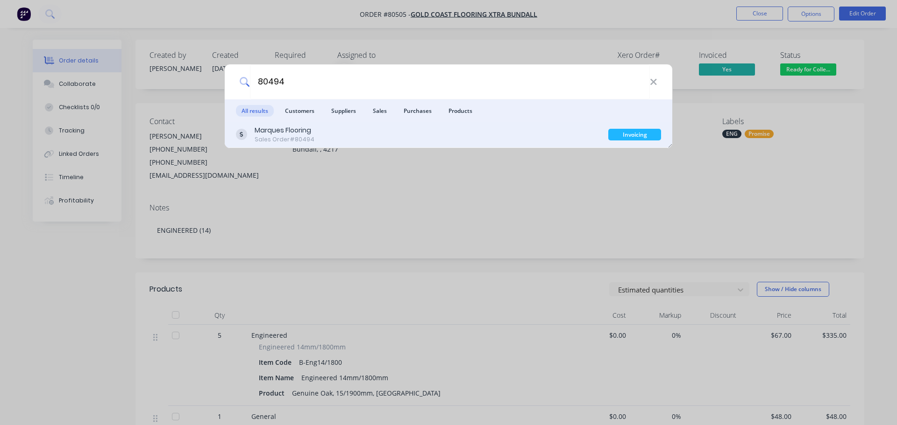
click at [307, 138] on div "Sales Order #80494" at bounding box center [285, 139] width 60 height 8
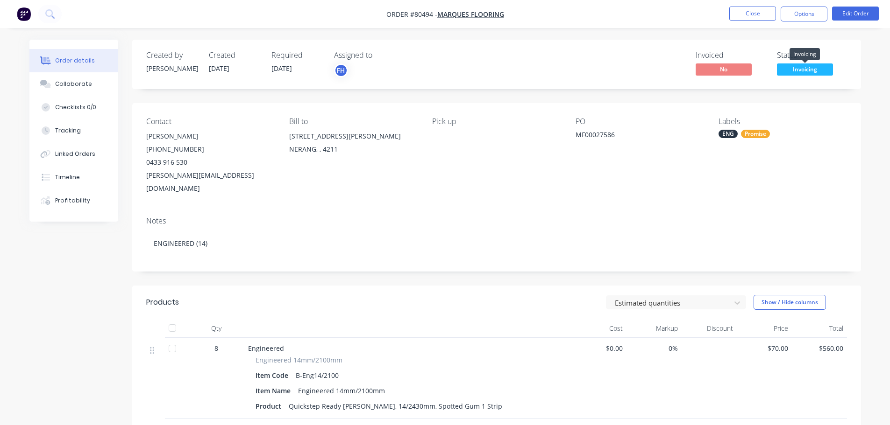
click at [717, 67] on span "Invoicing" at bounding box center [805, 70] width 56 height 12
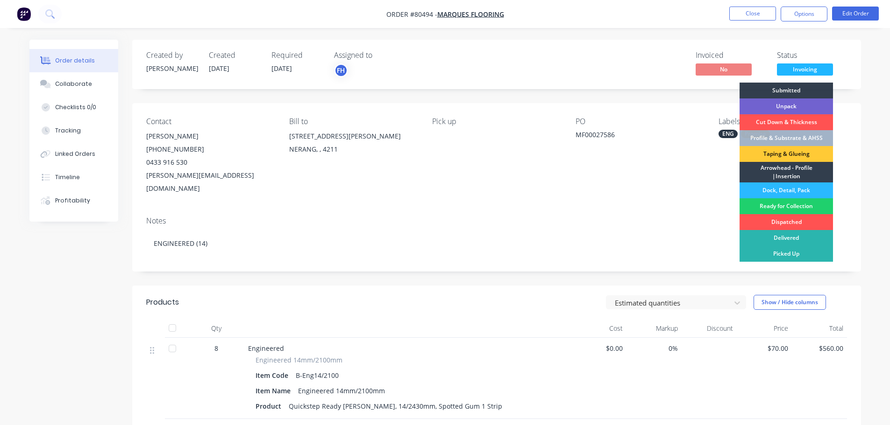
click at [717, 204] on div "Ready for Collection" at bounding box center [785, 206] width 93 height 16
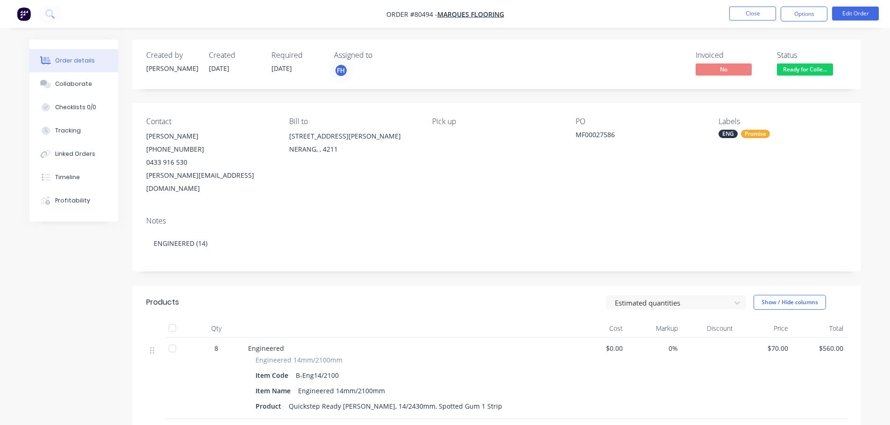
click at [660, 217] on div "Notes" at bounding box center [496, 221] width 700 height 9
click at [717, 18] on button "Options" at bounding box center [803, 14] width 47 height 15
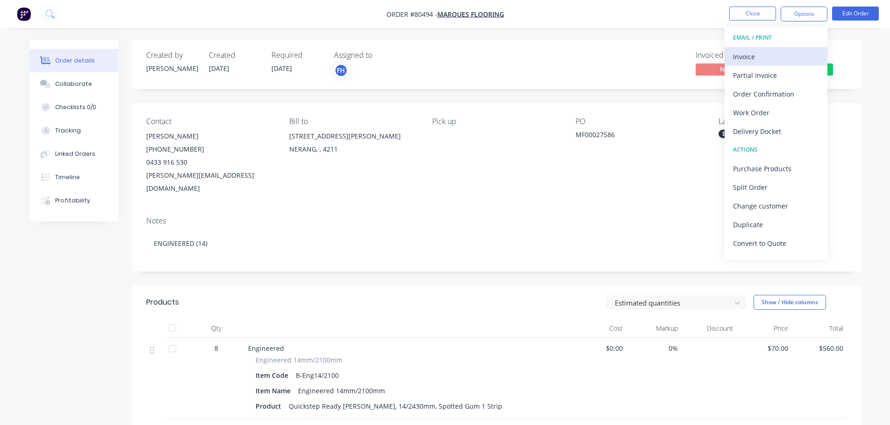
click at [717, 56] on div "Invoice" at bounding box center [776, 57] width 86 height 14
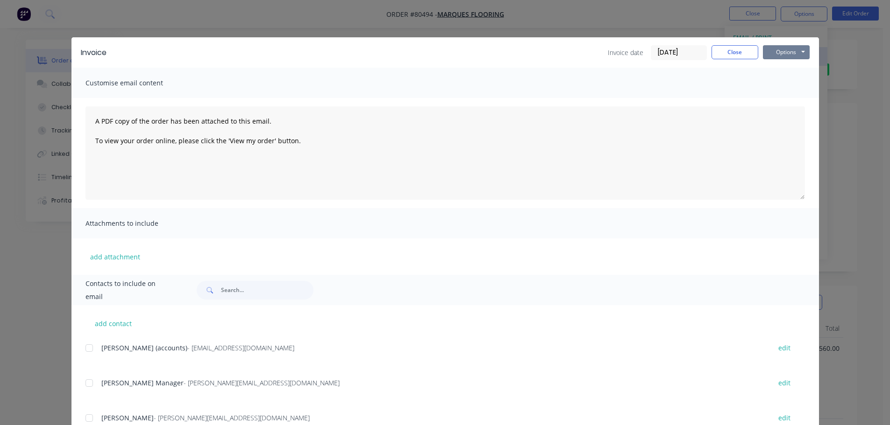
click at [717, 56] on button "Options" at bounding box center [786, 52] width 47 height 14
click at [717, 86] on button "Print" at bounding box center [793, 84] width 60 height 15
click at [717, 51] on button "Close" at bounding box center [734, 52] width 47 height 14
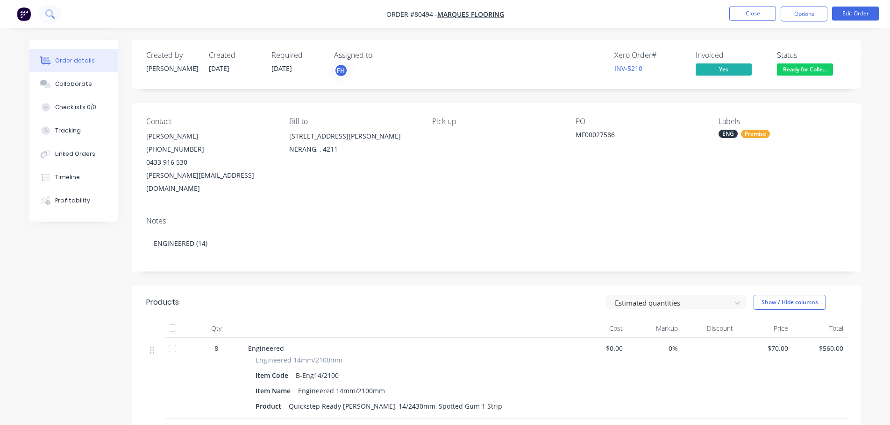
click at [49, 14] on icon at bounding box center [49, 13] width 9 height 9
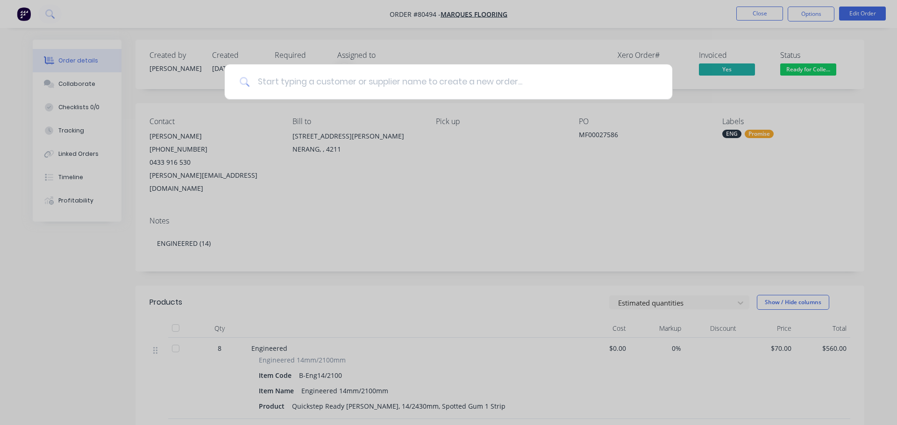
click at [362, 82] on input at bounding box center [453, 81] width 407 height 35
type input "80437"
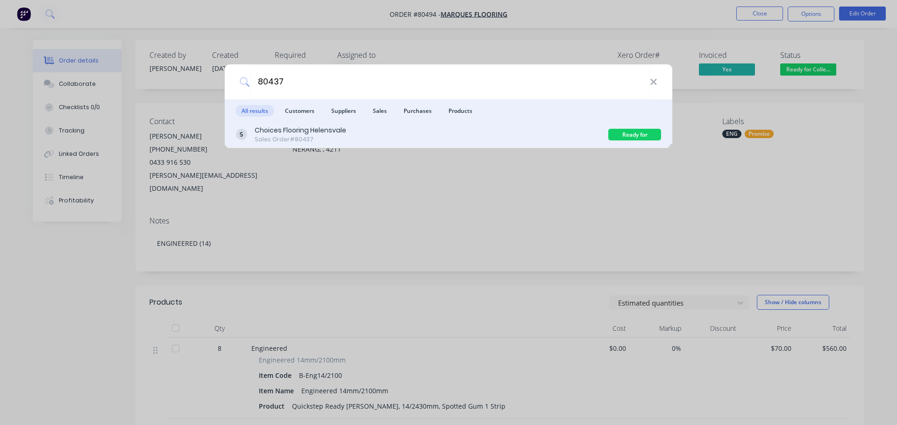
click at [359, 133] on div "Choices Flooring Helensvale Sales Order #80437" at bounding box center [422, 135] width 372 height 18
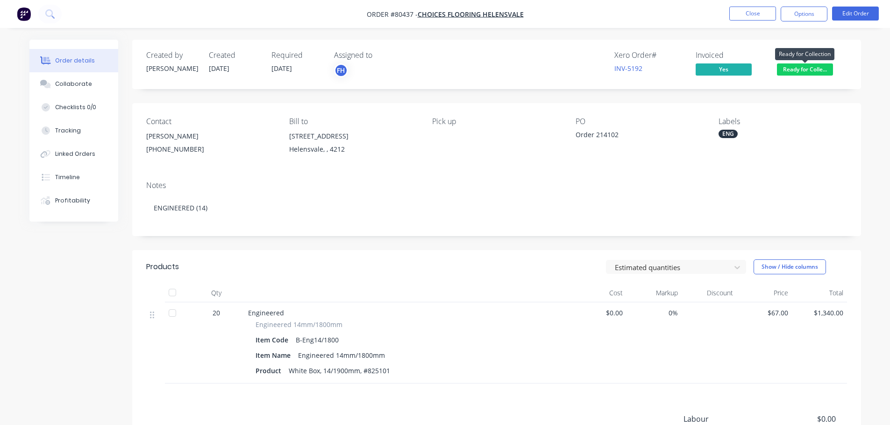
click at [717, 71] on span "Ready for Colle..." at bounding box center [805, 70] width 56 height 12
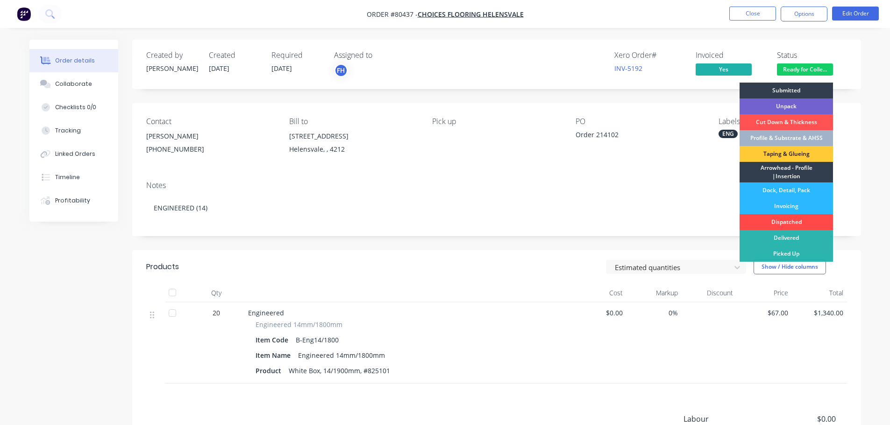
click at [717, 221] on div "Dispatched" at bounding box center [785, 222] width 93 height 16
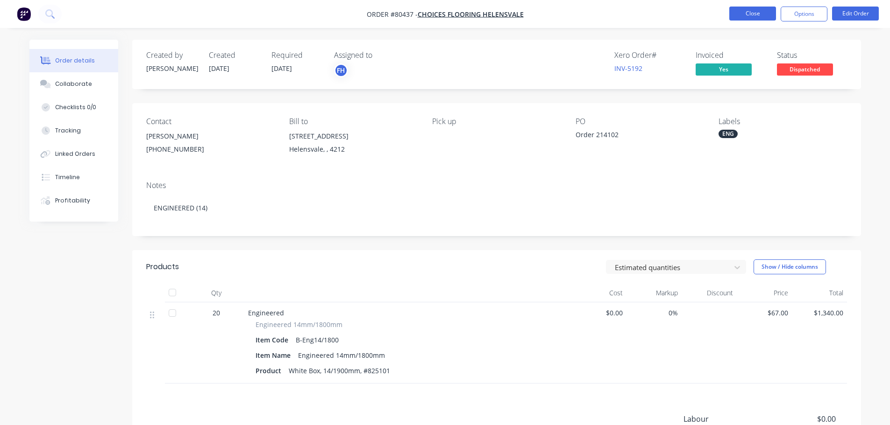
click at [717, 12] on button "Close" at bounding box center [752, 14] width 47 height 14
